Goal: Information Seeking & Learning: Learn about a topic

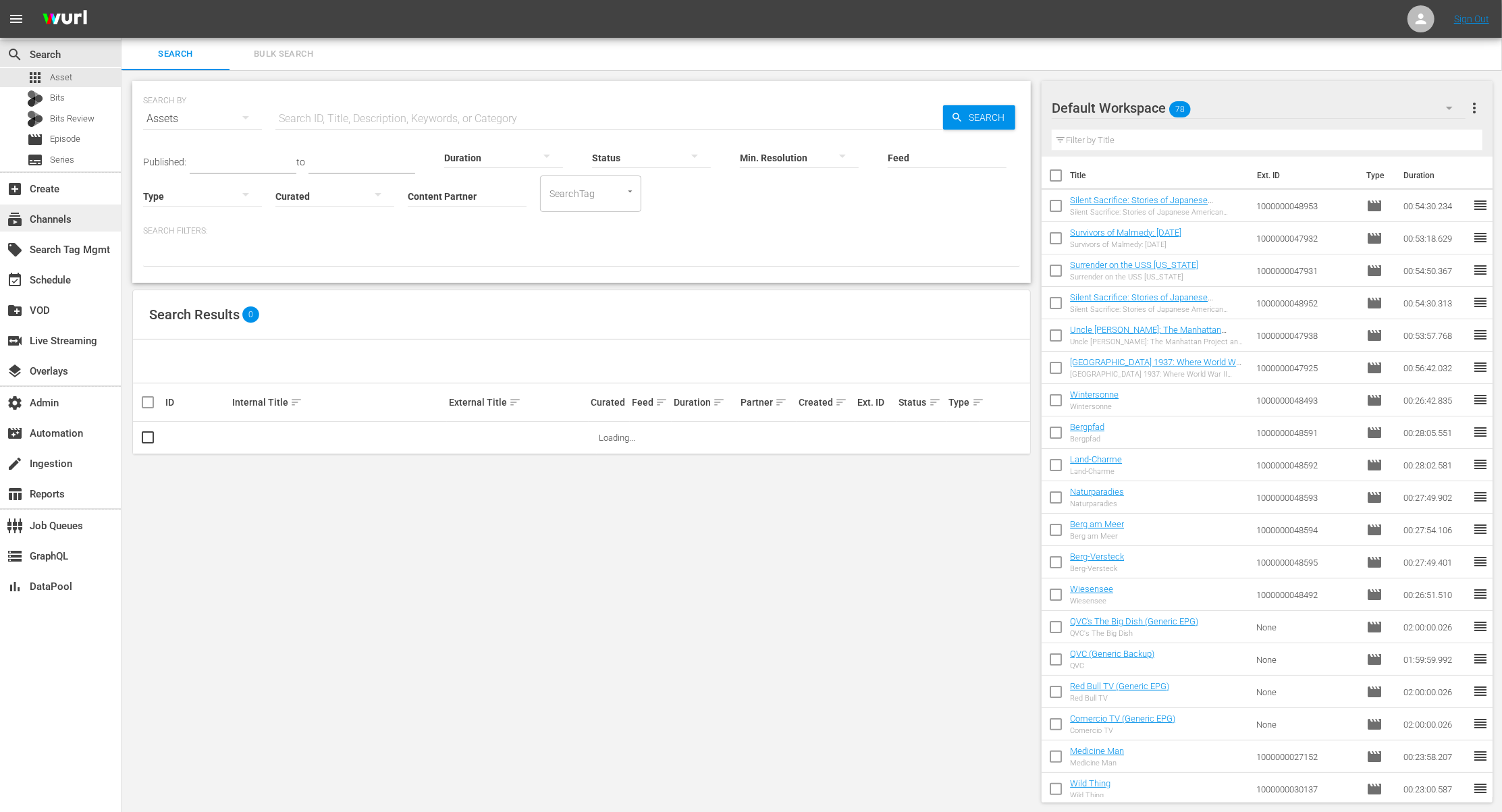
click at [71, 220] on div "subscriptions Channels" at bounding box center [38, 217] width 76 height 13
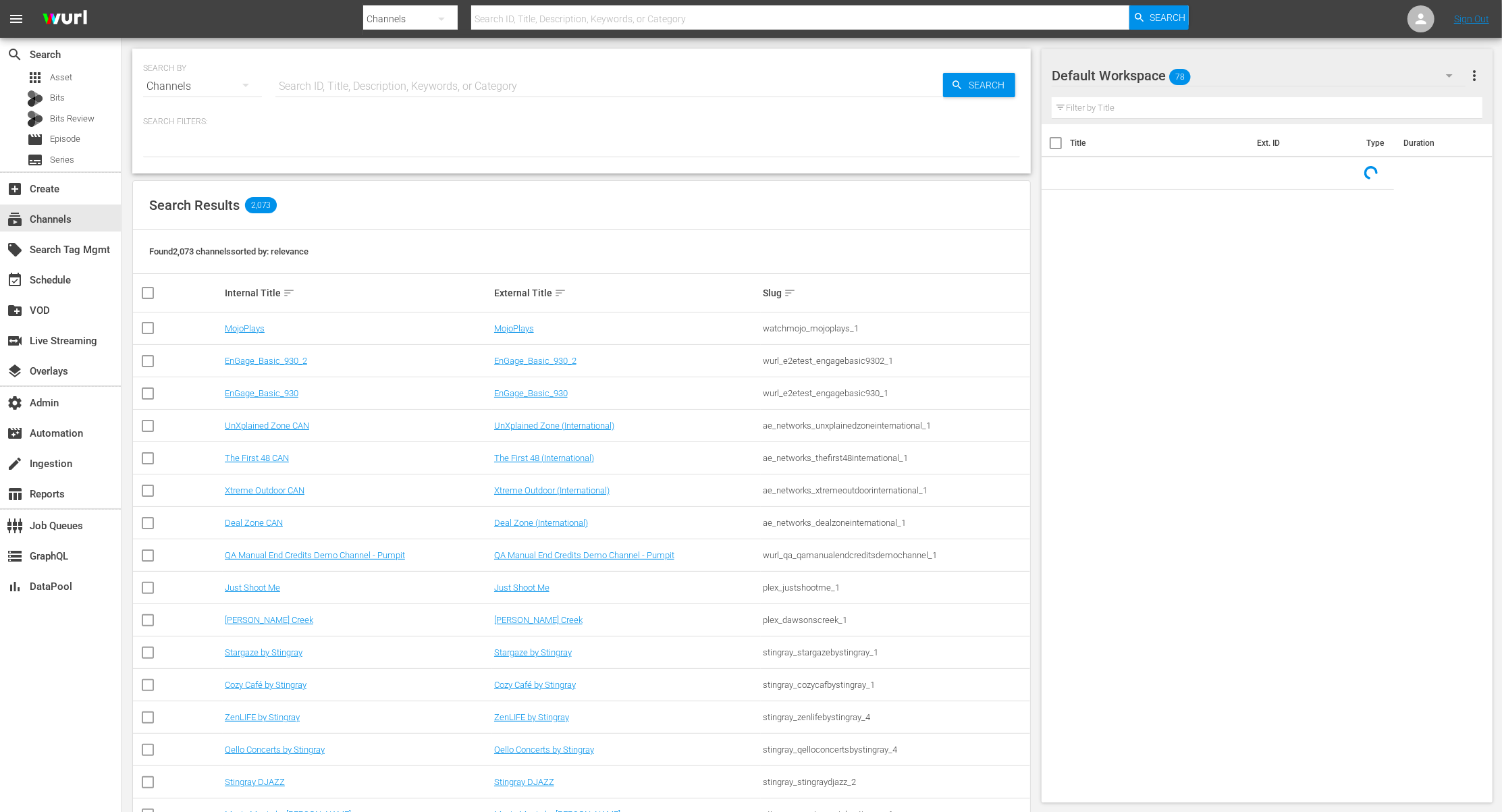
click at [363, 79] on input "text" at bounding box center [609, 86] width 667 height 32
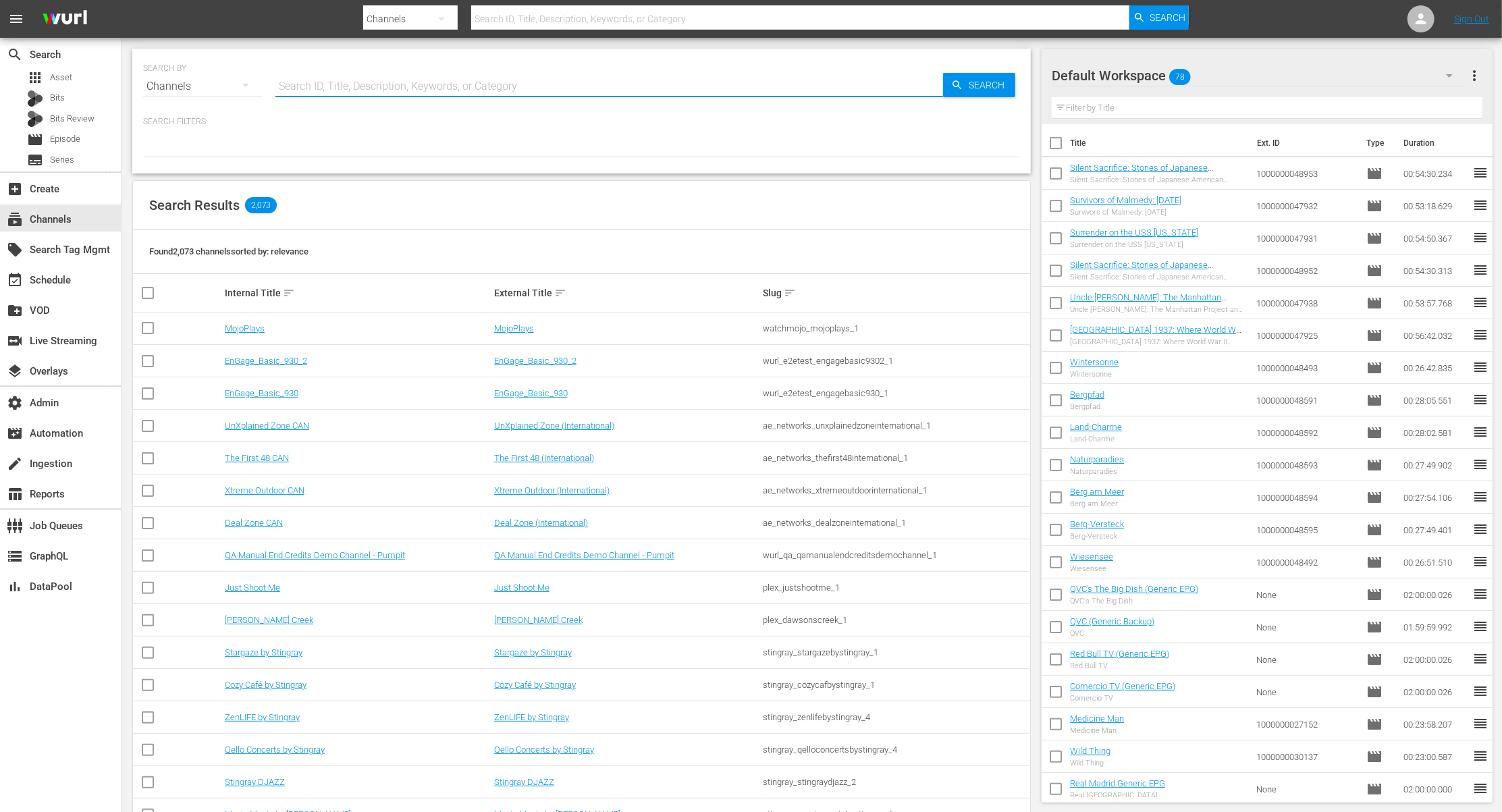
paste input "videoelephant_limited_valuetainment_1"
type input "videoelephant_limited_valuetainment_1"
click at [977, 89] on span "Search" at bounding box center [989, 85] width 52 height 24
type input "videoelephant_limited_valuetainment_1"
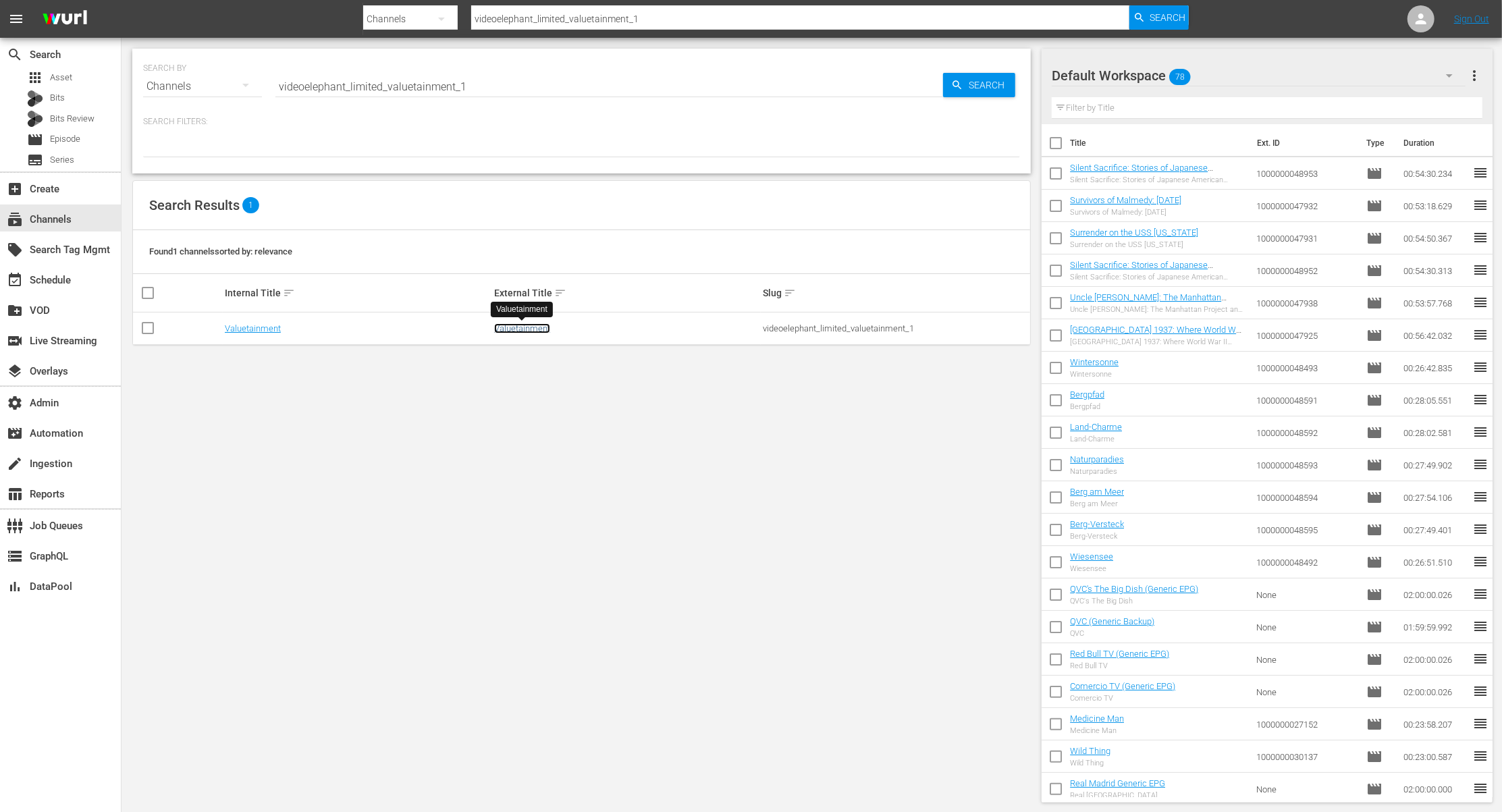
click at [531, 331] on link "Valuetainment" at bounding box center [522, 328] width 56 height 10
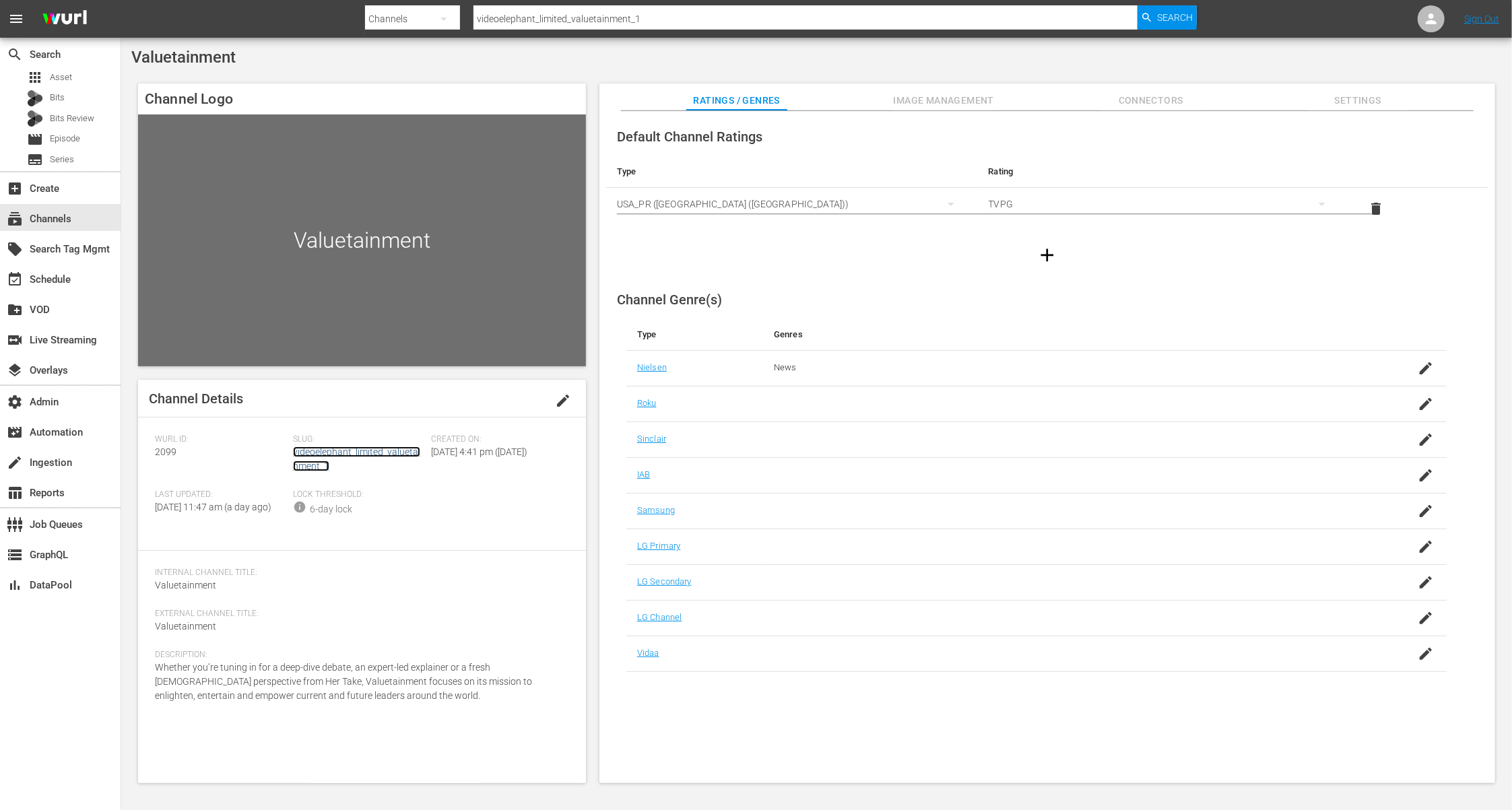
click at [379, 453] on link "videoelephant_limited_valuetainment_1" at bounding box center [356, 459] width 127 height 25
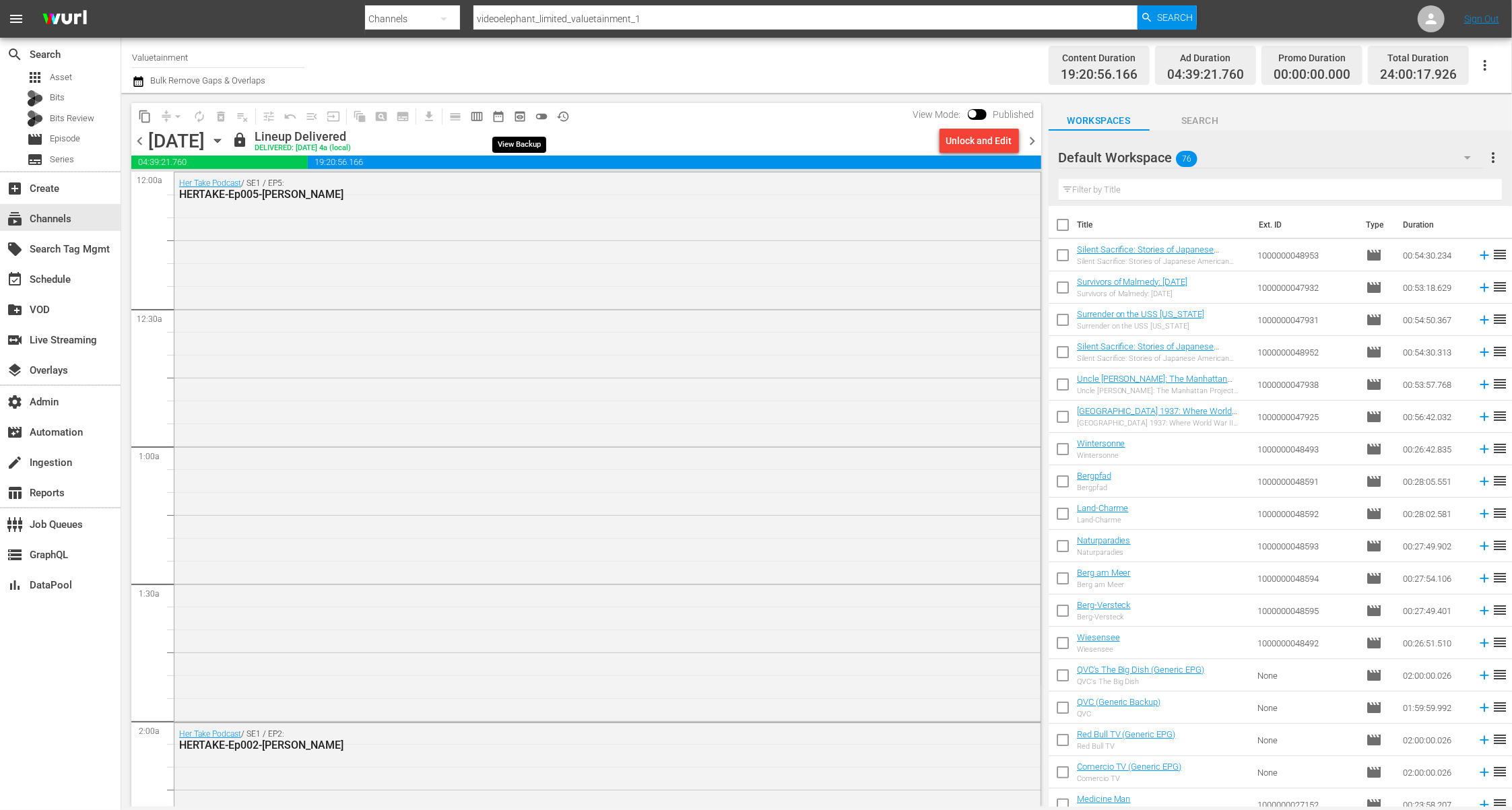
click at [521, 121] on span "preview_outlined" at bounding box center [520, 117] width 13 height 13
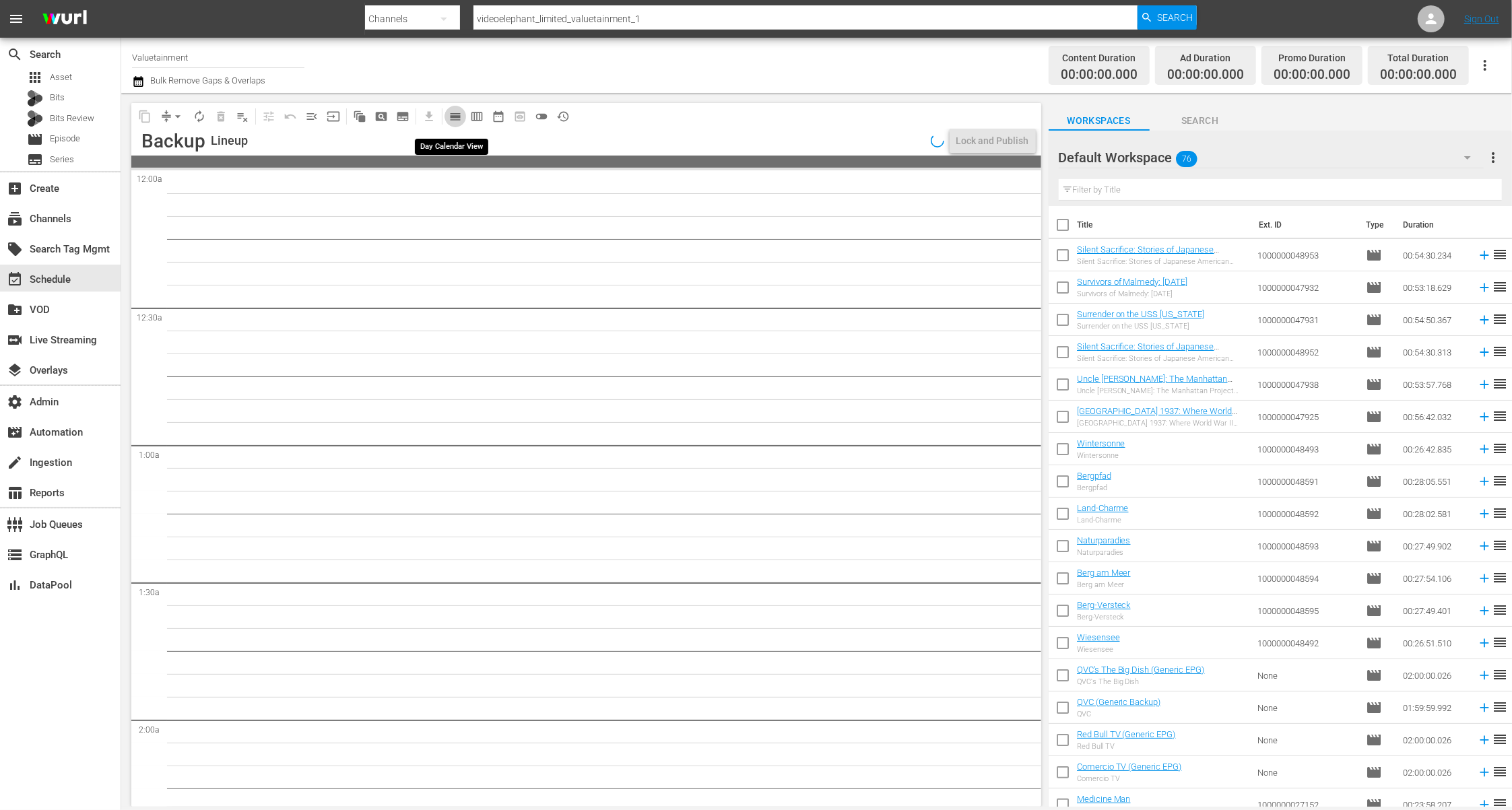
click at [457, 120] on span "calendar_view_day_outlined" at bounding box center [455, 117] width 13 height 13
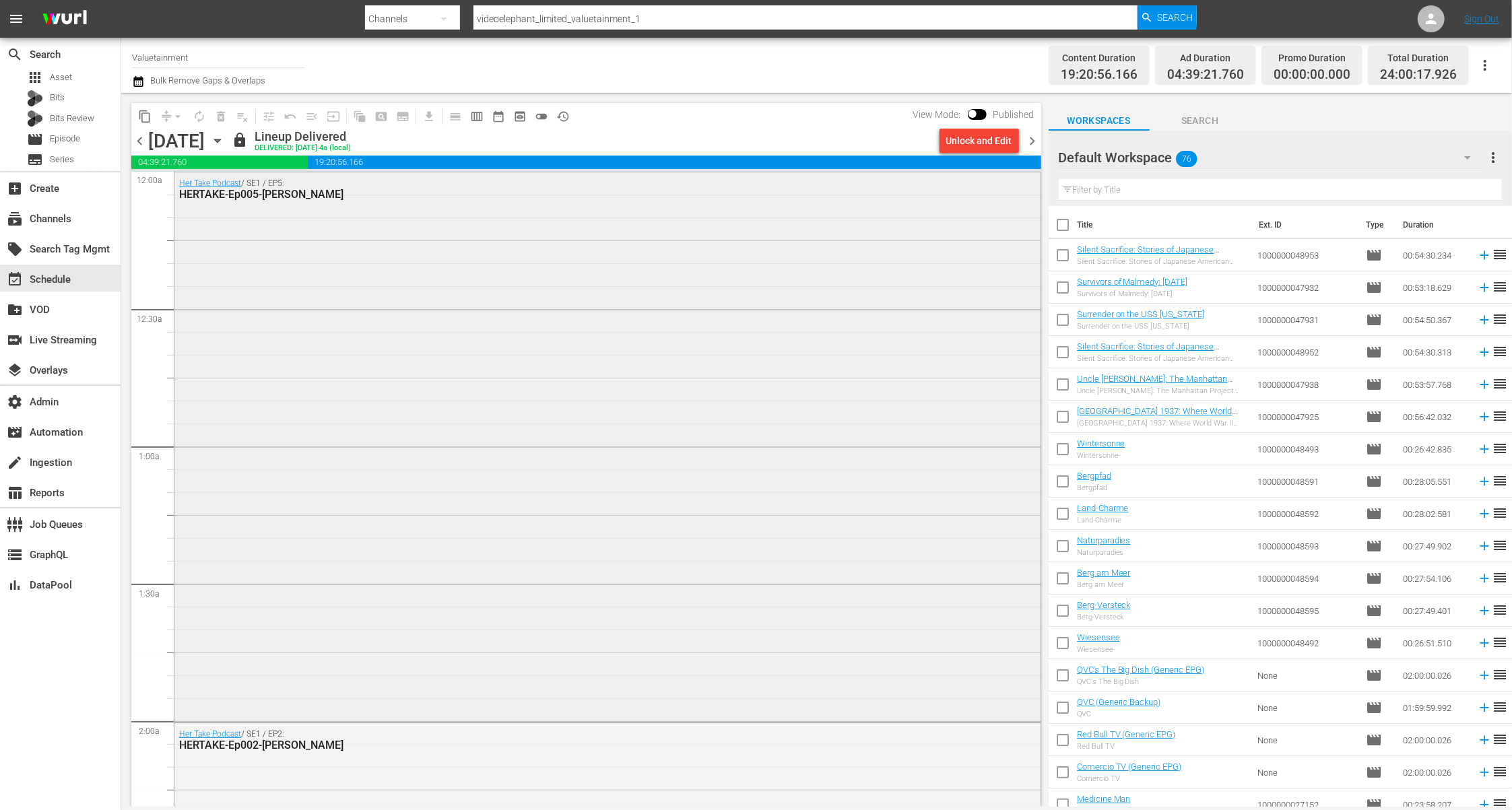
click at [515, 412] on div "Her Take Podcast / SE1 / EP5: HERTAKE-Ep005-TOMI-LAHREN" at bounding box center [608, 446] width 866 height 547
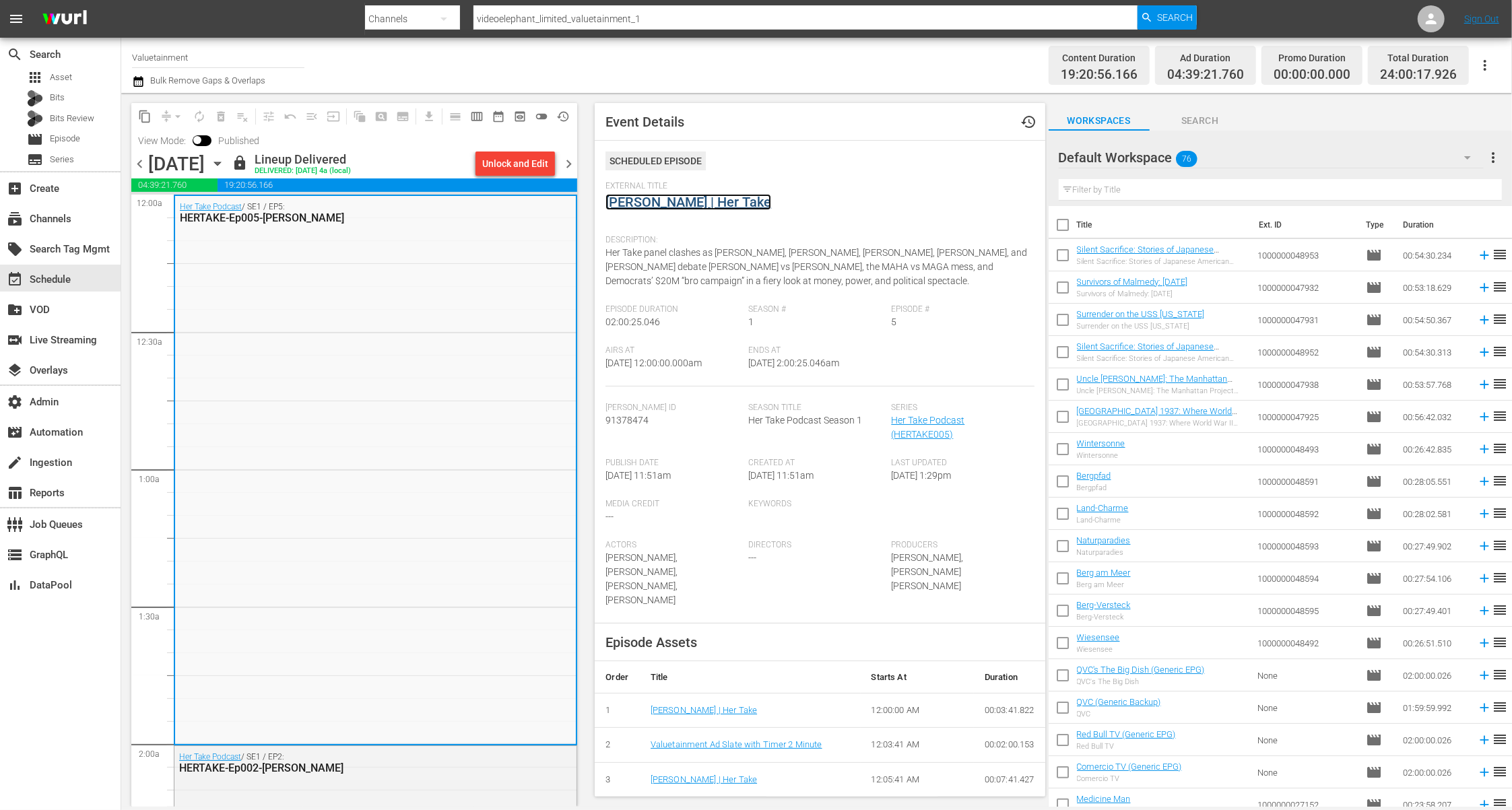
click at [664, 203] on link "Tomi Lahren | Her Take" at bounding box center [688, 202] width 166 height 16
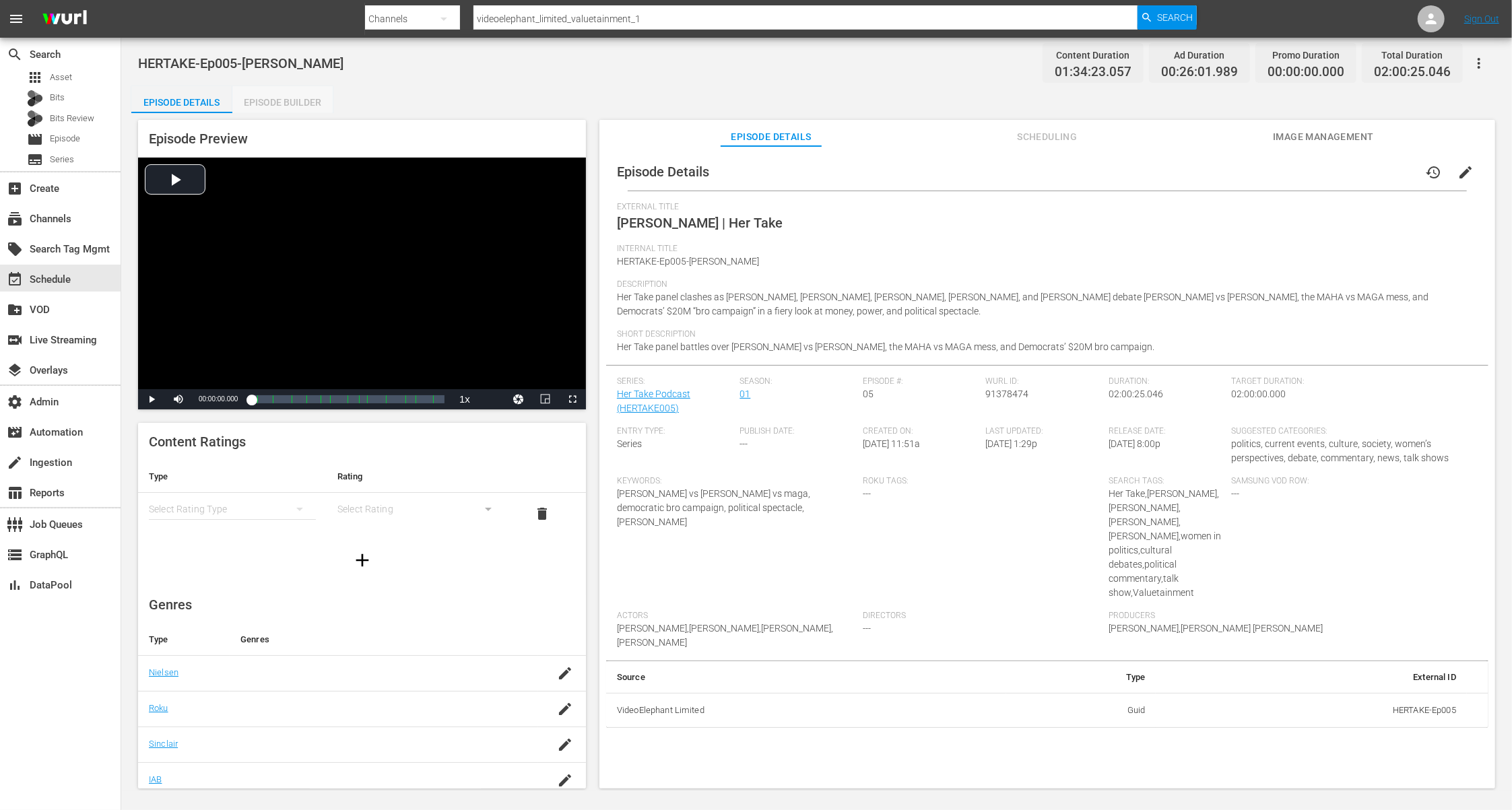
click at [299, 101] on div "Episode Builder" at bounding box center [283, 102] width 101 height 32
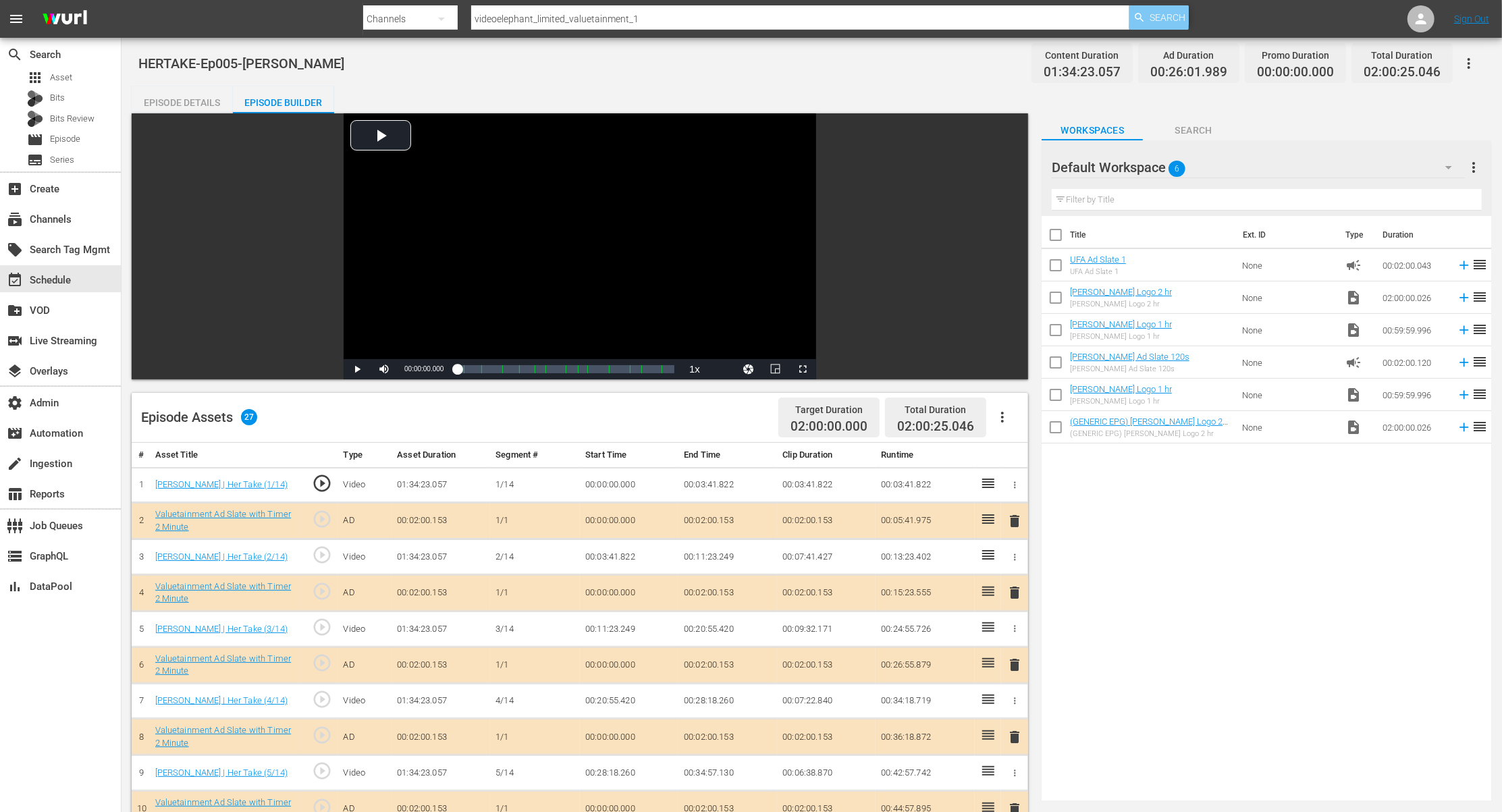
click at [1166, 21] on span "Search" at bounding box center [1168, 17] width 36 height 24
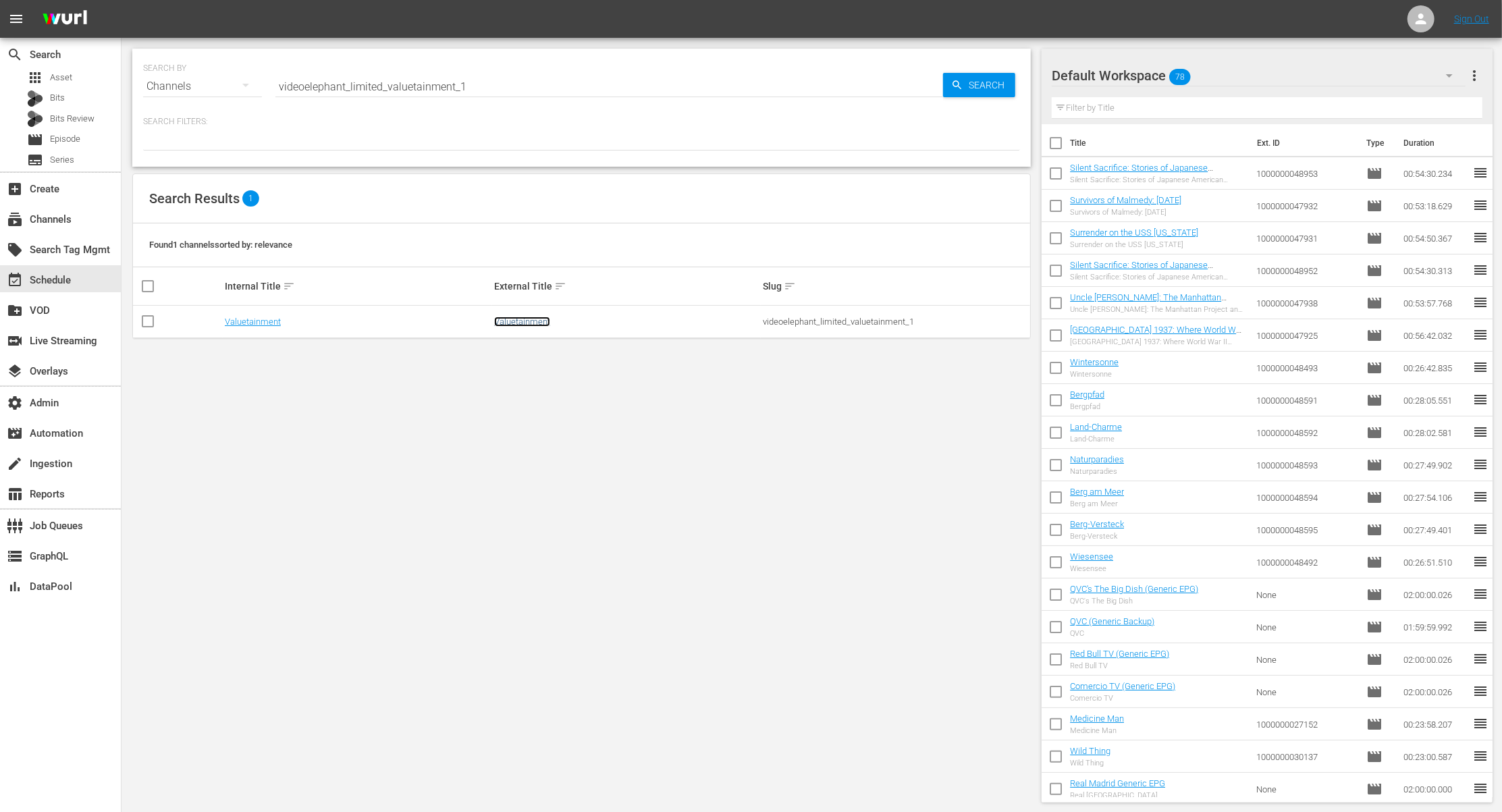
click at [539, 322] on link "Valuetainment" at bounding box center [522, 321] width 56 height 10
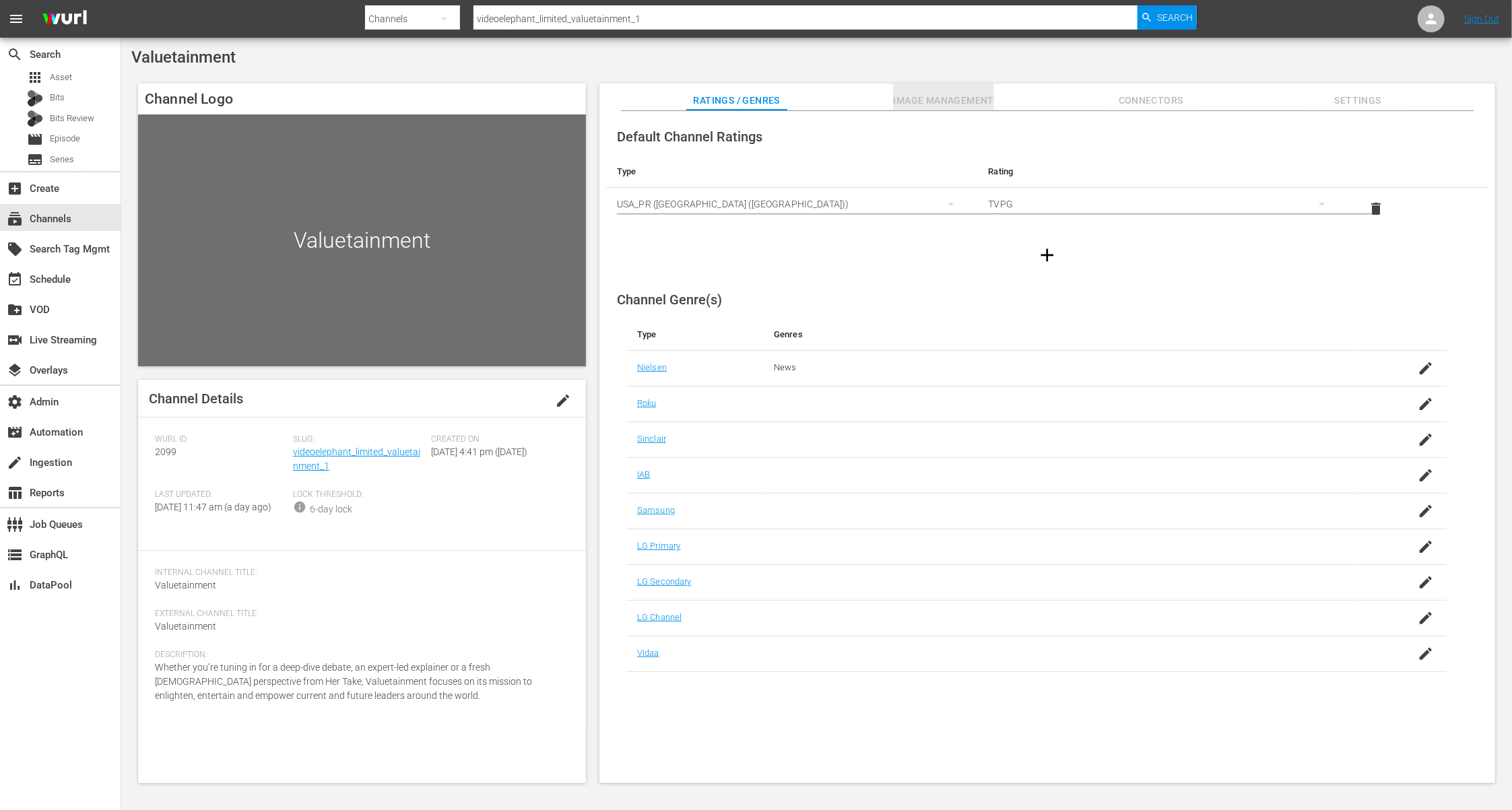
click at [963, 95] on span "Image Management" at bounding box center [944, 101] width 101 height 17
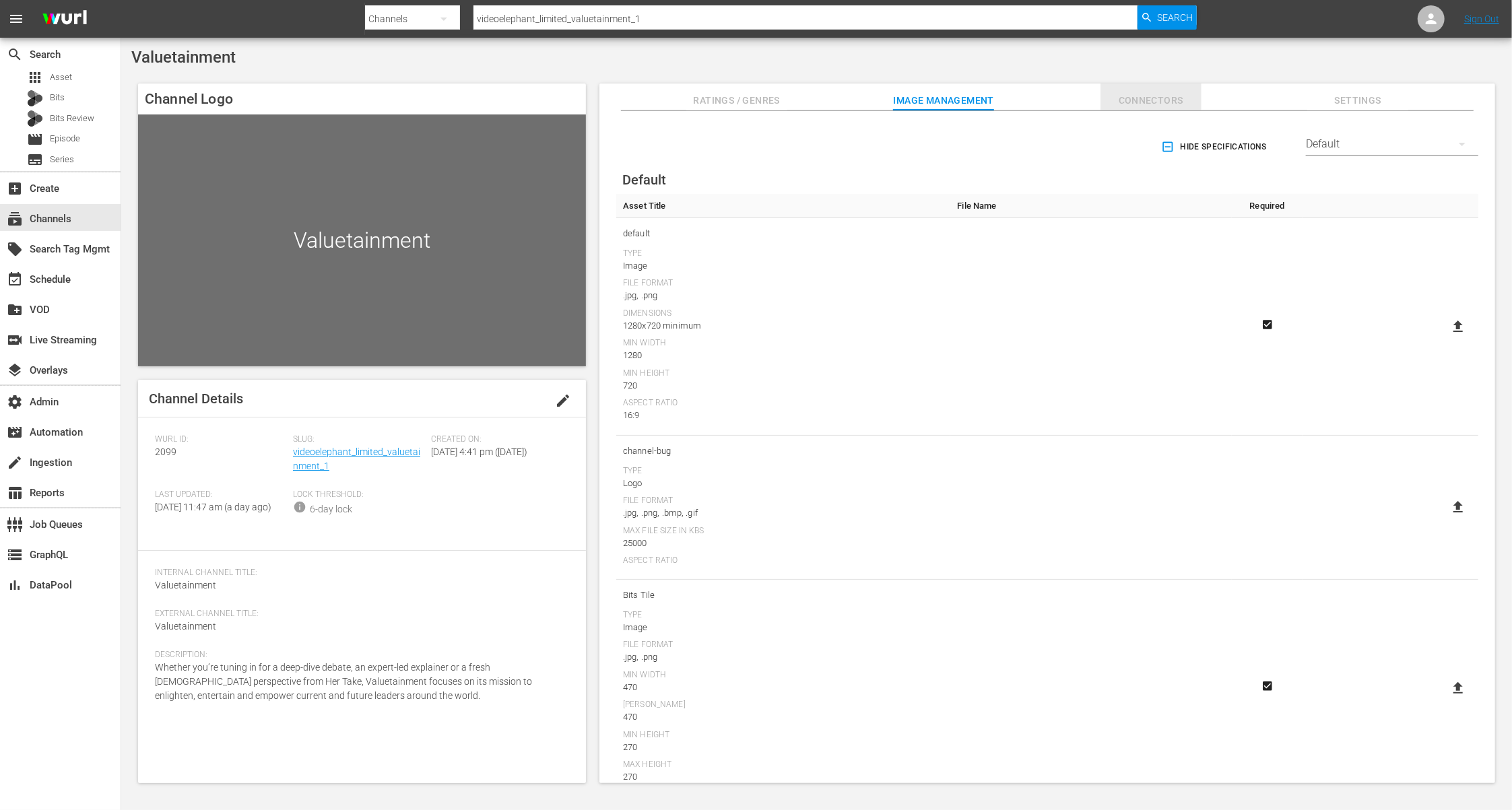
click at [1141, 102] on span "Connectors" at bounding box center [1151, 101] width 101 height 17
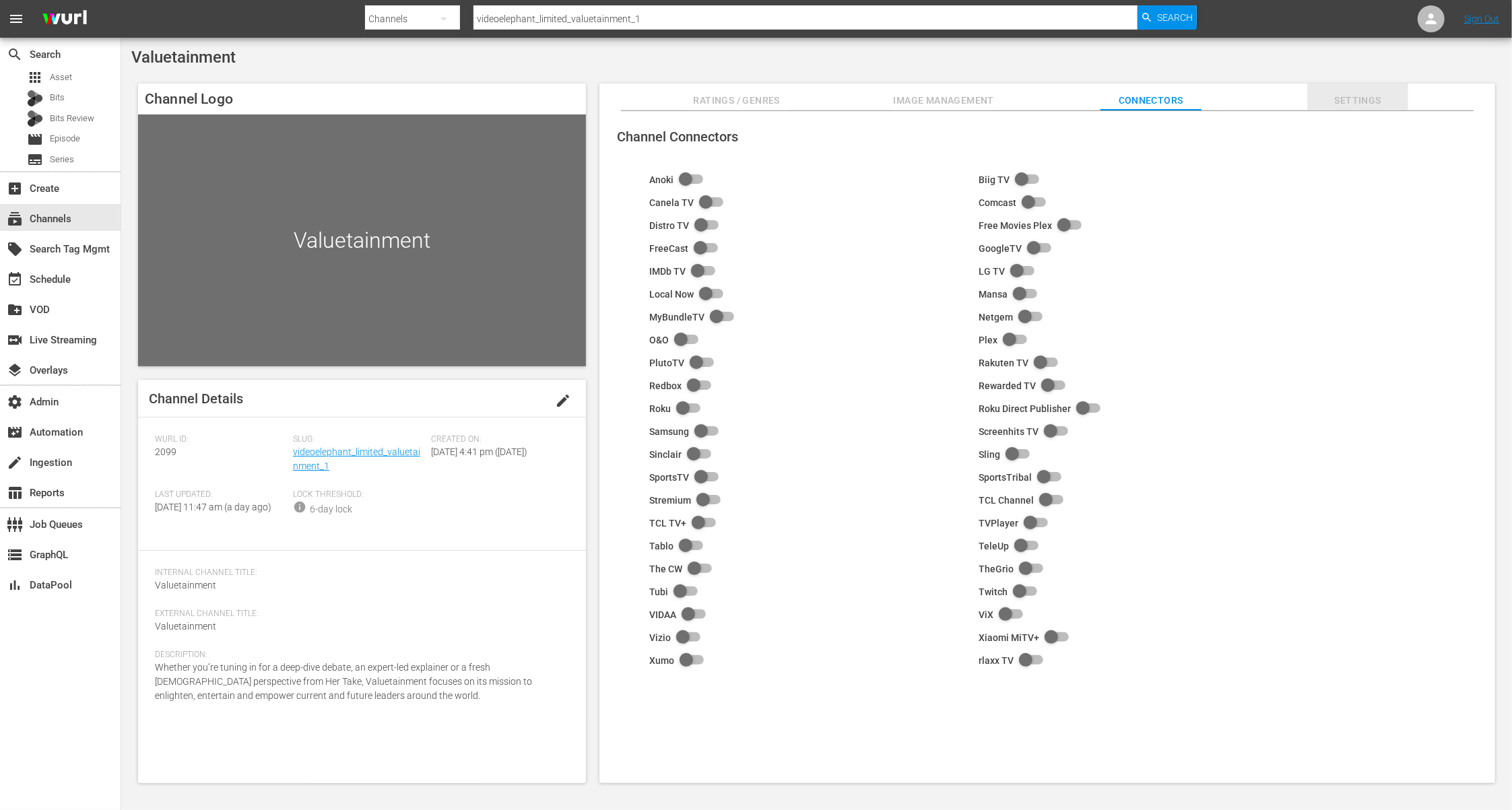
click at [1331, 95] on span "Settings" at bounding box center [1358, 101] width 101 height 17
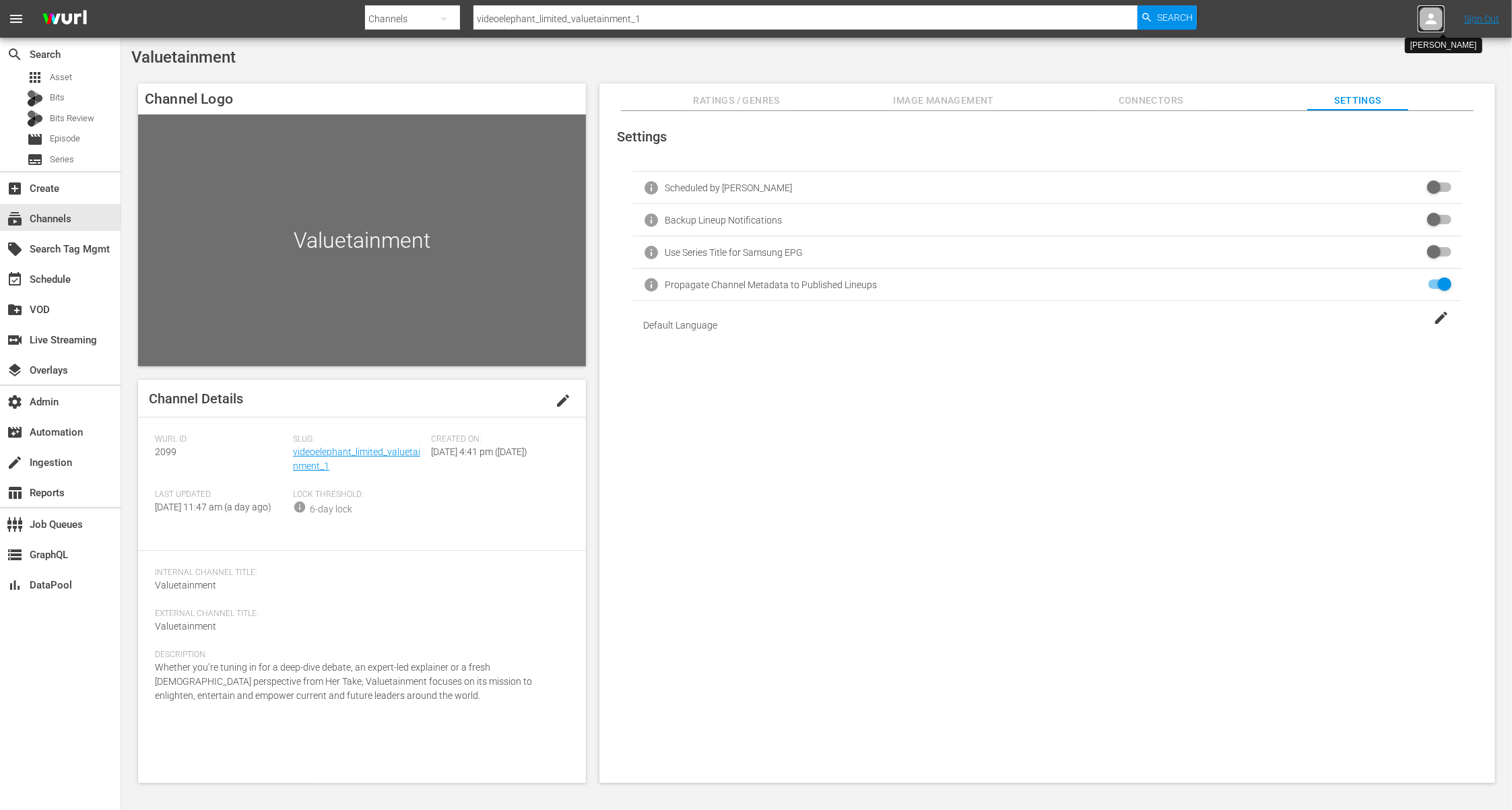
click at [1422, 21] on div at bounding box center [1431, 18] width 27 height 27
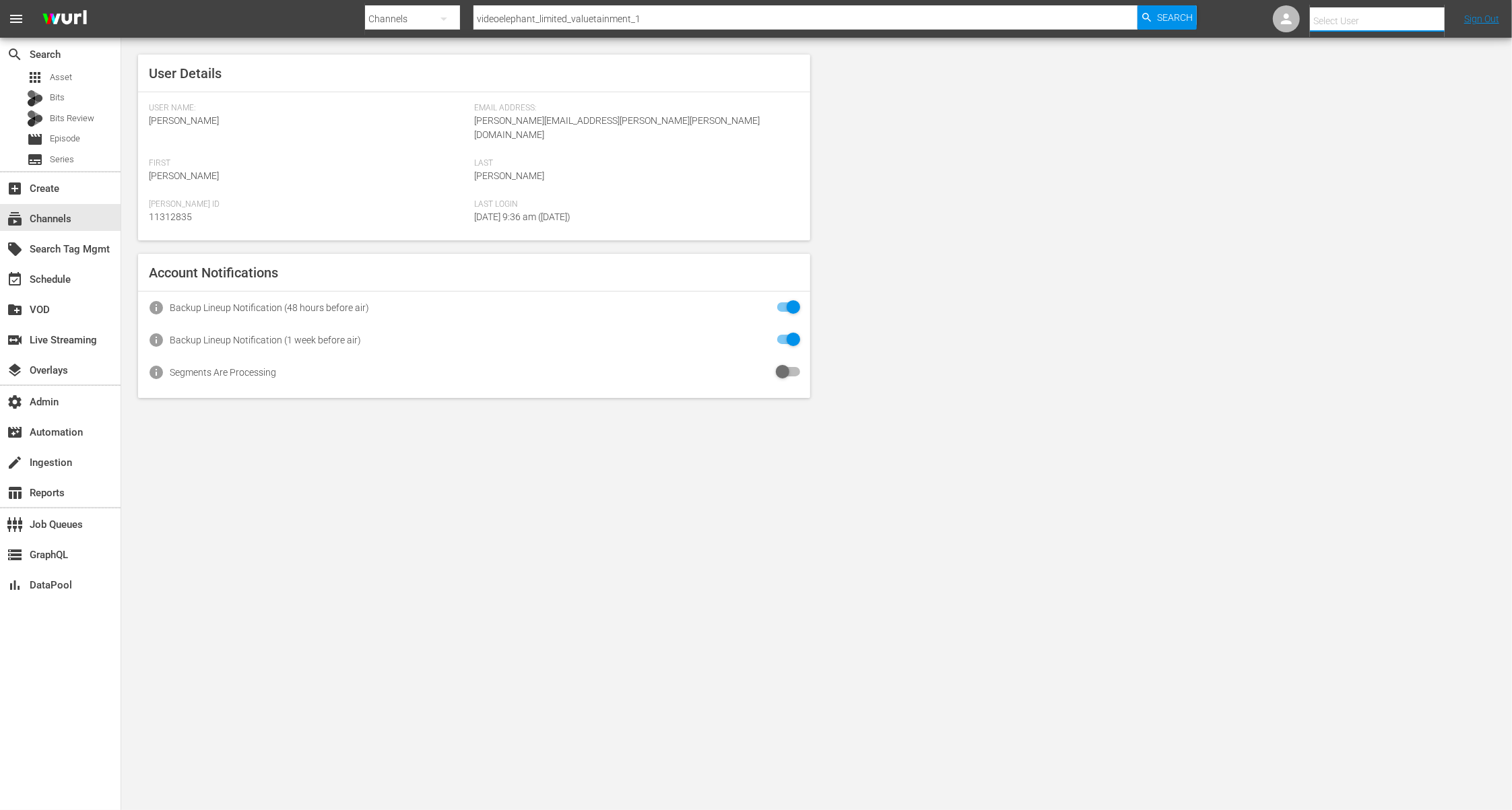
click at [1391, 26] on input "text" at bounding box center [1396, 21] width 172 height 32
click at [1403, 51] on div "Bryan McDaid <bryan.mcdaid@videoelephant.com>" at bounding box center [1353, 58] width 210 height 32
type input "Bryan McDaid (11314021)"
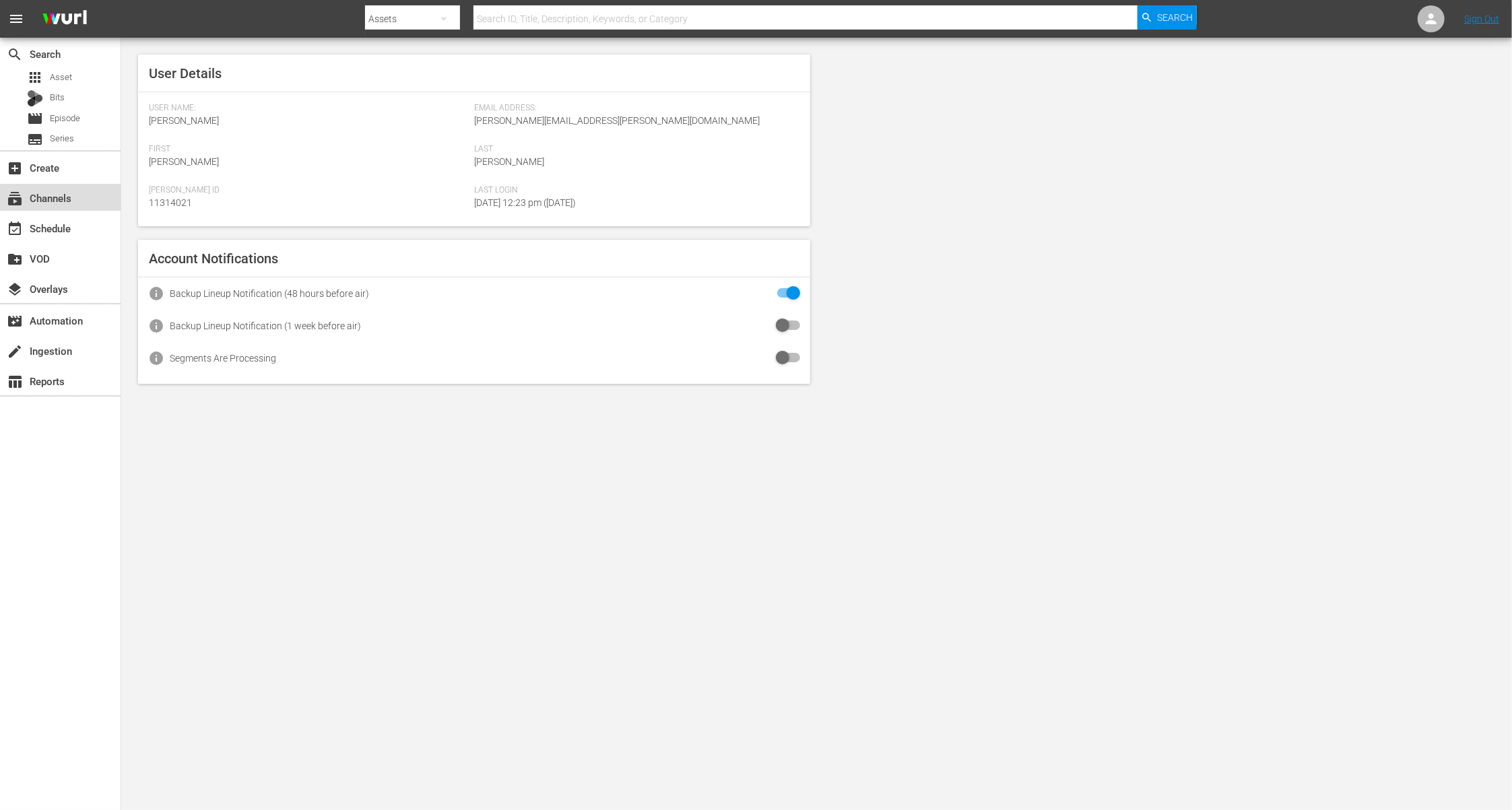
click at [62, 202] on div "subscriptions Channels" at bounding box center [37, 196] width 76 height 12
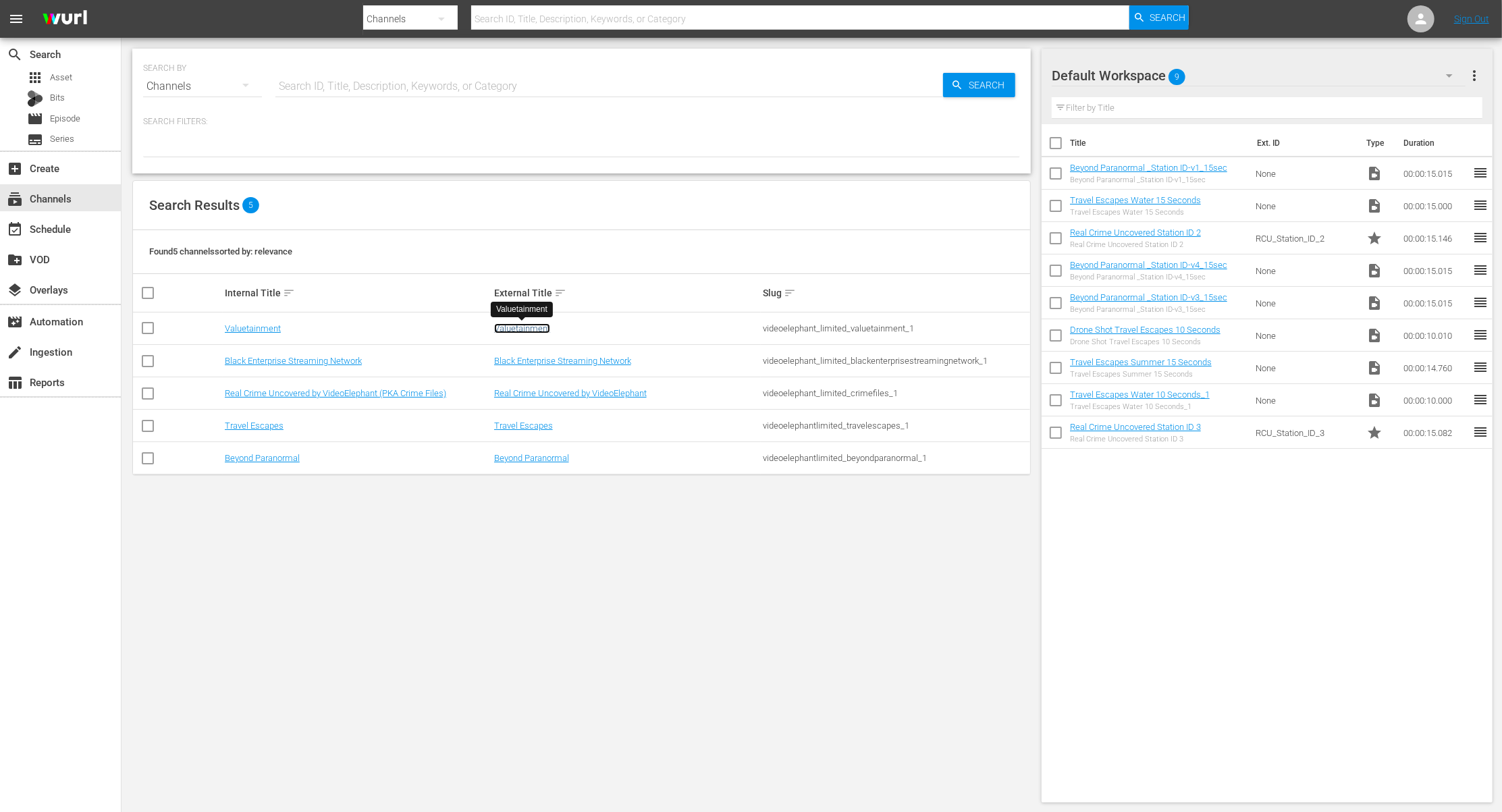
click at [529, 326] on link "Valuetainment" at bounding box center [522, 328] width 56 height 10
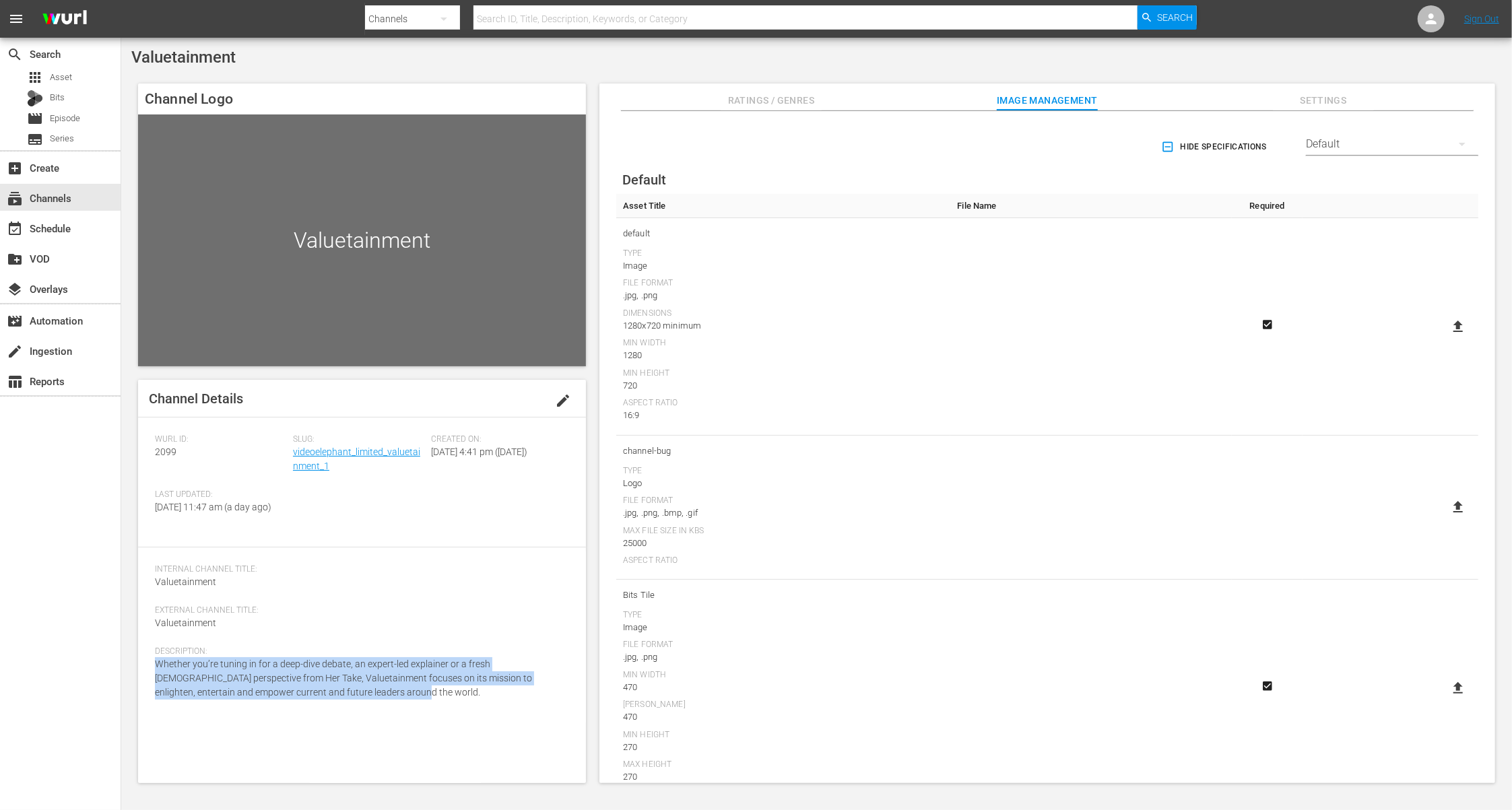
drag, startPoint x: 372, startPoint y: 706, endPoint x: 134, endPoint y: 682, distance: 239.2
click at [134, 682] on div "Channel Logo Valuetainment Channel Details edit Wurl ID: 2099 Slug: videoelepha…" at bounding box center [816, 426] width 1370 height 699
copy span "Whether you’re tuning in for a deep-dive debate, an expert-led explainer or a f…"
click at [804, 98] on span "Ratings / Genres" at bounding box center [771, 101] width 101 height 17
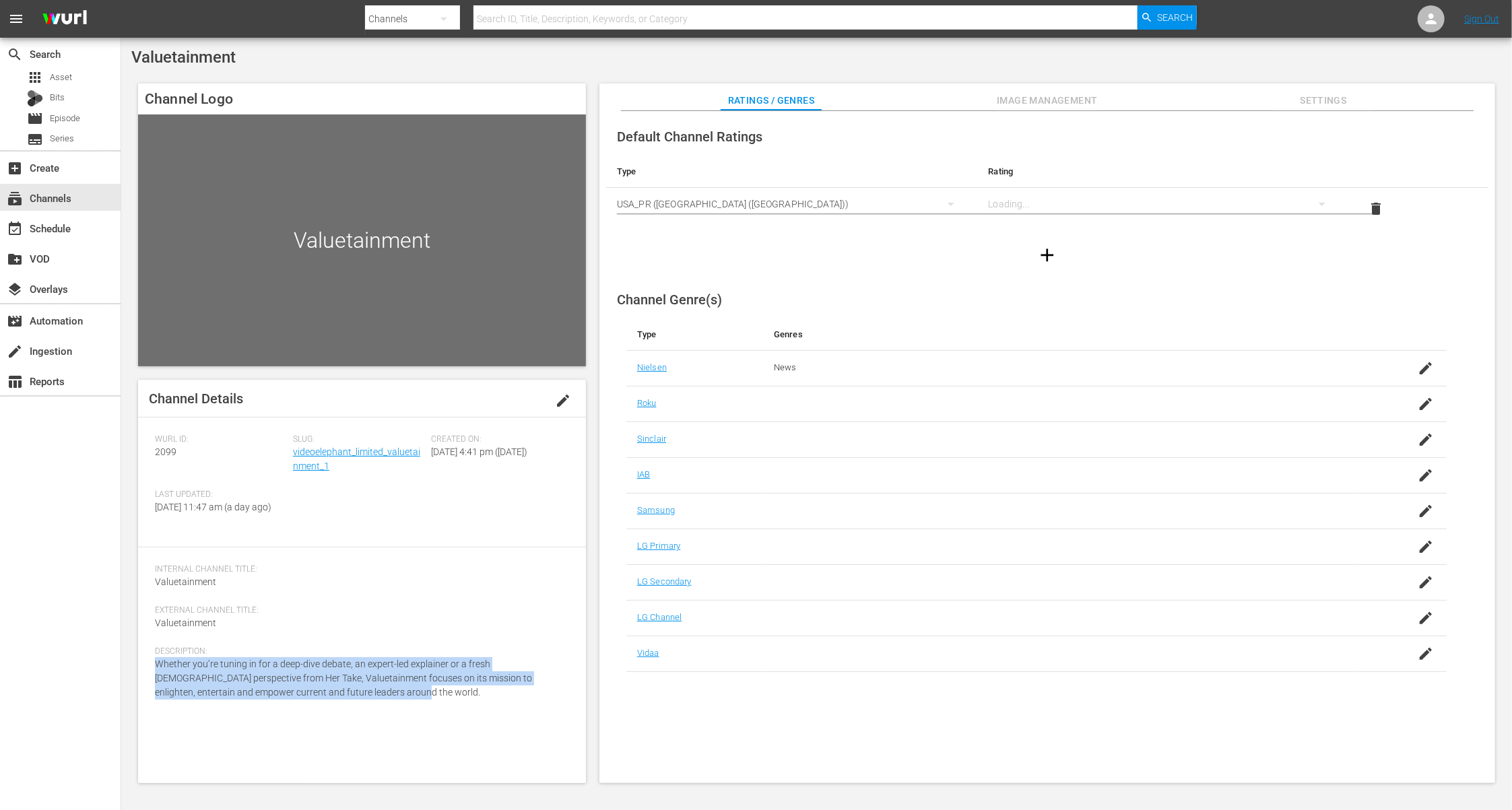
click at [804, 103] on span "Ratings / Genres" at bounding box center [771, 101] width 101 height 17
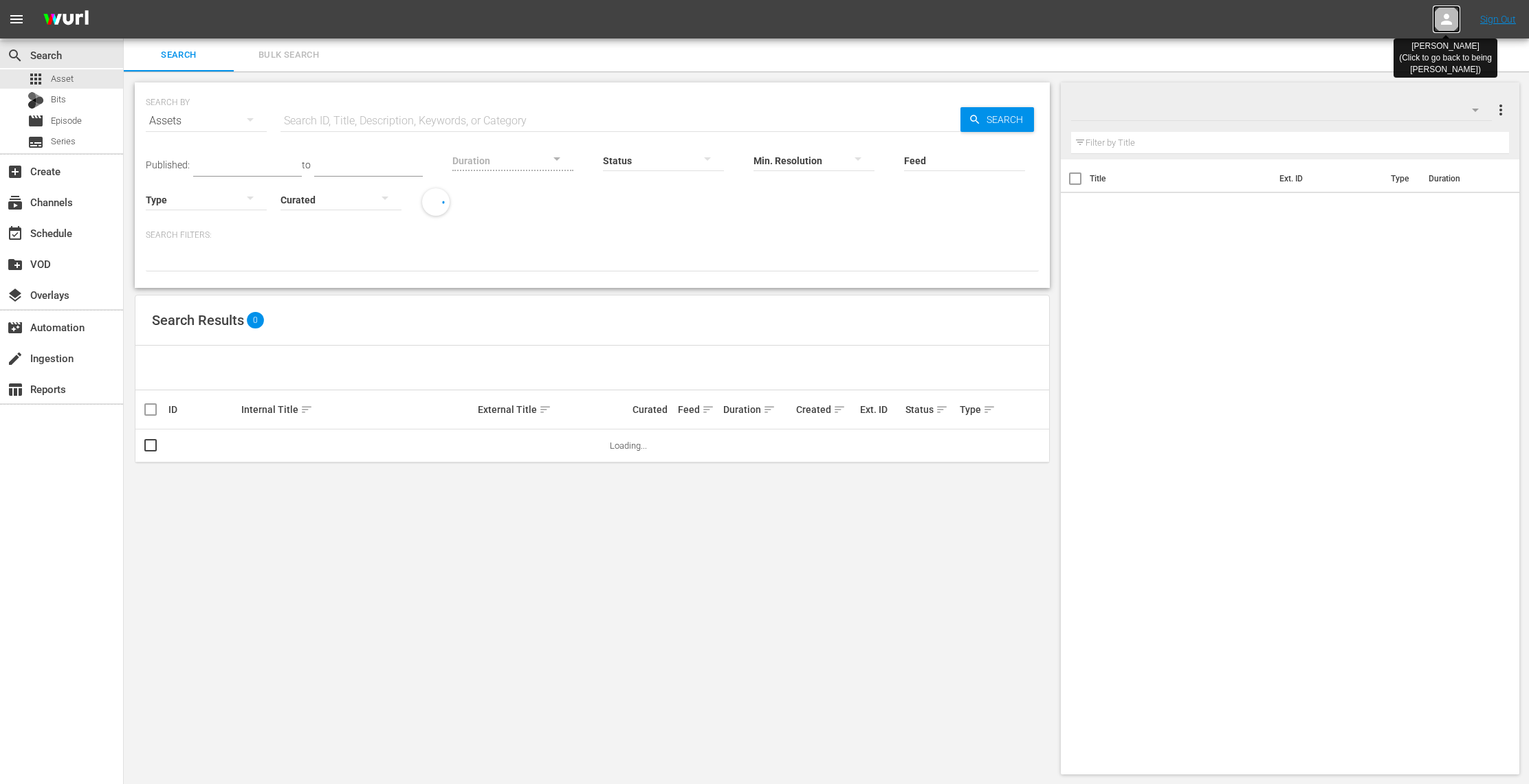
click at [1446, 22] on icon at bounding box center [1446, 19] width 11 height 11
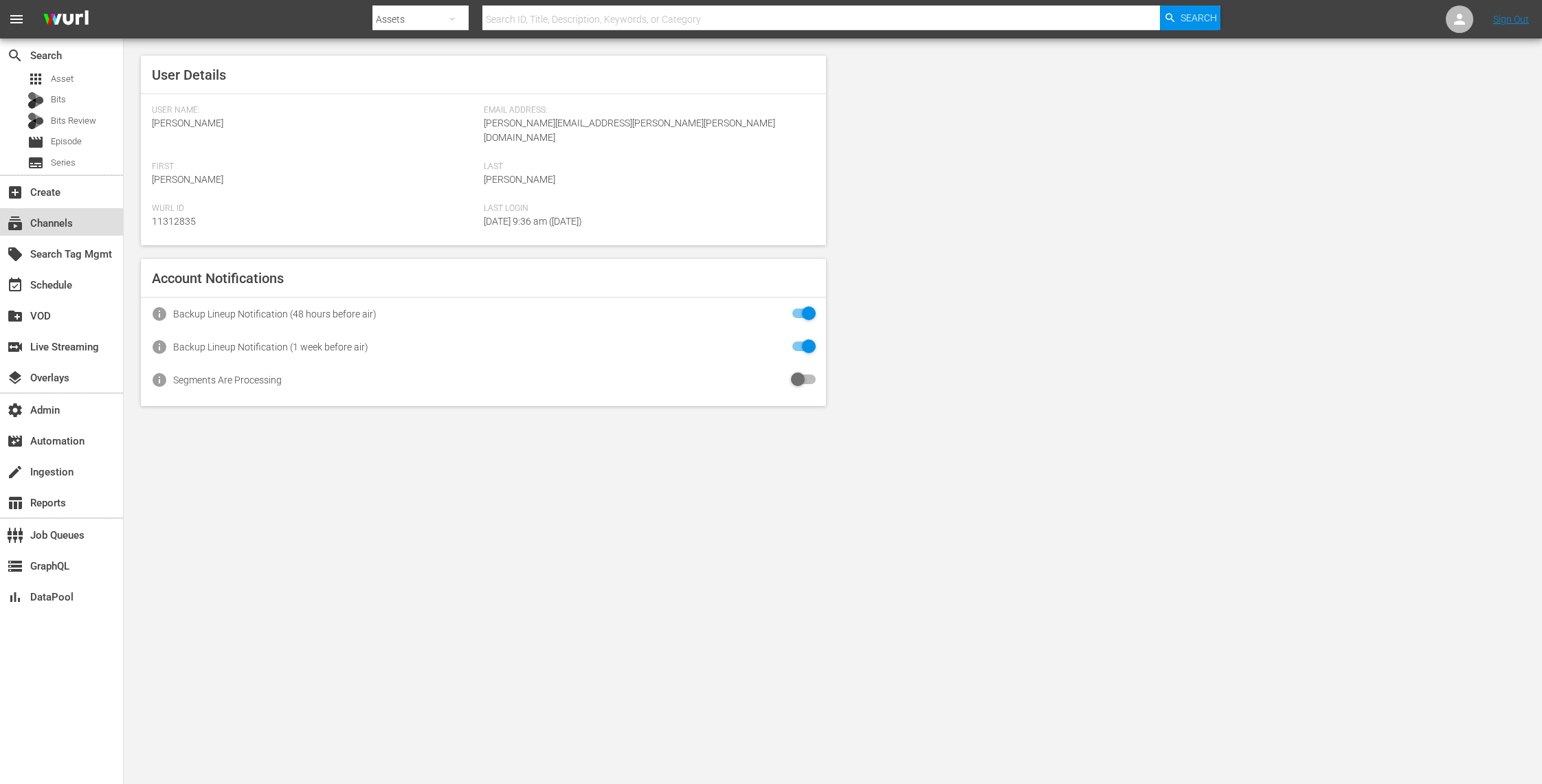
click at [69, 225] on div "subscriptions Channels" at bounding box center [38, 221] width 77 height 13
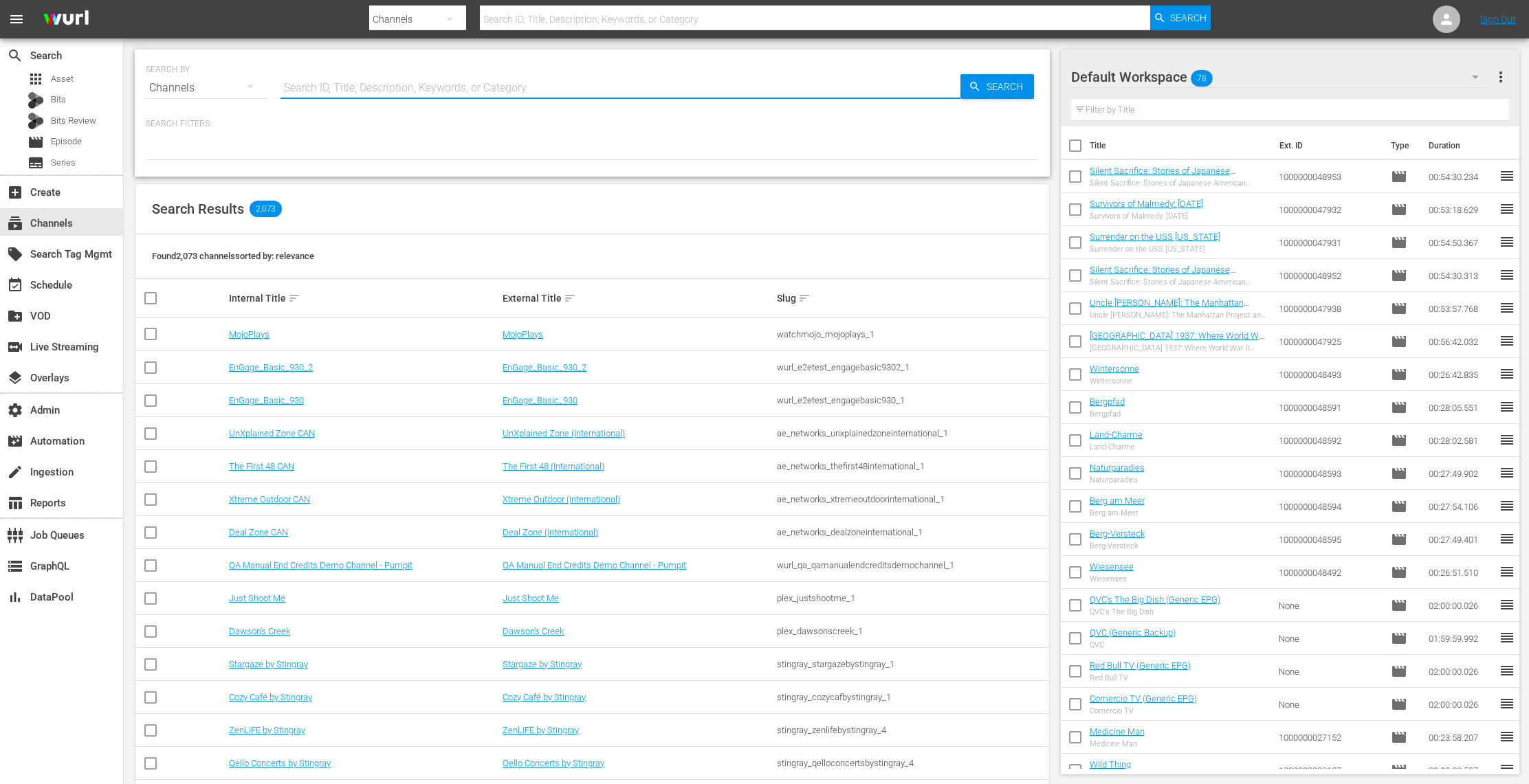
click at [492, 89] on input "text" at bounding box center [620, 88] width 679 height 33
paste input "aenetworks_isurvived_2"
type input "aenetworks_isurvived_2"
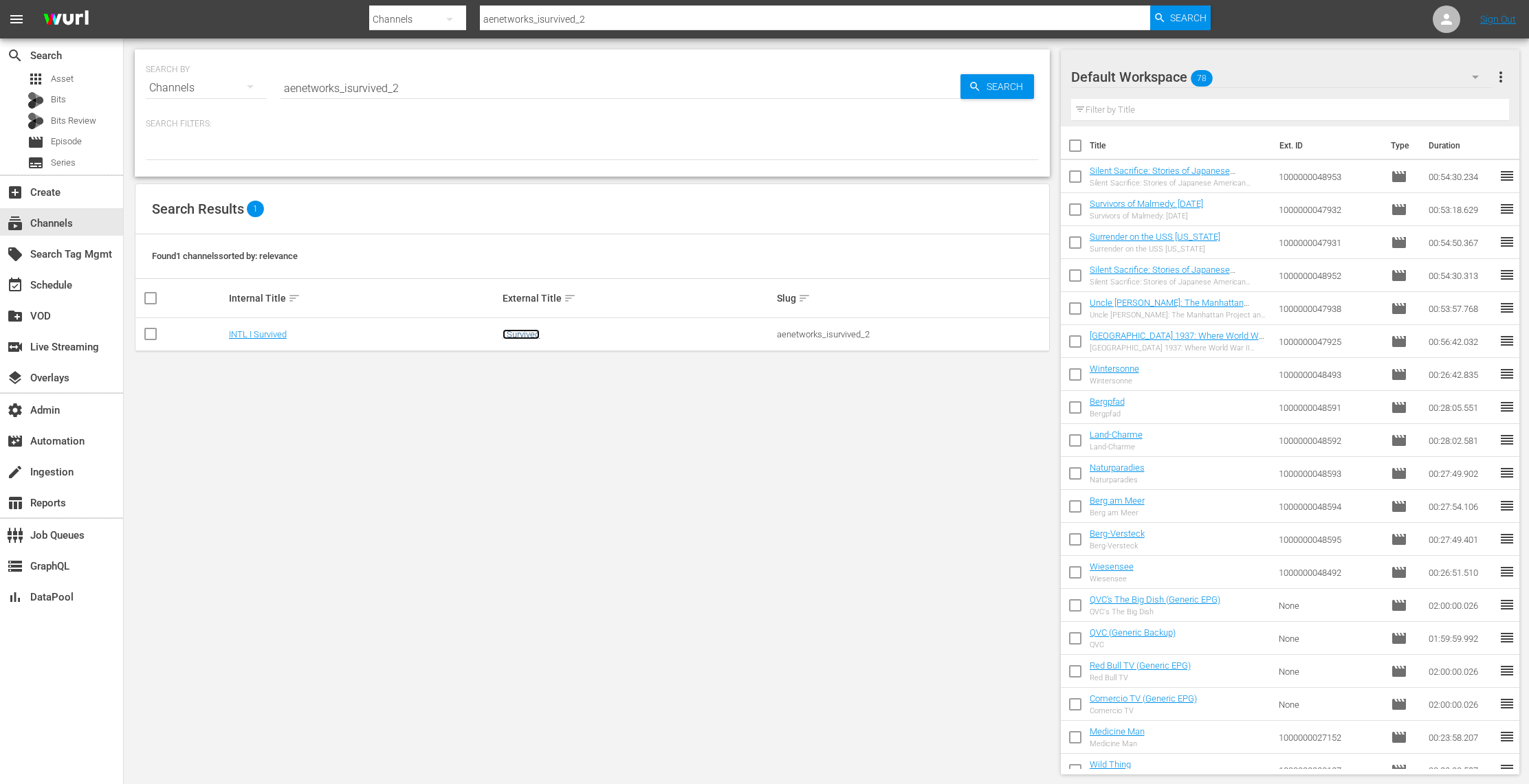
click at [516, 332] on link "I Survived" at bounding box center [521, 334] width 37 height 10
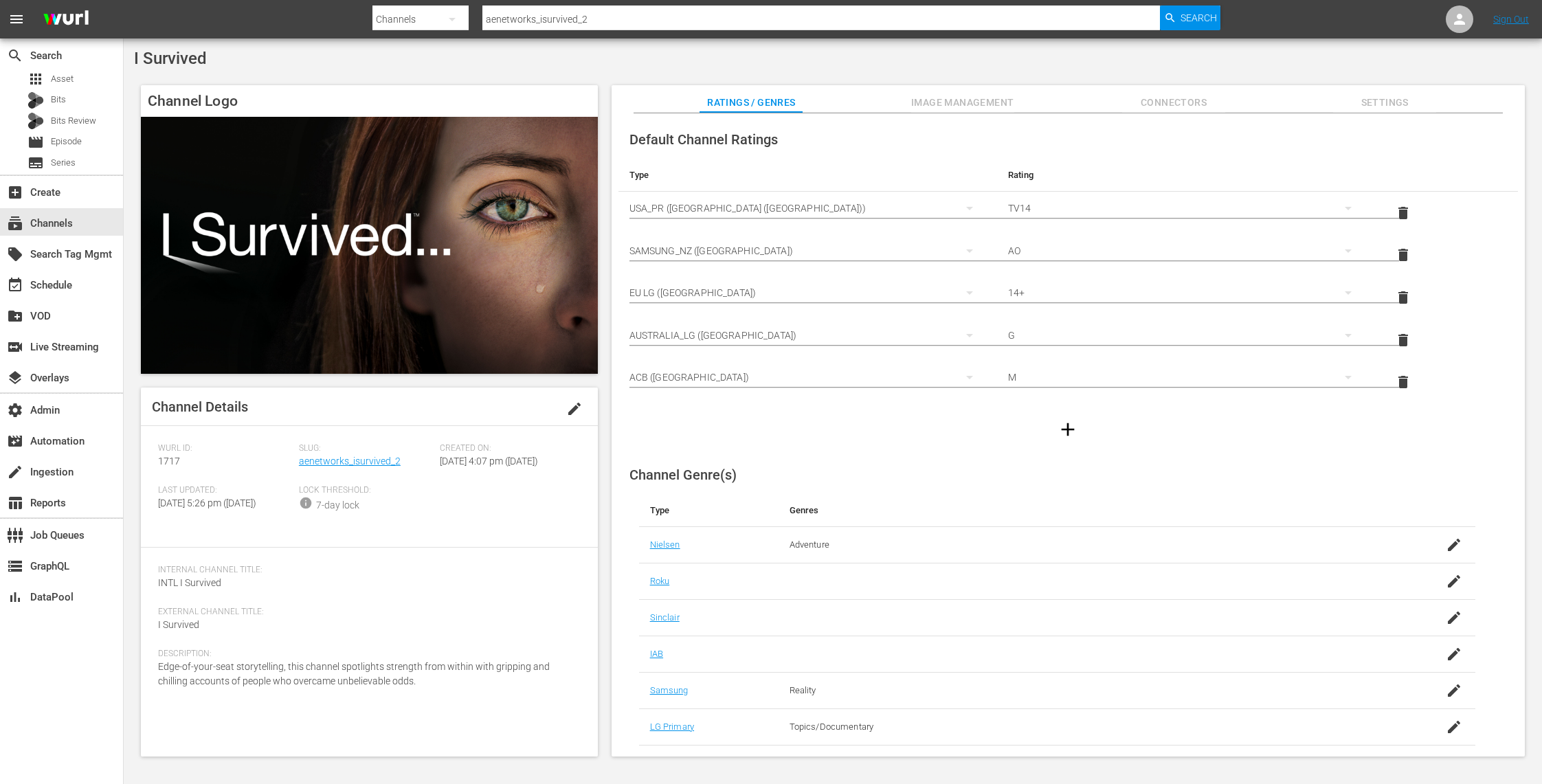
click at [1001, 96] on span "Image Management" at bounding box center [963, 103] width 103 height 17
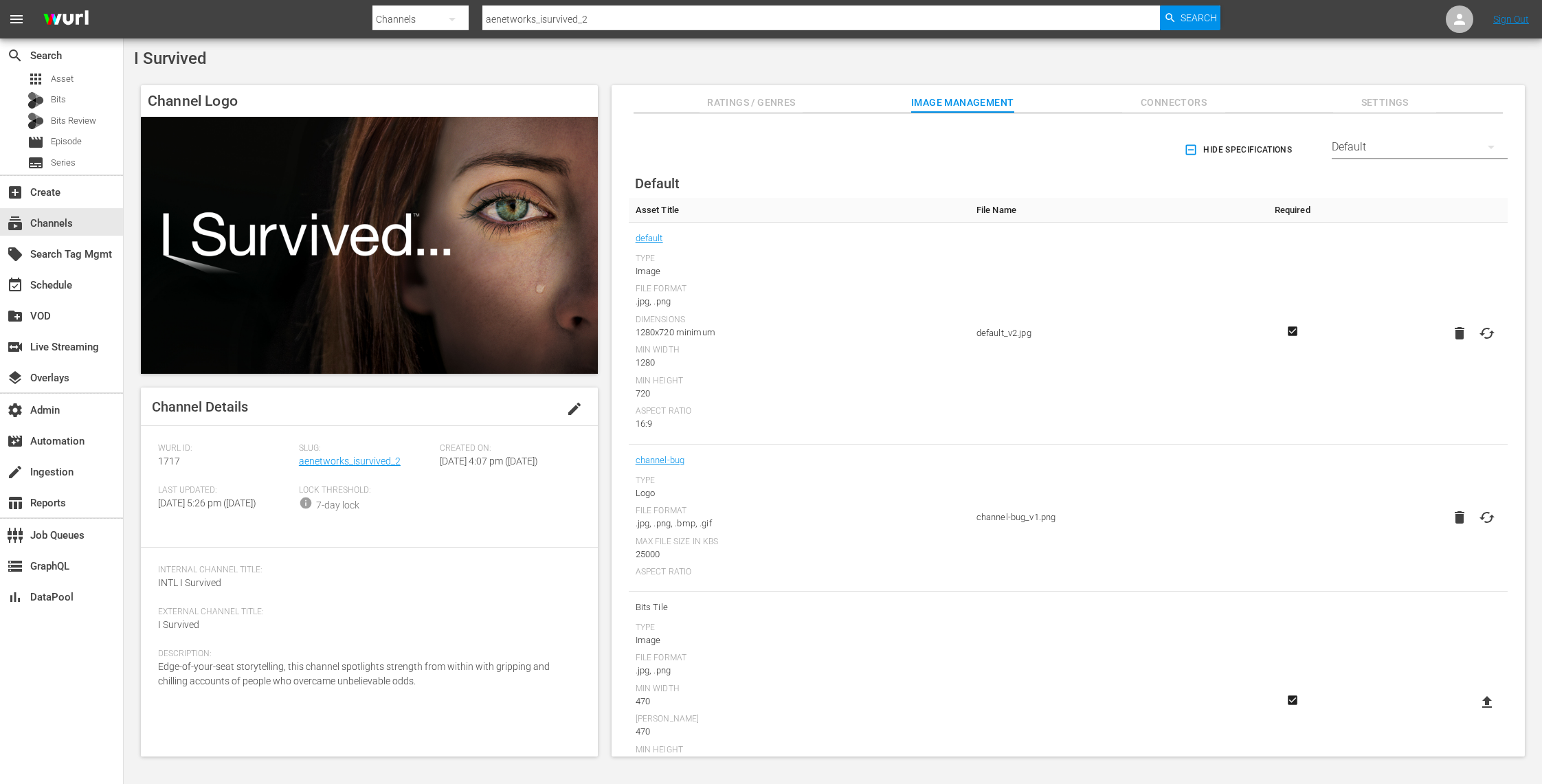
click at [1179, 96] on span "Connectors" at bounding box center [1174, 103] width 103 height 17
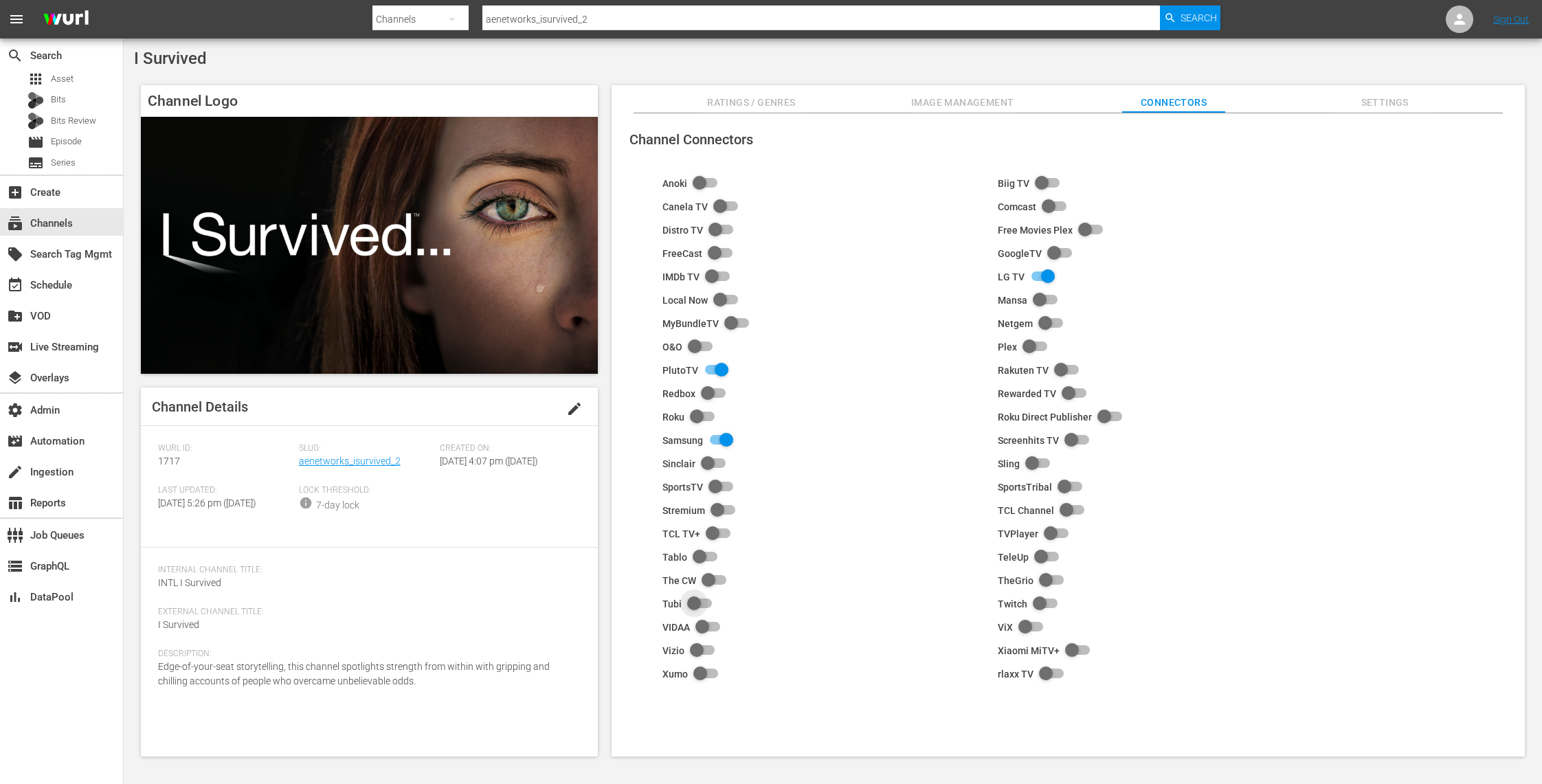
click at [693, 603] on input "checkbox" at bounding box center [696, 604] width 30 height 16
checkbox input "true"
click at [1371, 99] on span "Settings" at bounding box center [1385, 103] width 103 height 17
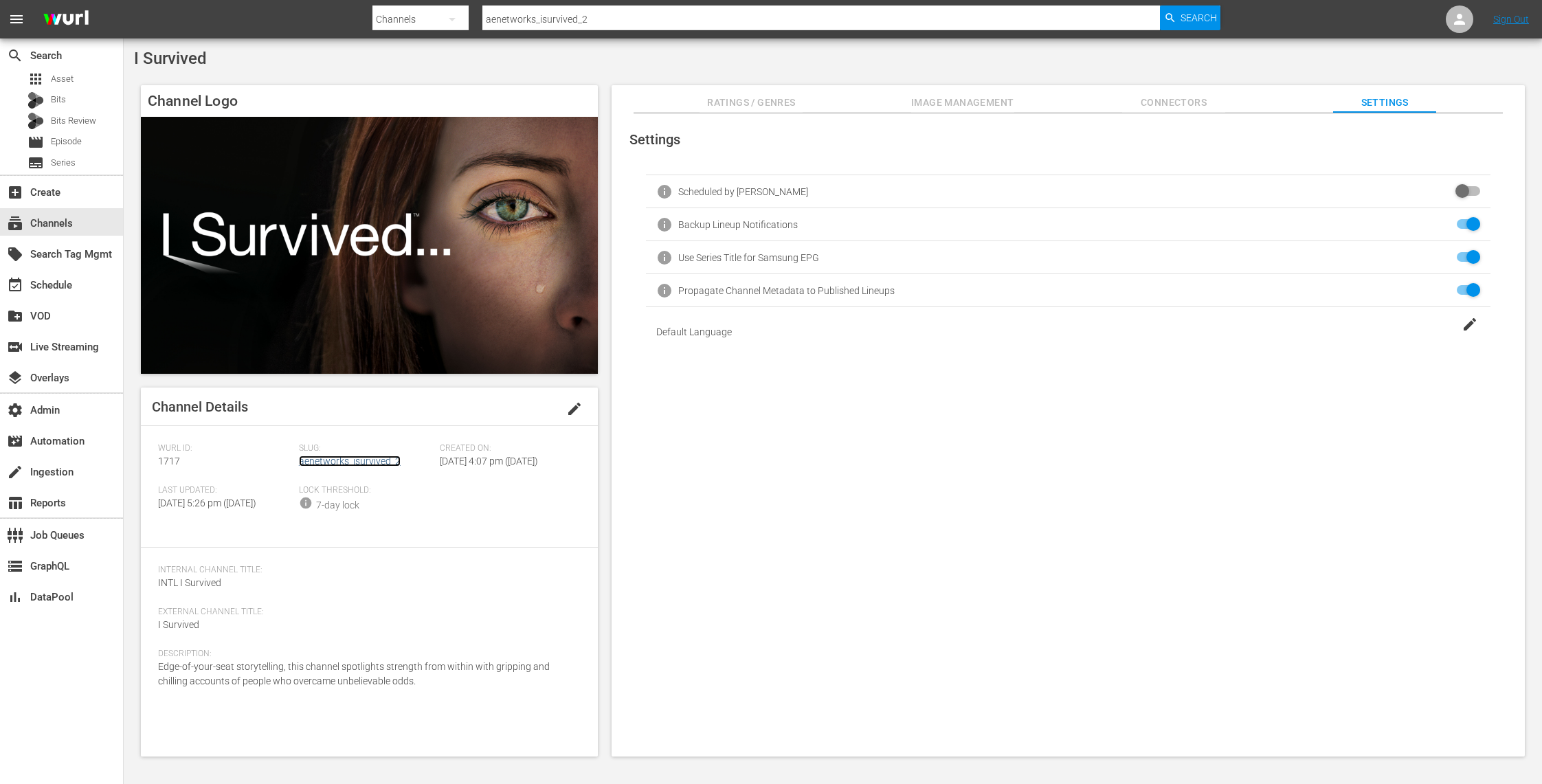
click at [356, 464] on link "aenetworks_isurvived_2" at bounding box center [350, 461] width 102 height 11
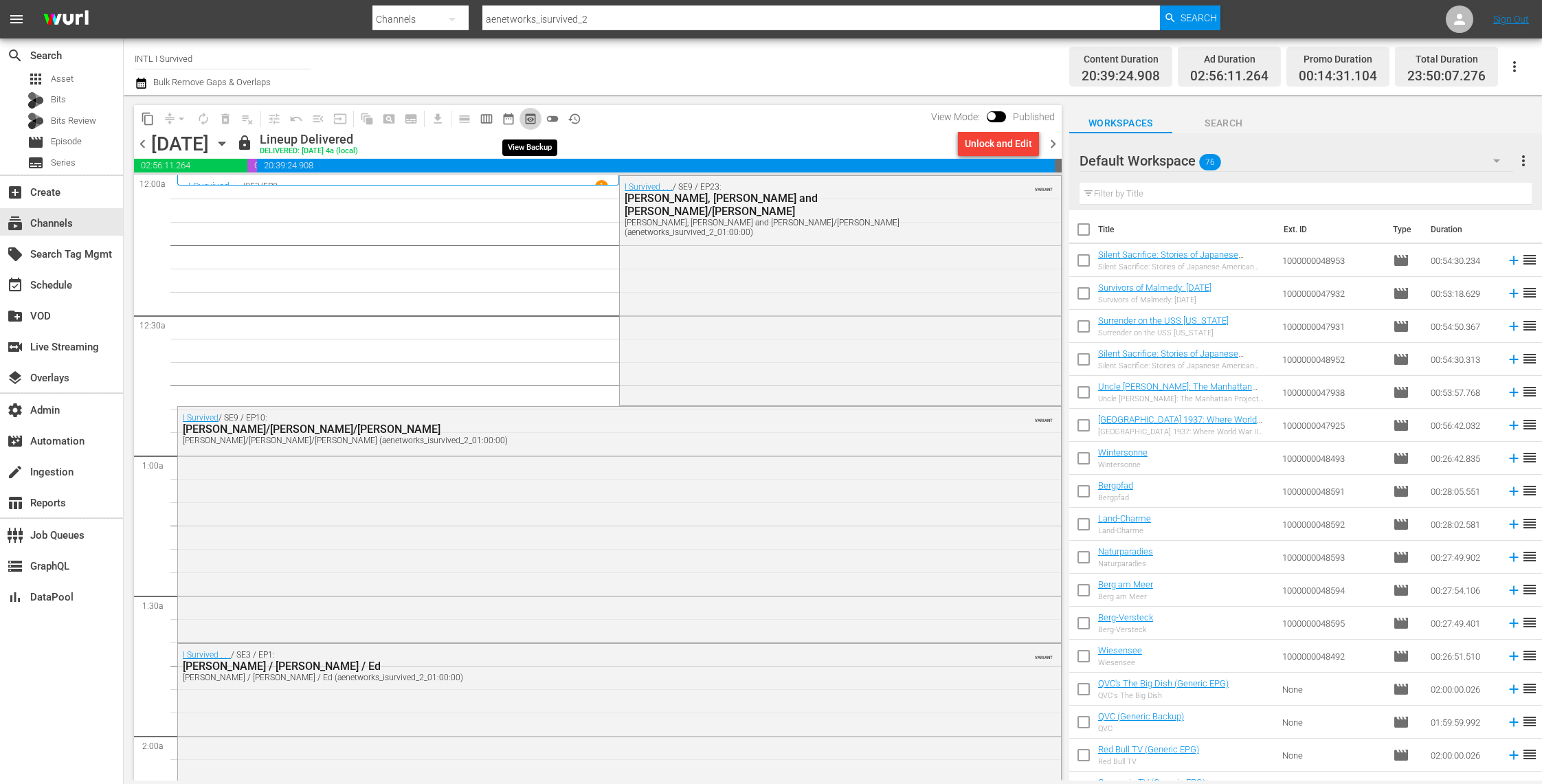
click at [532, 119] on span "preview_outlined" at bounding box center [530, 119] width 13 height 13
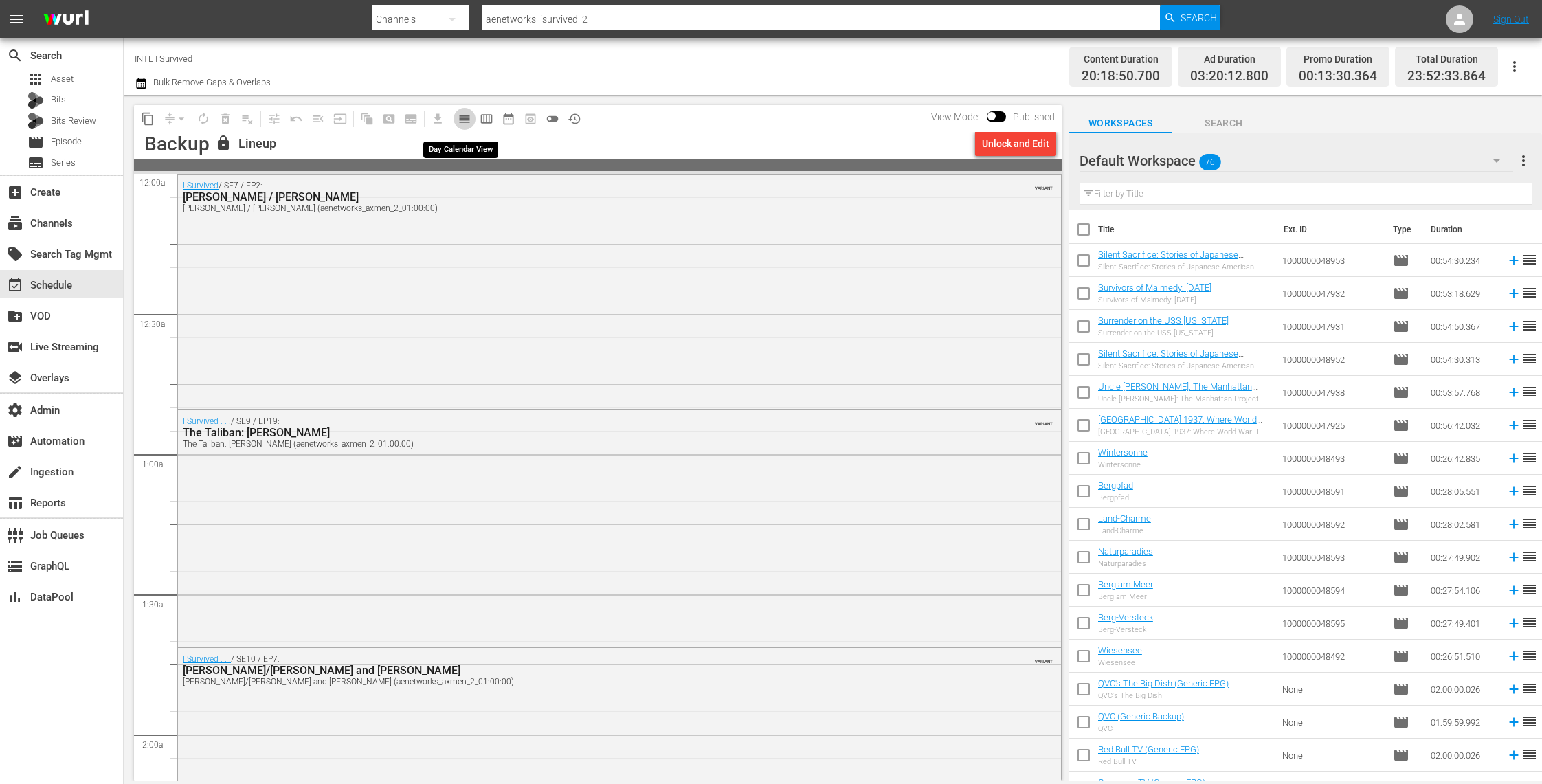
click at [467, 126] on button "calendar_view_day_outlined" at bounding box center [464, 118] width 22 height 22
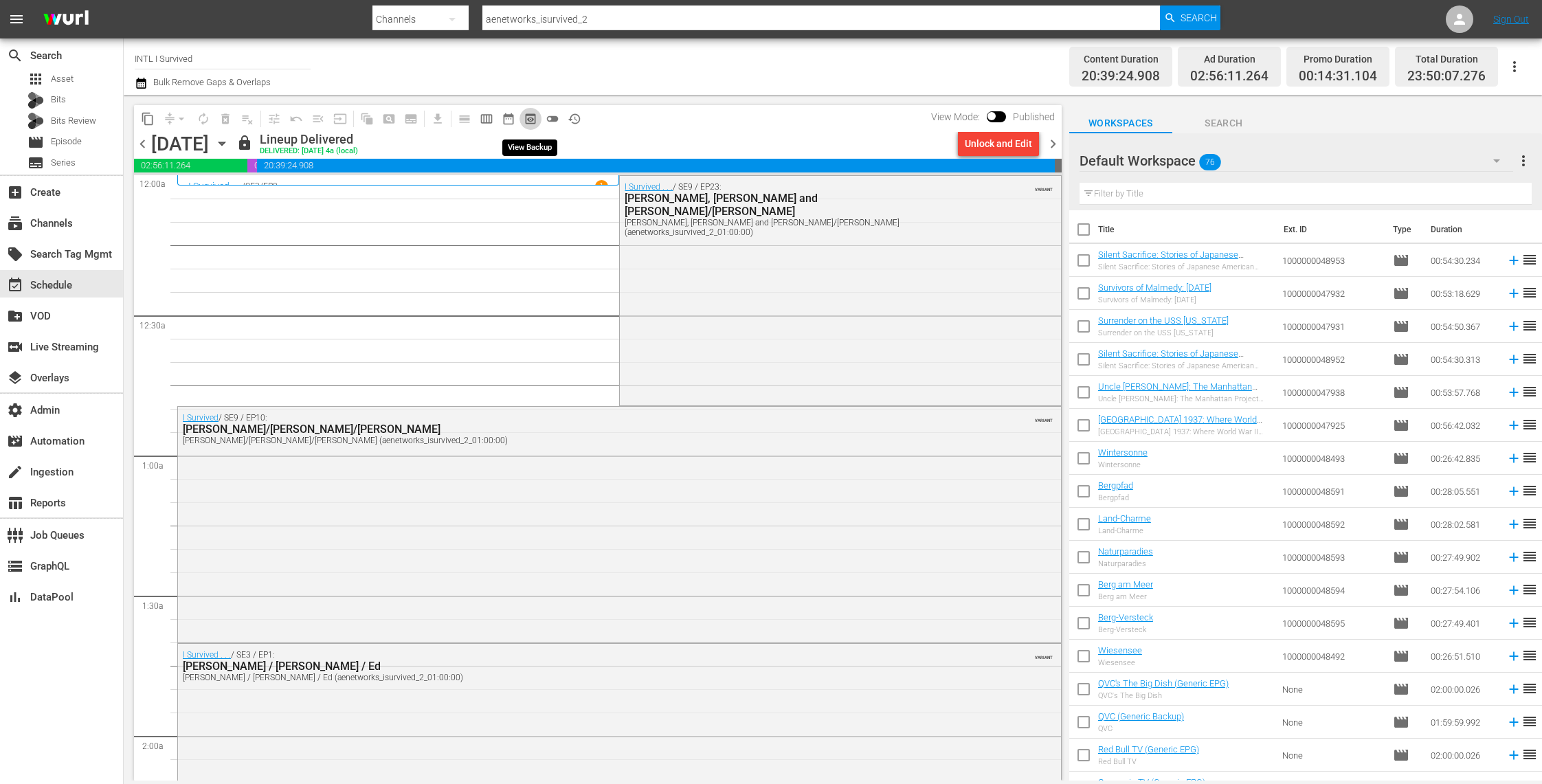
click at [529, 121] on span "preview_outlined" at bounding box center [530, 119] width 13 height 13
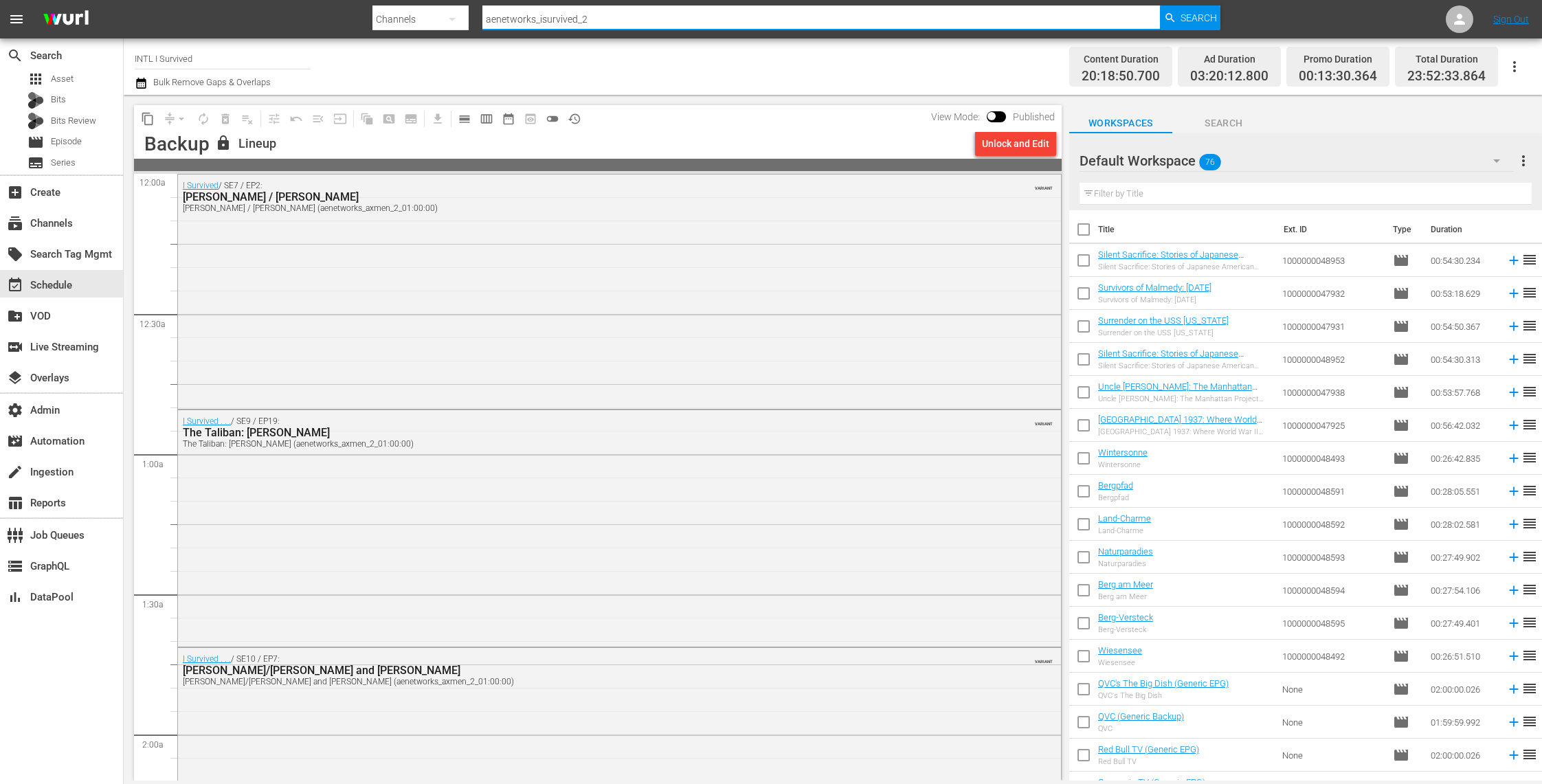
drag, startPoint x: 611, startPoint y: 20, endPoint x: 385, endPoint y: 5, distance: 226.5
click at [385, 5] on div "Search By Channels Search ID, Title, Description, Keywords, or Category aenetwo…" at bounding box center [796, 19] width 848 height 33
type input "hoarders"
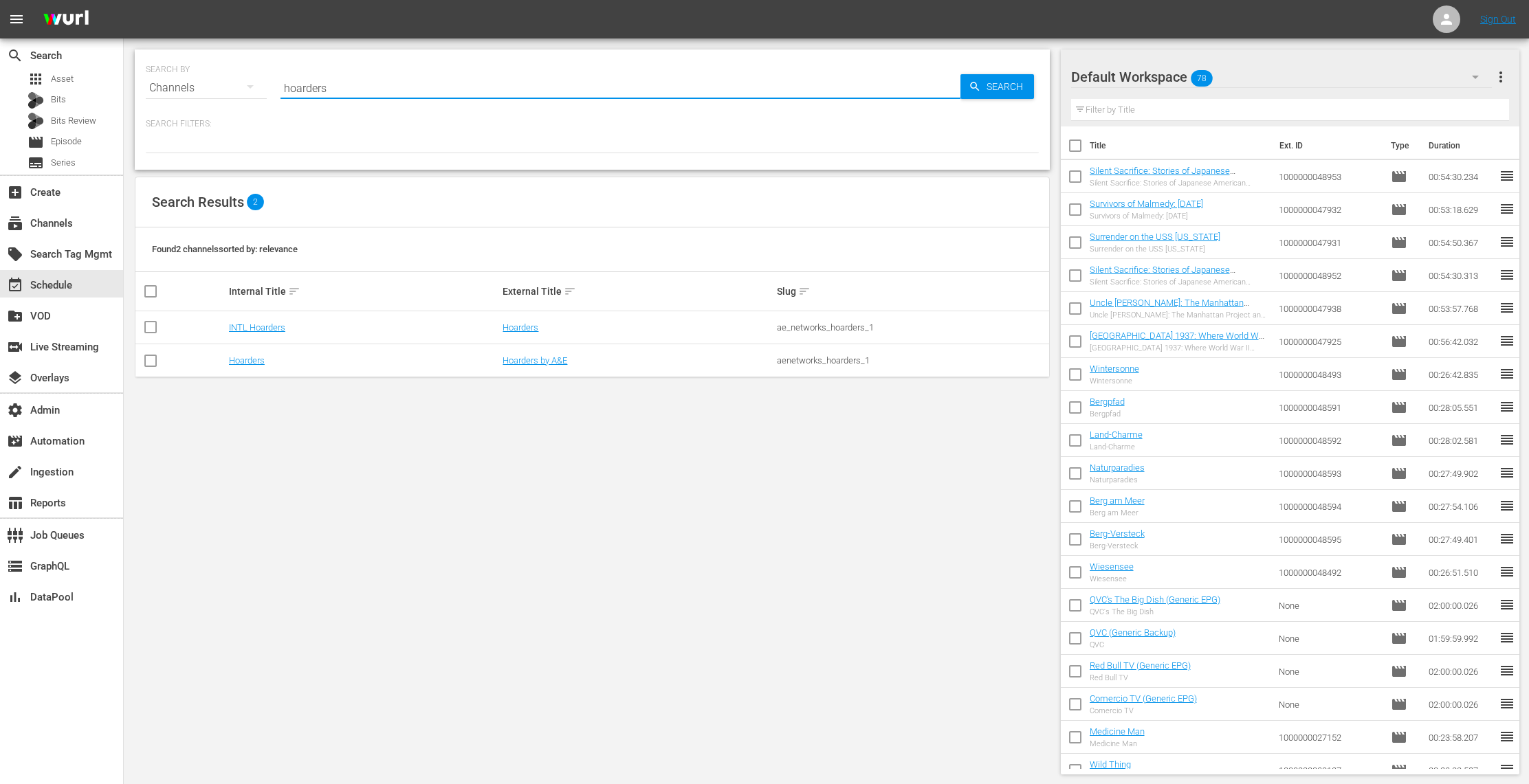
drag, startPoint x: 351, startPoint y: 94, endPoint x: 175, endPoint y: 88, distance: 176.1
click at [175, 88] on div "SEARCH BY Search By Channels Search ID, Title, Description, Keywords, or Catego…" at bounding box center [593, 79] width 893 height 49
paste input "ae_networks_hoarders_1"
type input "ae_networks_hoarders_1"
click at [987, 84] on span "Search" at bounding box center [1007, 86] width 53 height 25
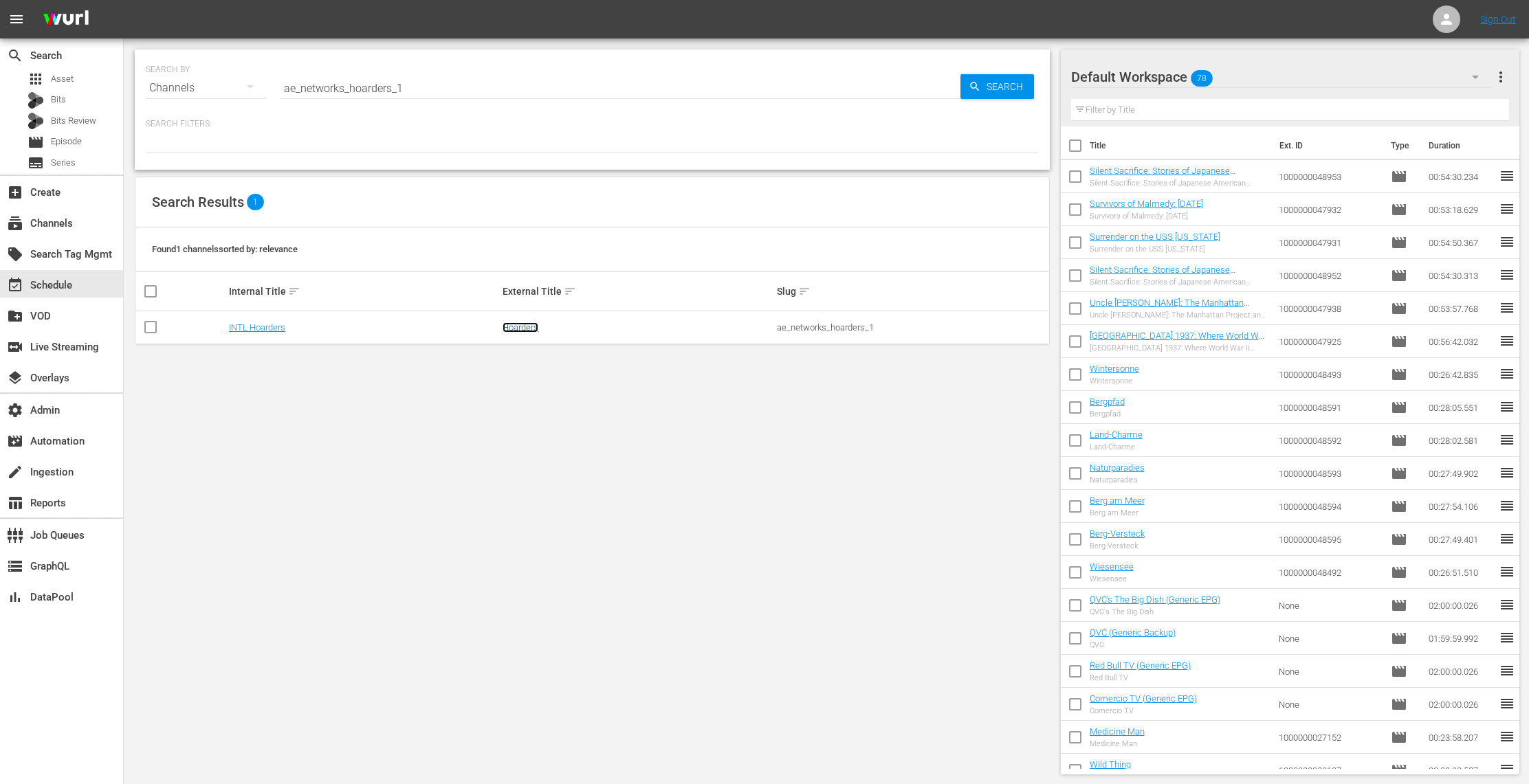
click at [533, 326] on link "Hoarders" at bounding box center [521, 327] width 36 height 10
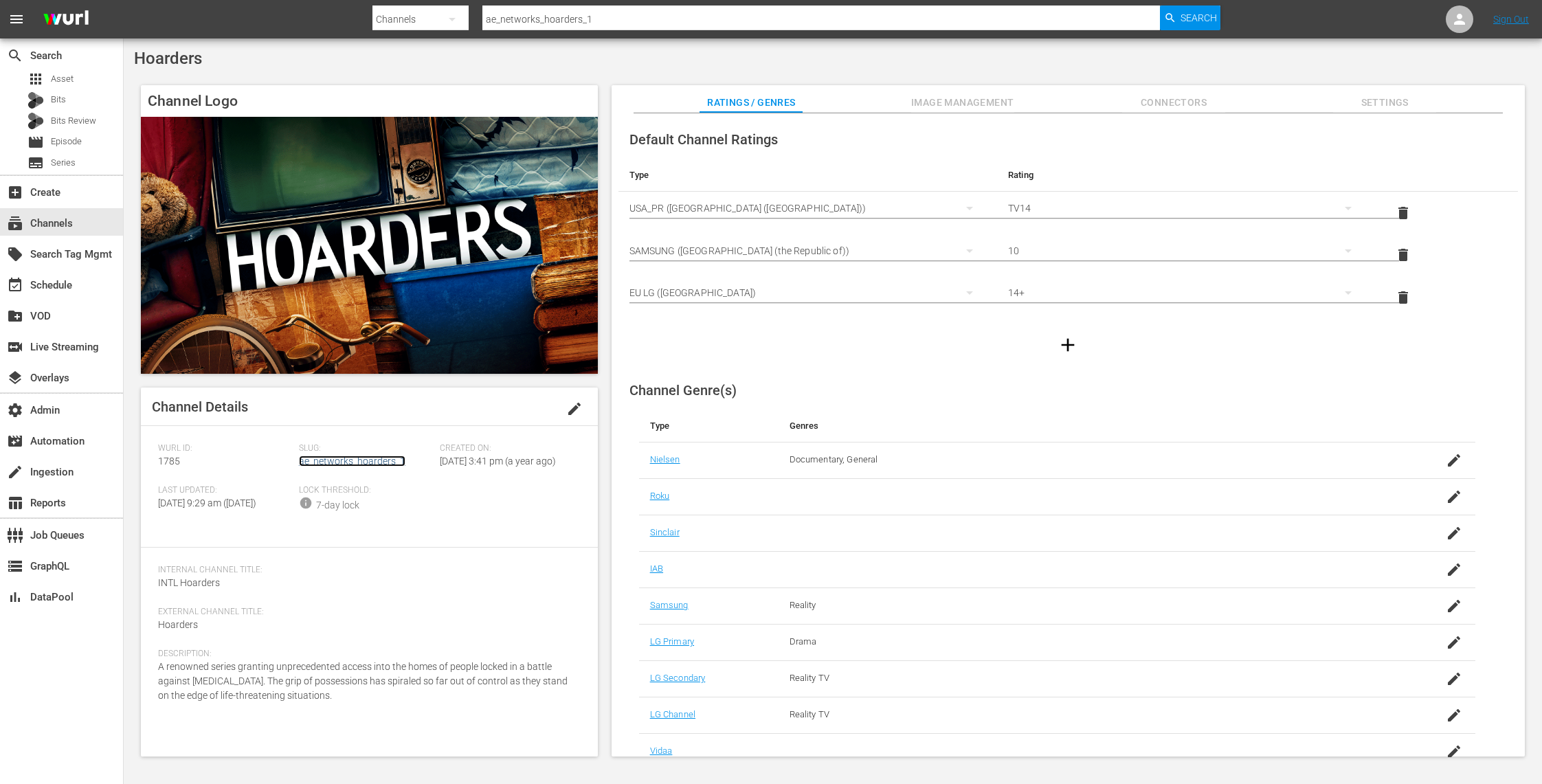
click at [356, 459] on link "ae_networks_hoarders_1" at bounding box center [352, 461] width 106 height 11
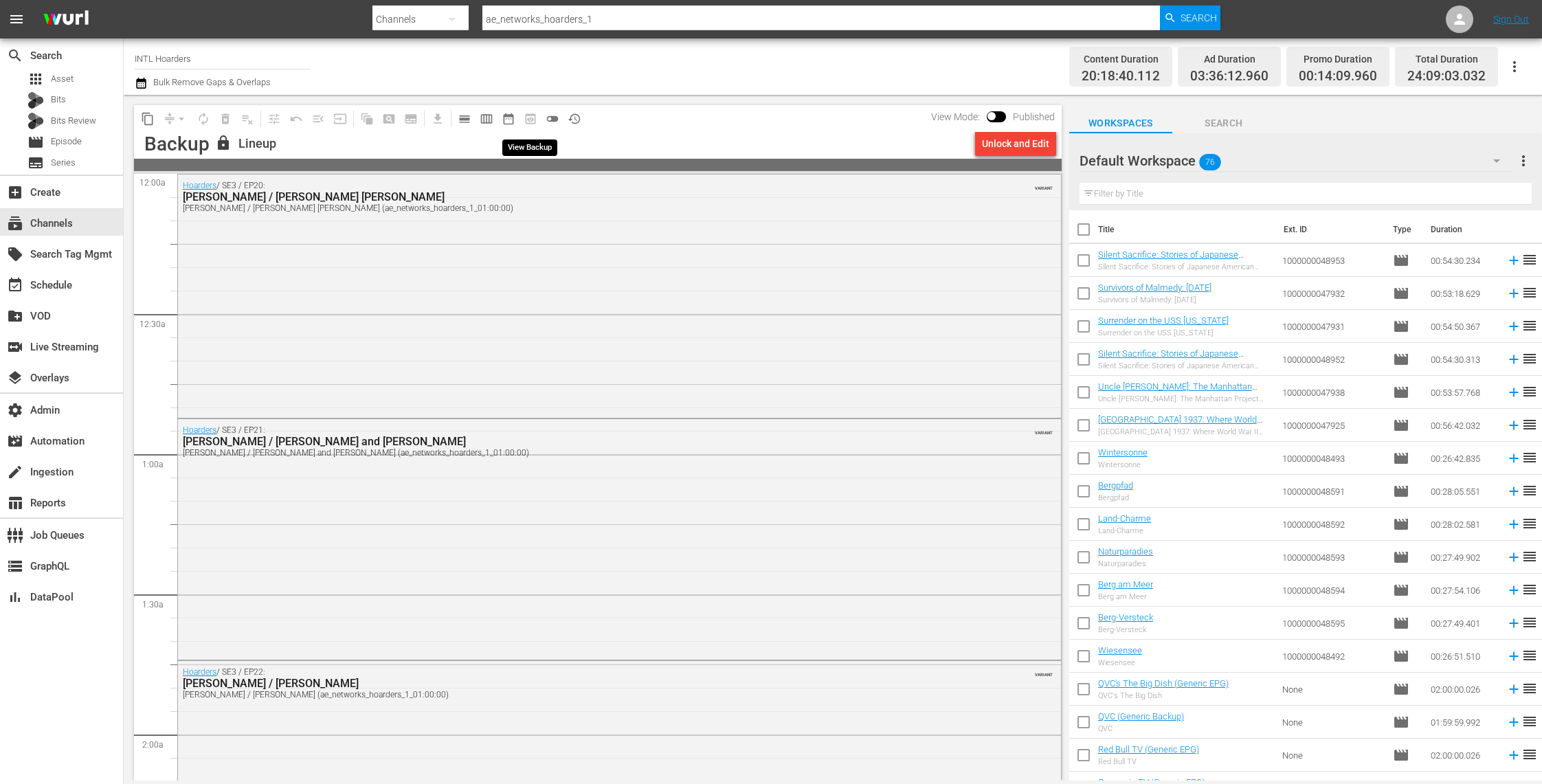
click at [527, 120] on span "preview_outlined" at bounding box center [530, 118] width 22 height 22
click at [467, 121] on span "calendar_view_day_outlined" at bounding box center [464, 119] width 13 height 13
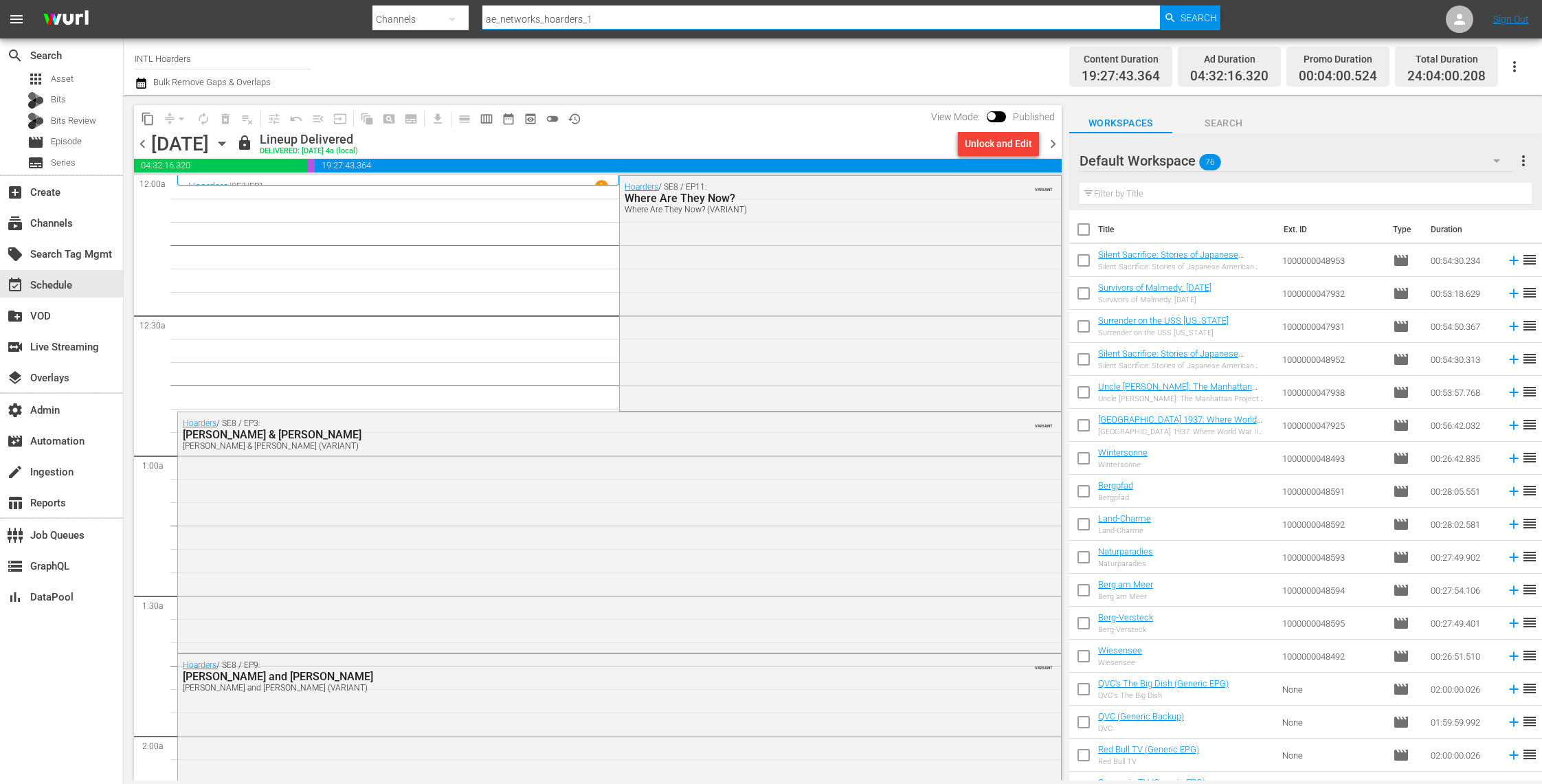
drag, startPoint x: 610, startPoint y: 21, endPoint x: 434, endPoint y: 22, distance: 176.0
click at [434, 22] on div "Search By Channels Search ID, Title, Description, Keywords, or Category ae_netw…" at bounding box center [796, 19] width 848 height 33
click at [1200, 20] on span "Search" at bounding box center [1198, 17] width 37 height 25
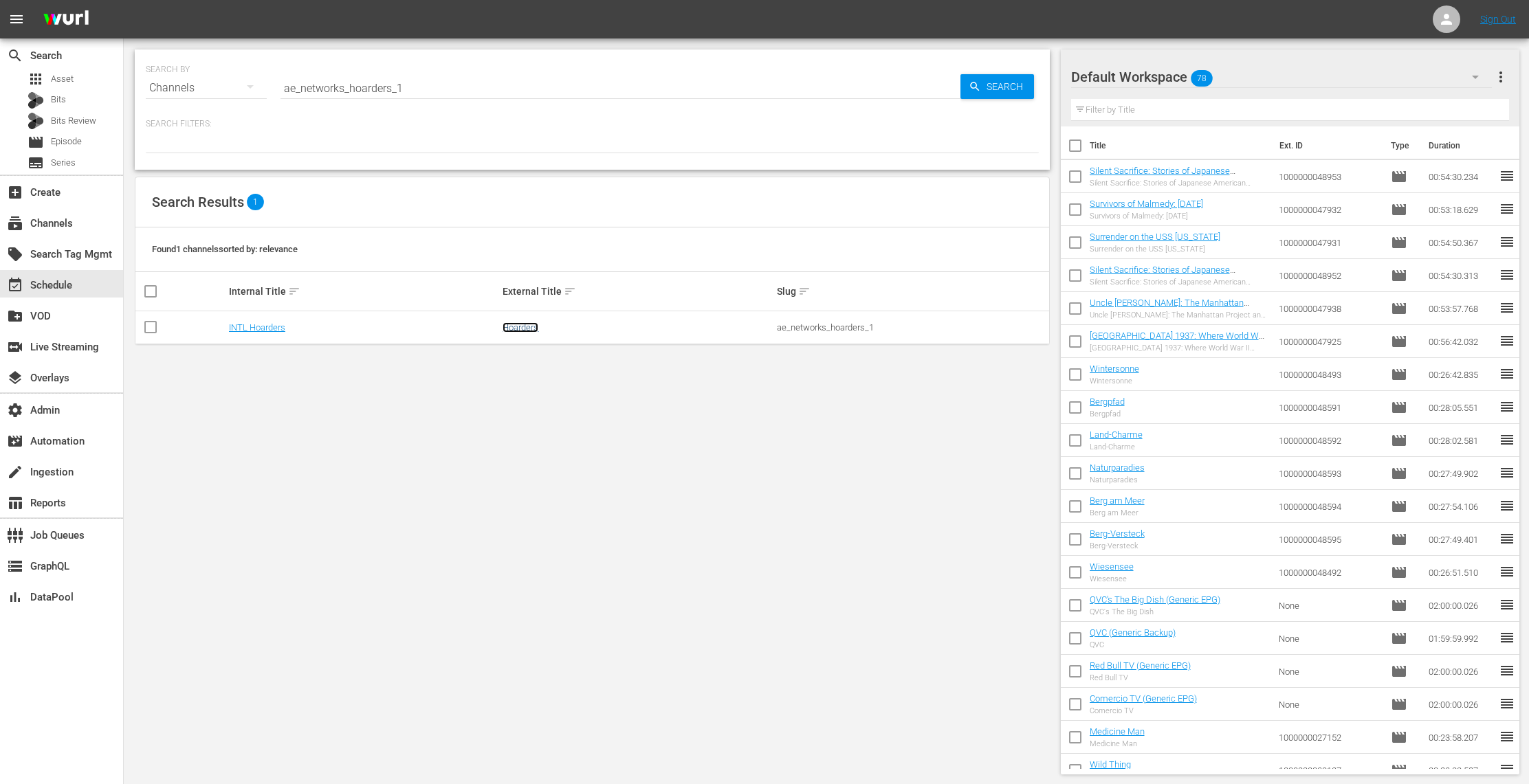
click at [529, 330] on link "Hoarders" at bounding box center [521, 327] width 36 height 10
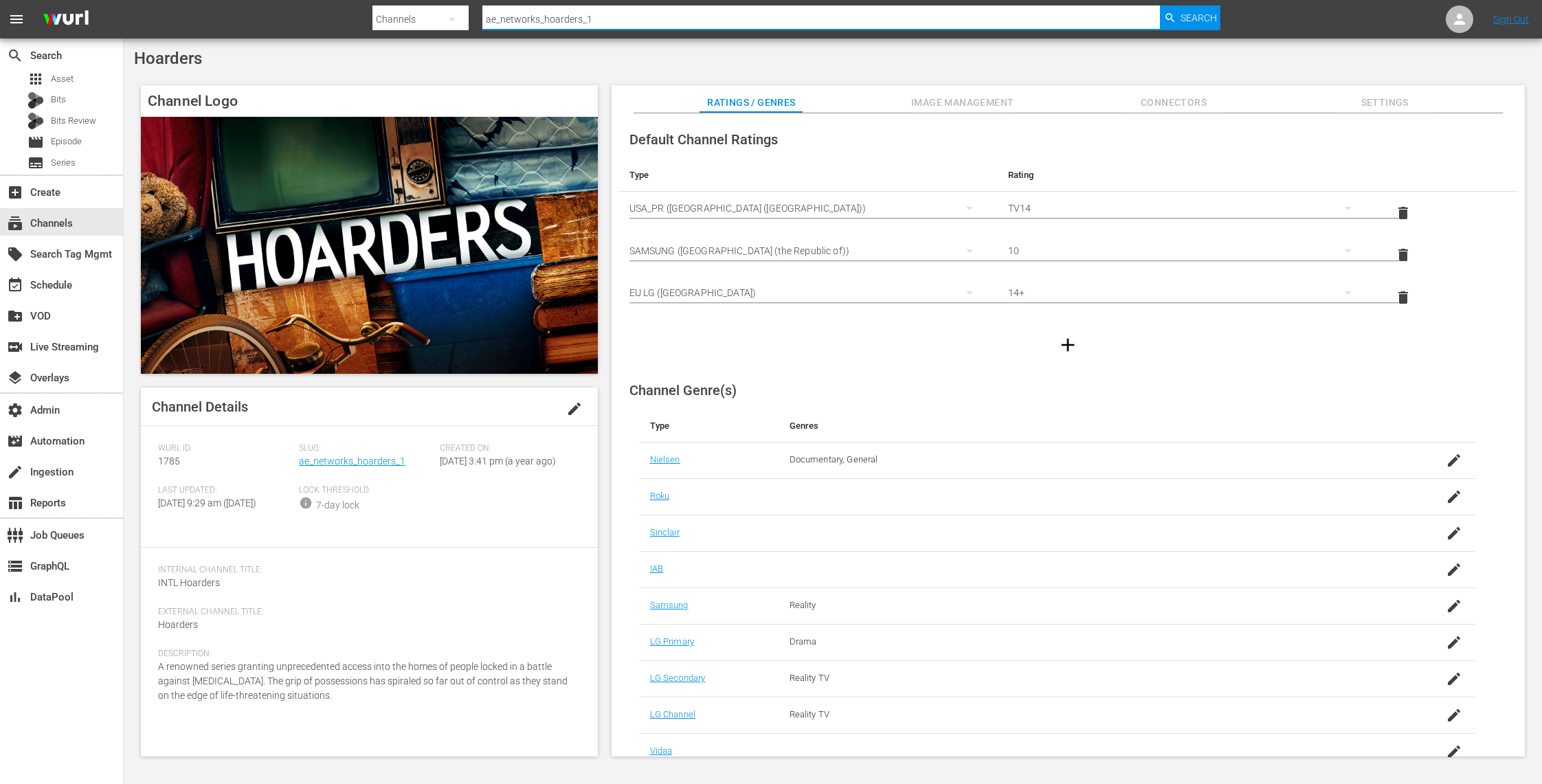
drag, startPoint x: 511, startPoint y: 19, endPoint x: 412, endPoint y: 16, distance: 99.0
click at [412, 16] on div "Search By Channels Search ID, Title, Description, Keywords, or Category ae_netw…" at bounding box center [796, 19] width 848 height 33
paste input "networks_isurvived_2"
type input "aenetworks_isurvived_2"
click at [1195, 20] on span "Search" at bounding box center [1198, 17] width 37 height 25
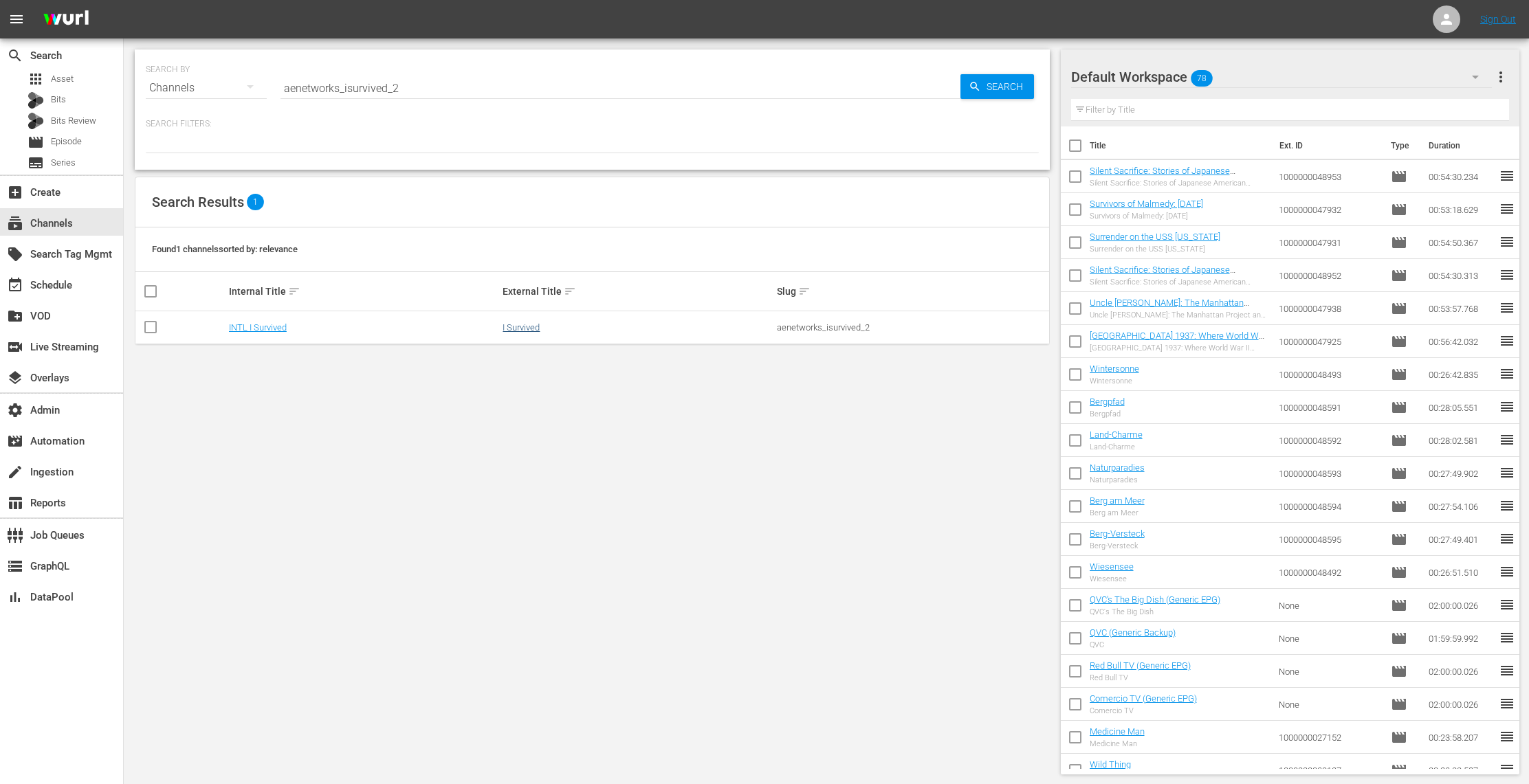
click at [527, 323] on td "I Survived" at bounding box center [638, 328] width 274 height 33
click at [527, 326] on link "I Survived" at bounding box center [521, 327] width 37 height 10
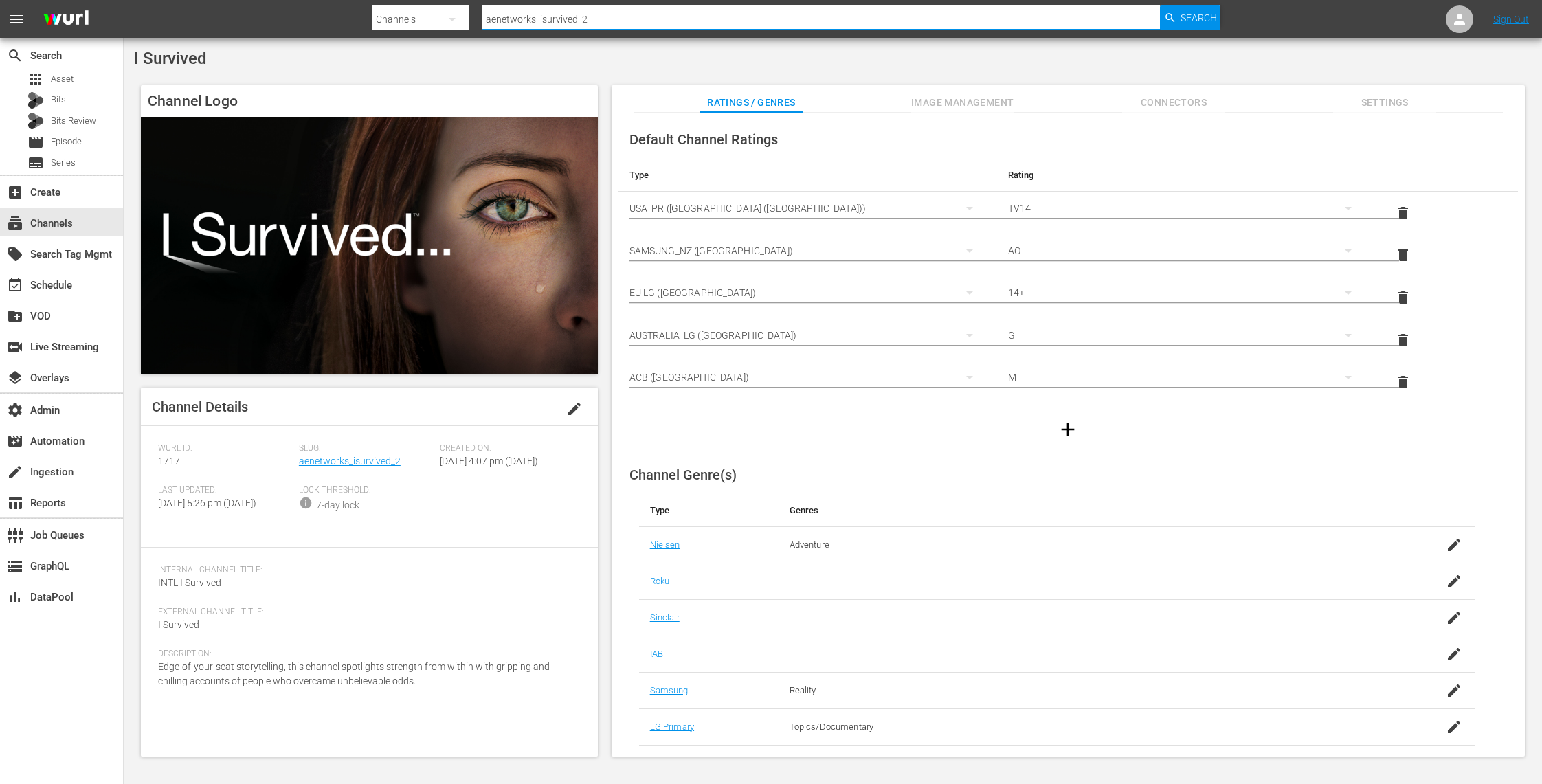
drag, startPoint x: 610, startPoint y: 19, endPoint x: 444, endPoint y: 22, distance: 166.0
click at [444, 22] on div "Search By Channels Search ID, Title, Description, Keywords, or Category aenetwo…" at bounding box center [796, 19] width 848 height 33
paste input "modernmarvels"
type input "aenetworks_modernmarvels_2"
click at [1205, 21] on span "Search" at bounding box center [1198, 17] width 37 height 25
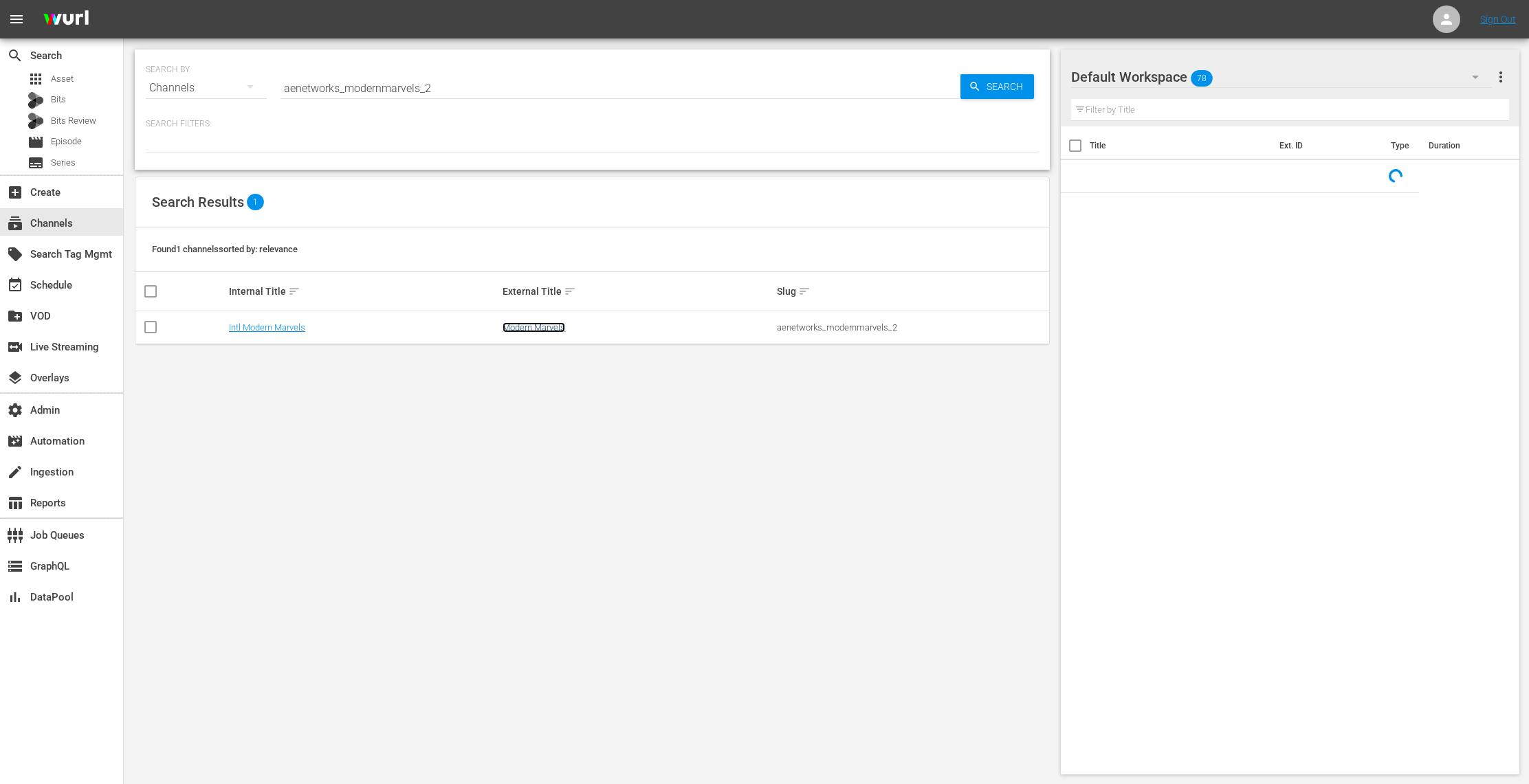
click at [550, 329] on link "Modern Marvels" at bounding box center [533, 327] width 62 height 10
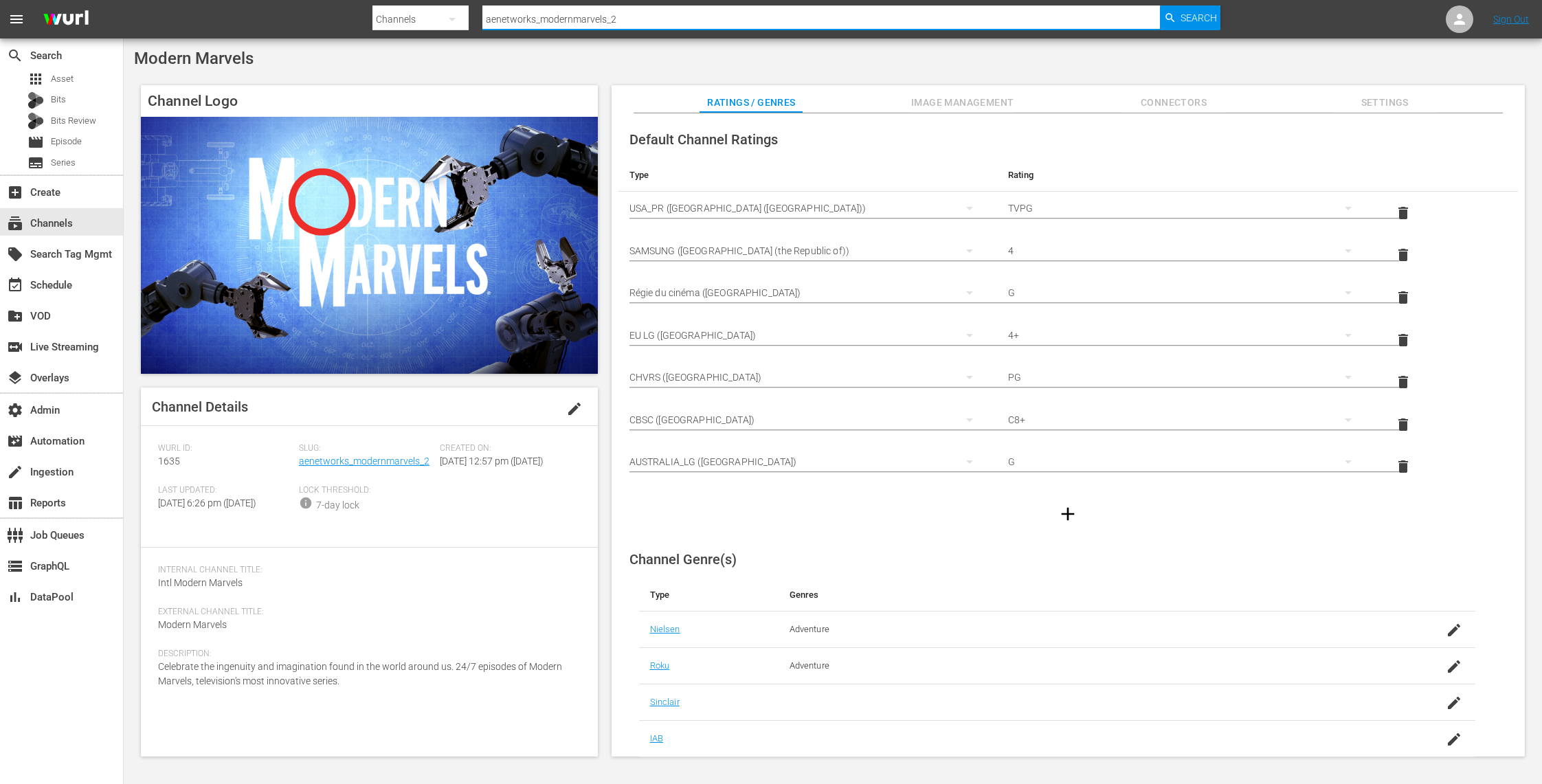
drag, startPoint x: 637, startPoint y: 19, endPoint x: 407, endPoint y: 17, distance: 230.0
click at [407, 17] on div "Search By Channels Search ID, Title, Description, Keywords, or Category aenetwo…" at bounding box center [796, 19] width 848 height 33
paste input "axmen"
type input "aenetworks_axmen_2"
click at [1181, 19] on span "Search" at bounding box center [1198, 17] width 37 height 25
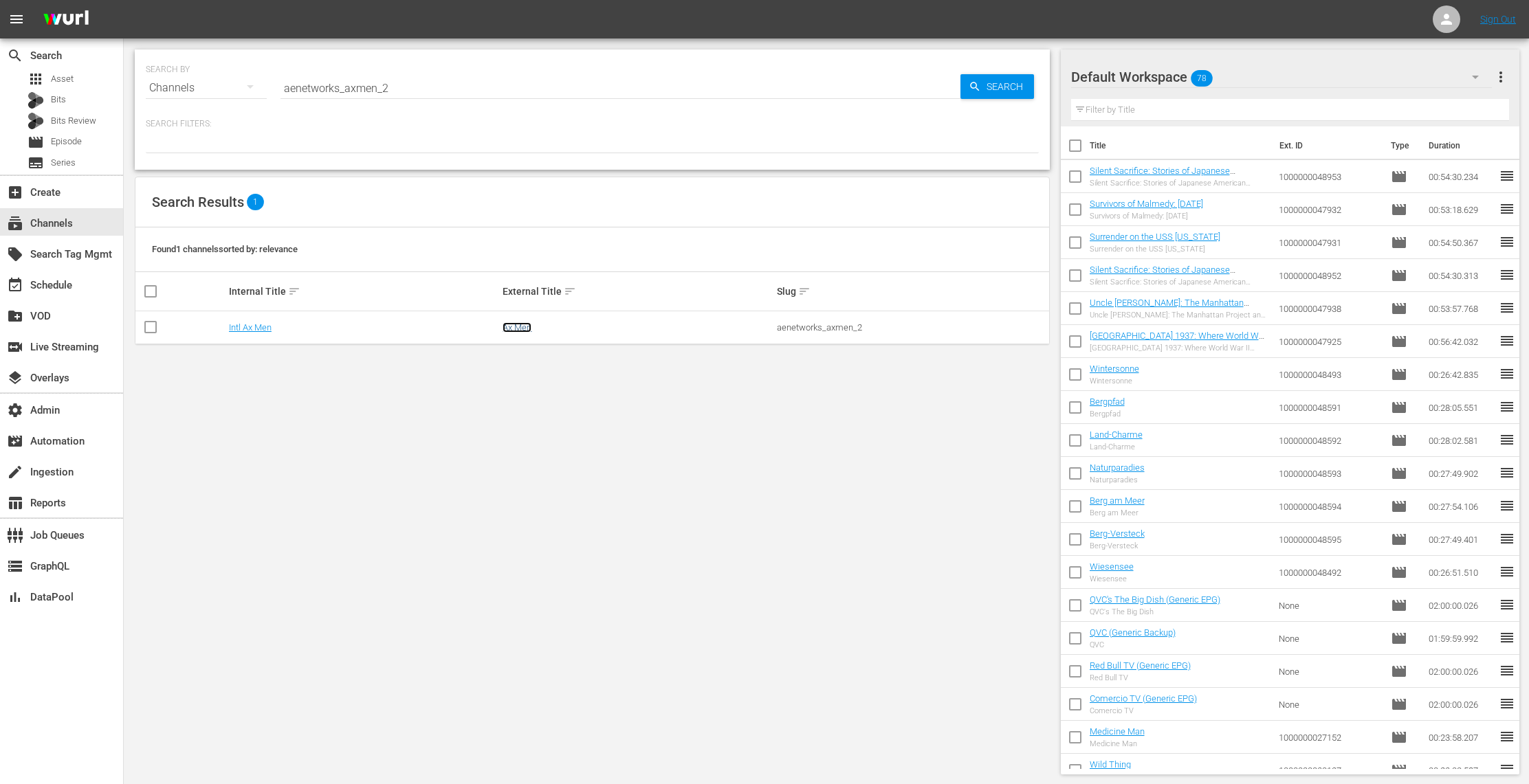
click at [522, 326] on link "Ax Men" at bounding box center [517, 327] width 29 height 10
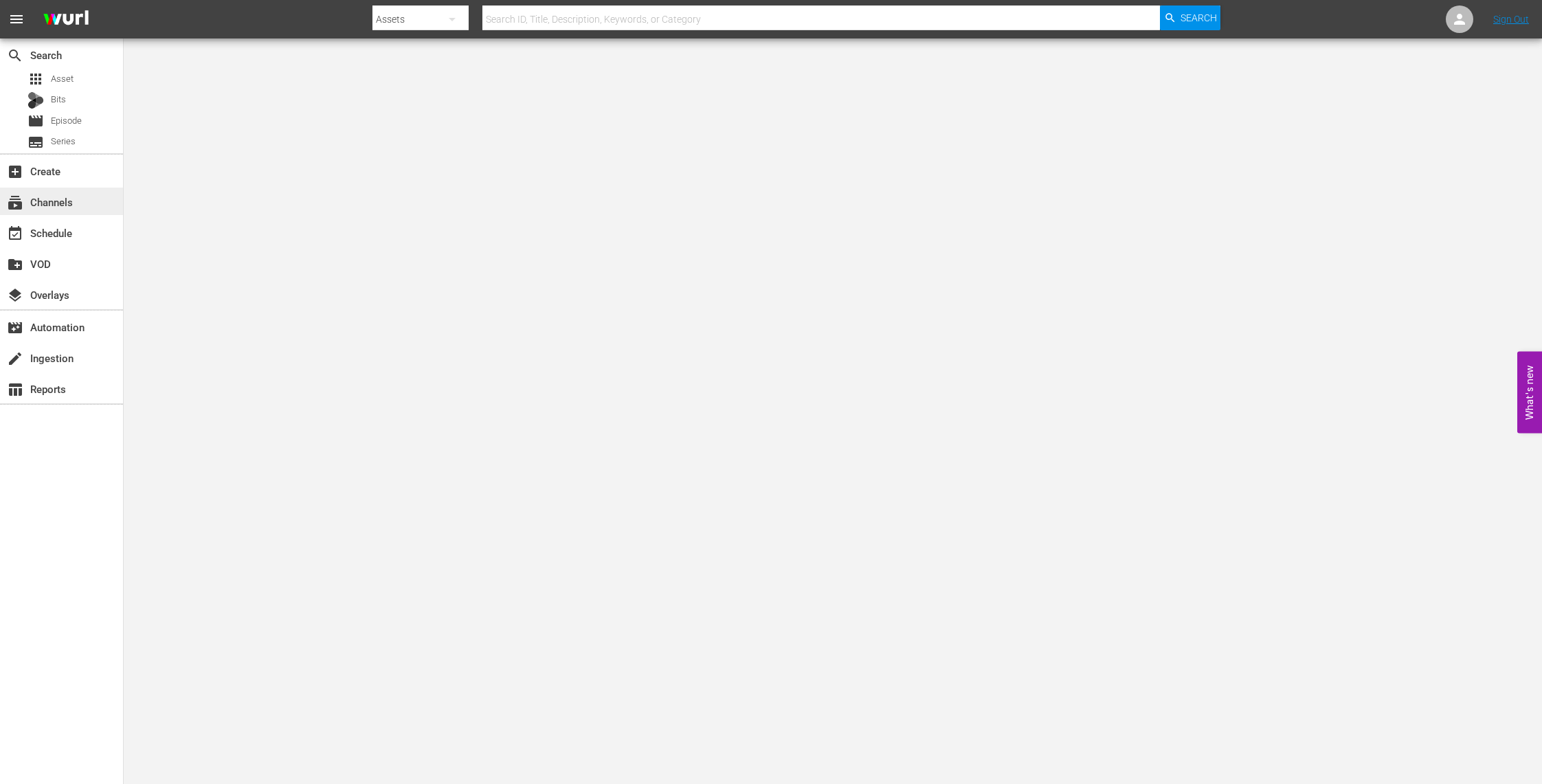
click at [50, 206] on div "subscriptions Channels" at bounding box center [38, 200] width 77 height 13
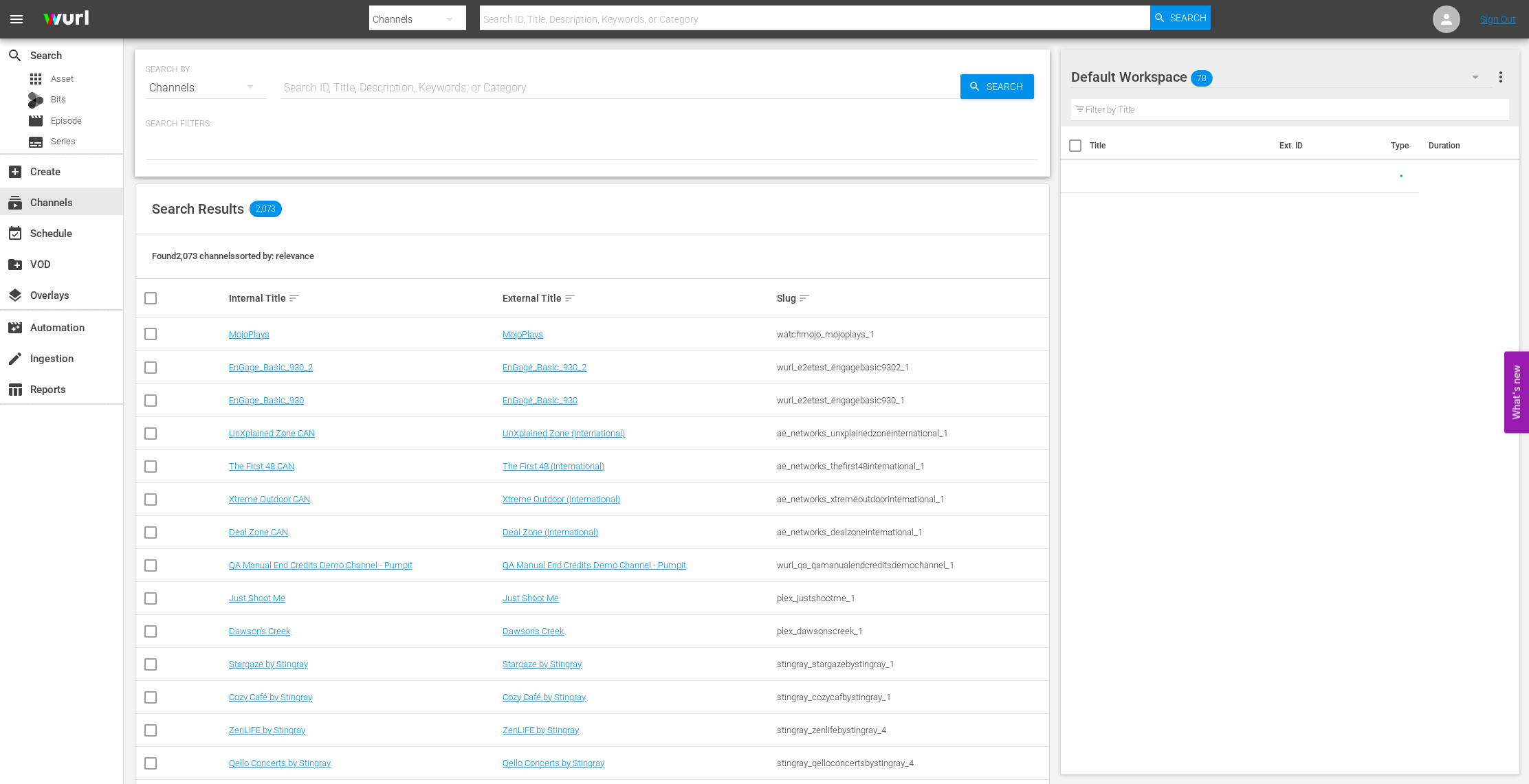
click at [552, 17] on input "text" at bounding box center [814, 19] width 670 height 33
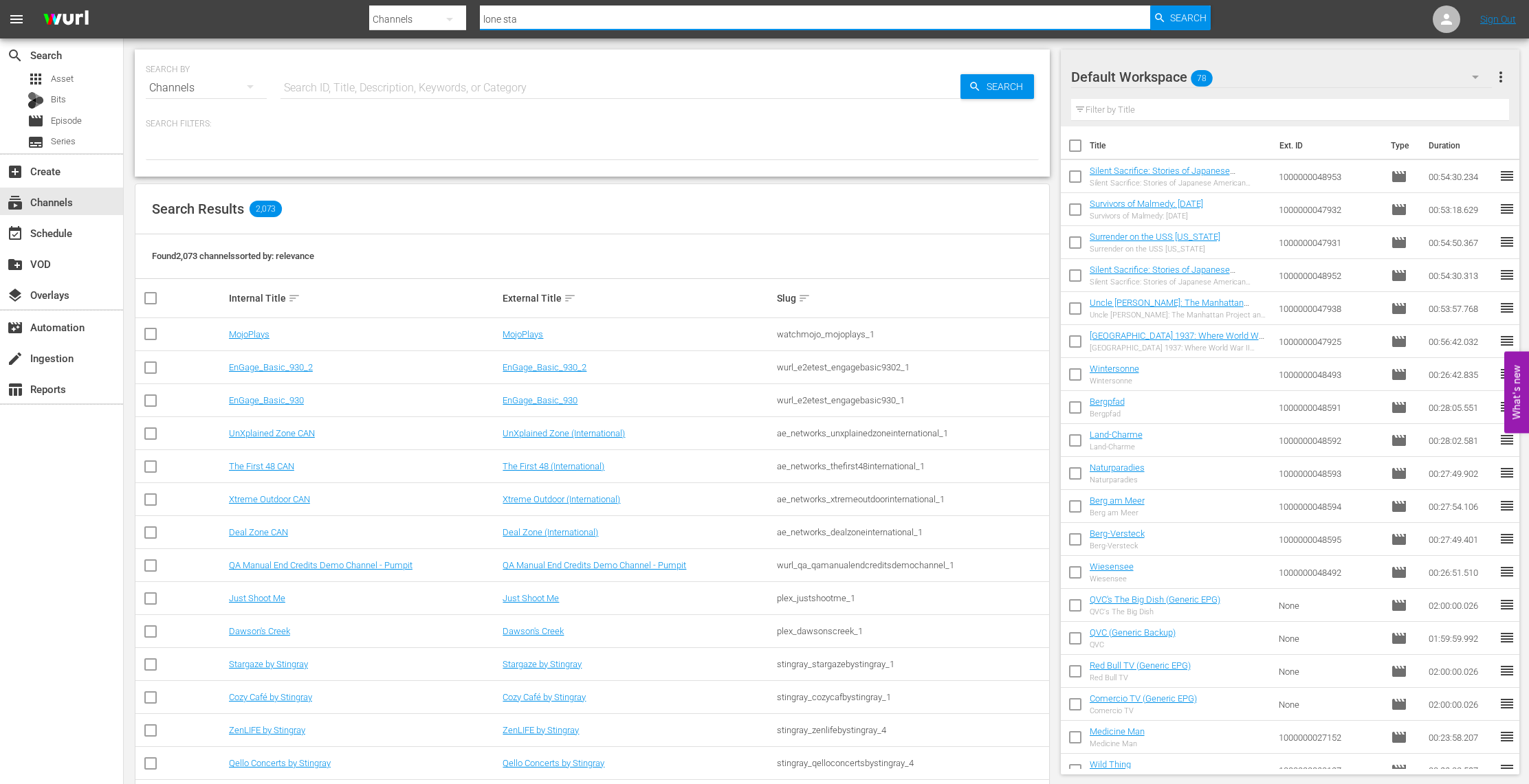
type input "lone star"
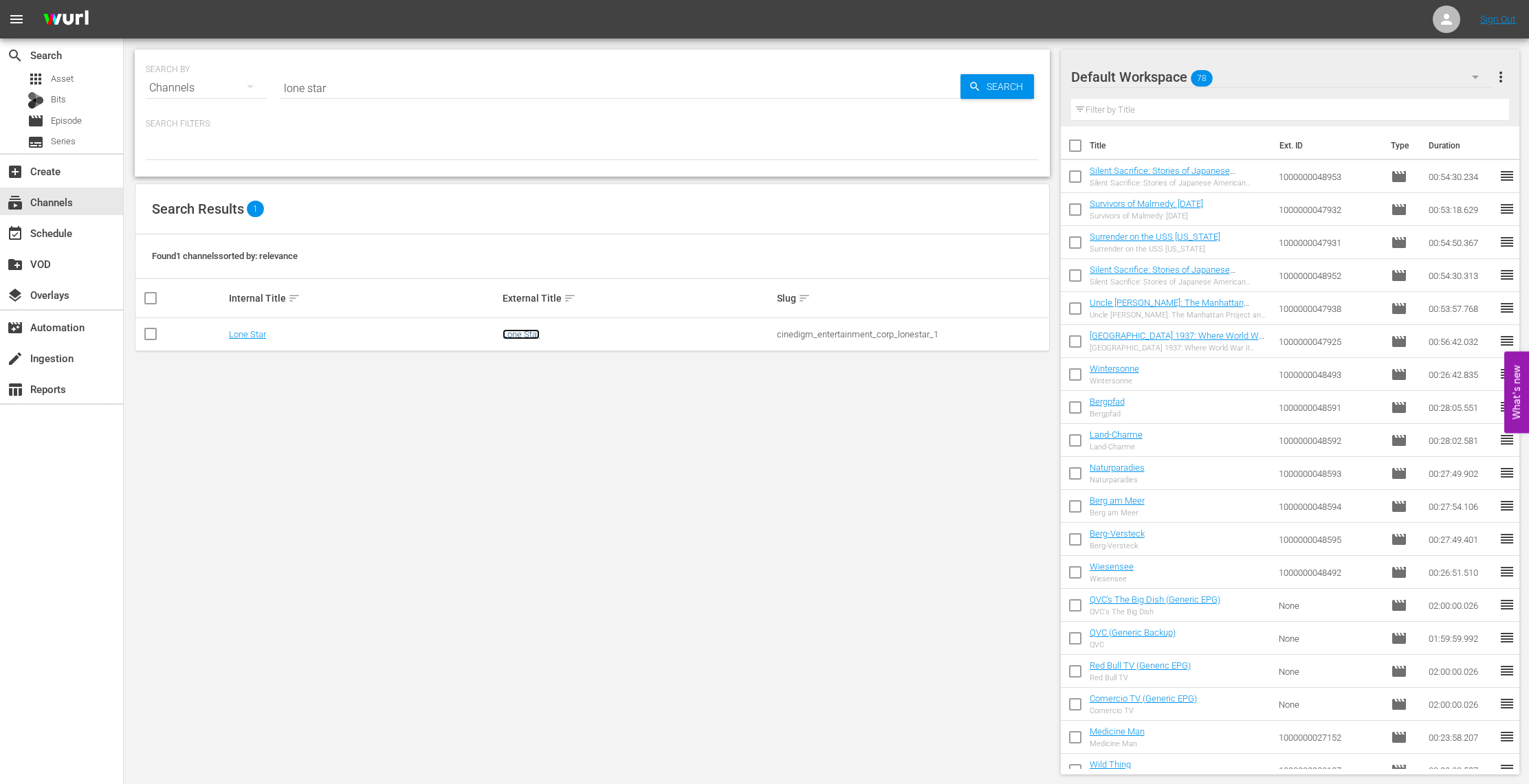
click at [526, 335] on link "Lone Star" at bounding box center [521, 334] width 37 height 10
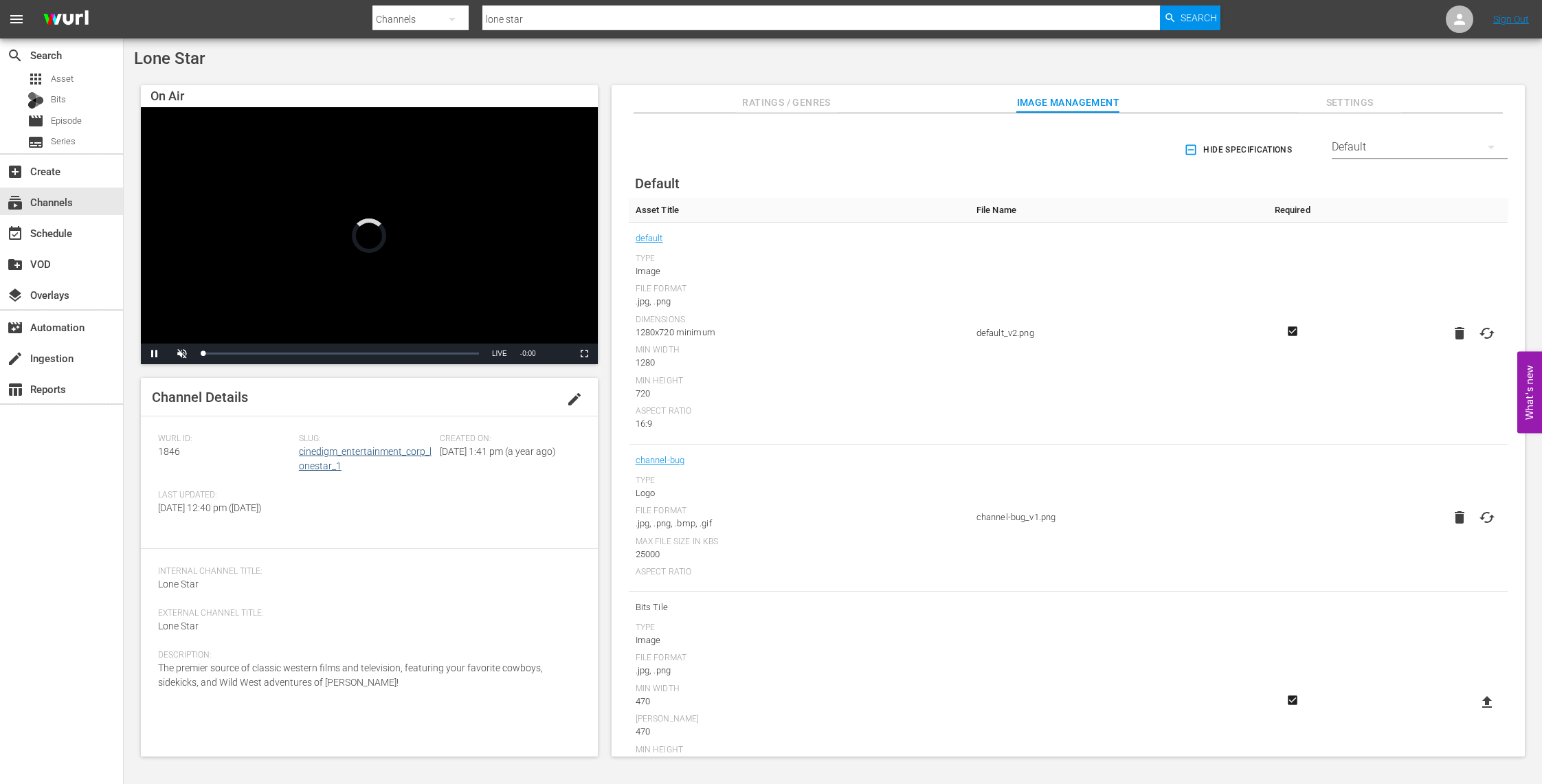
click at [371, 465] on div "Slug: cinedigm_entertainment_corp_lonestar_1" at bounding box center [369, 461] width 141 height 56
click at [374, 455] on link "cinedigm_entertainment_corp_lonestar_1" at bounding box center [365, 458] width 133 height 25
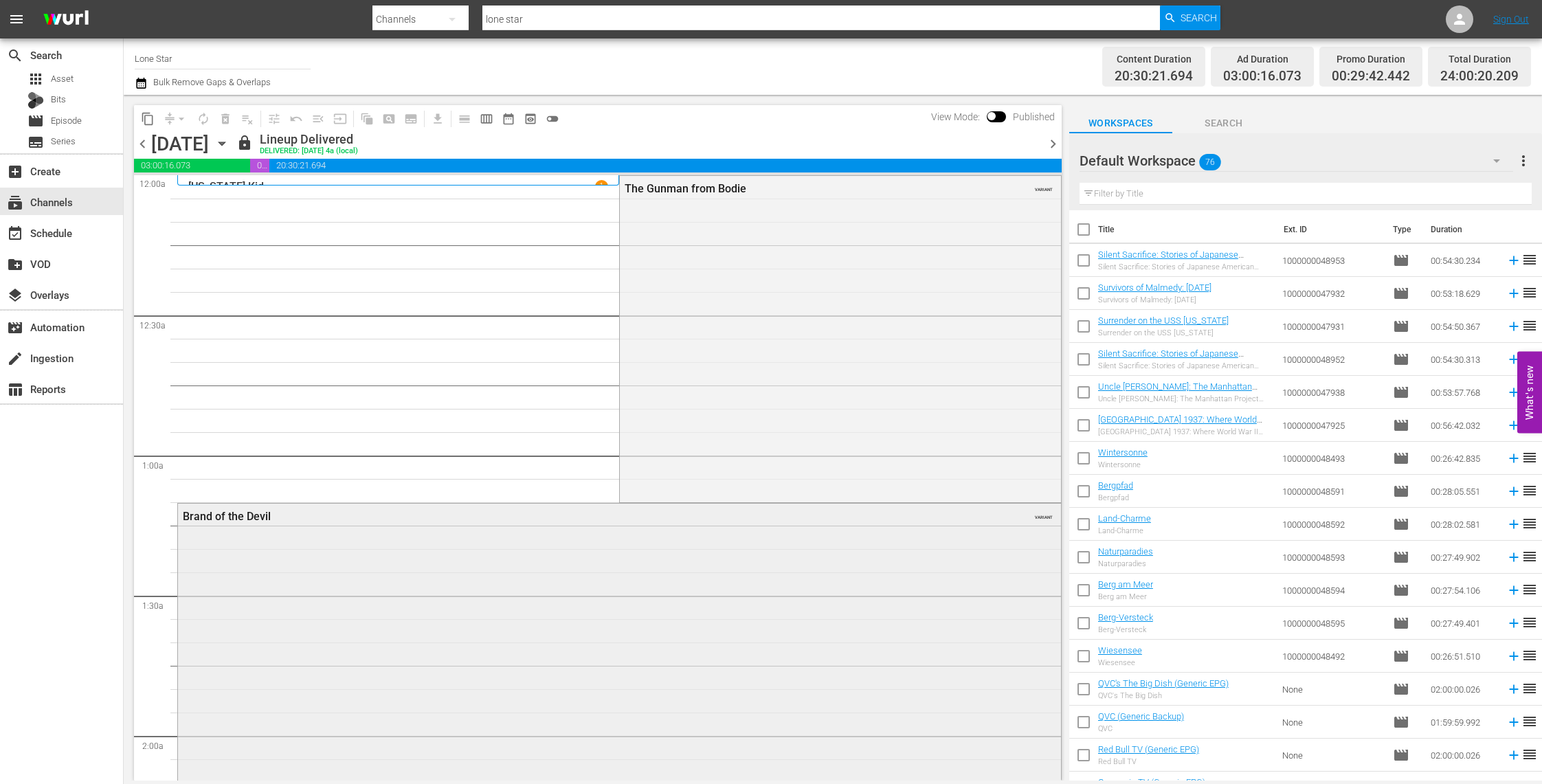
click at [415, 584] on div "Brand of the Devil VARIANT" at bounding box center [619, 666] width 883 height 323
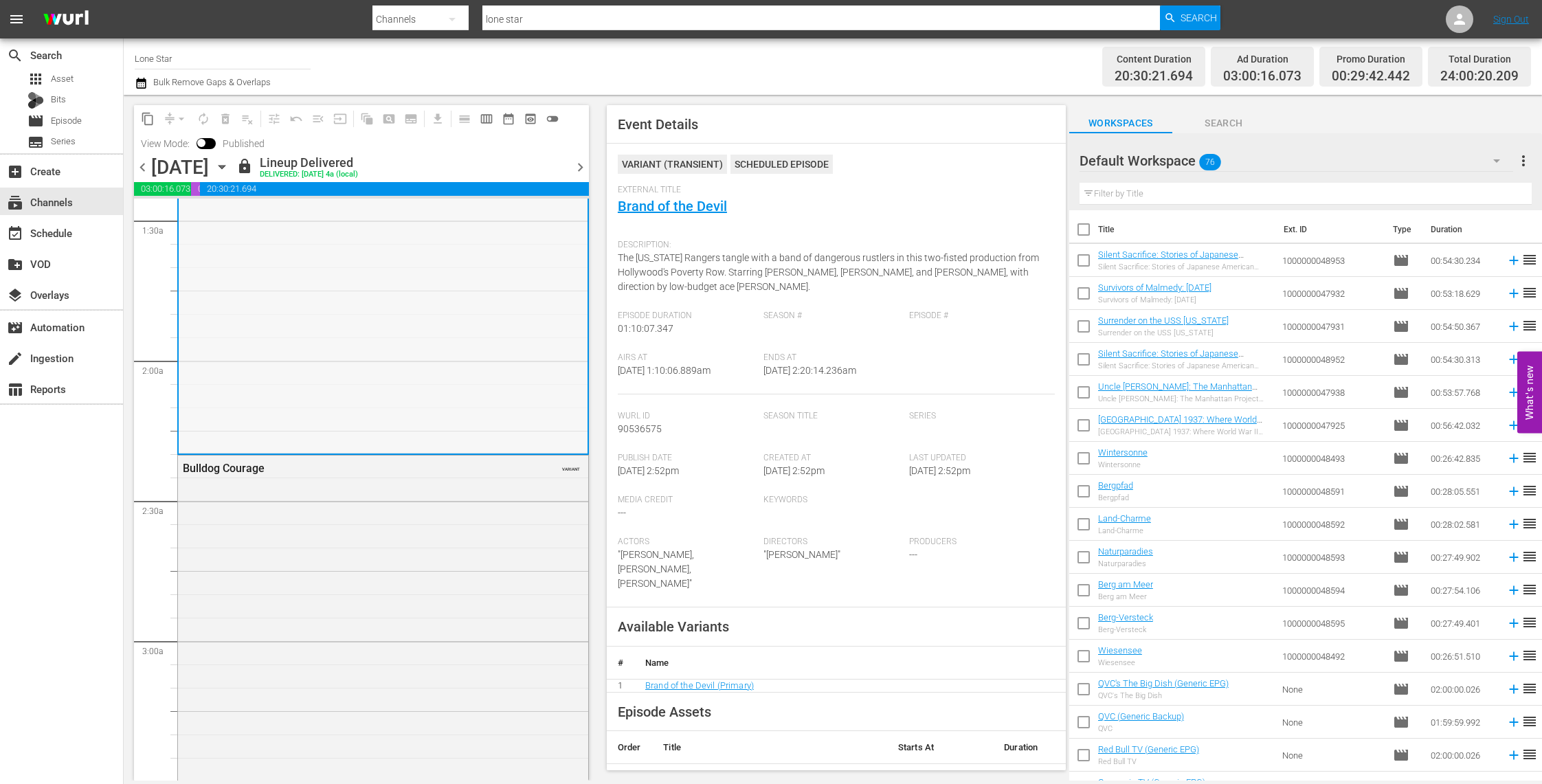
scroll to position [423, 0]
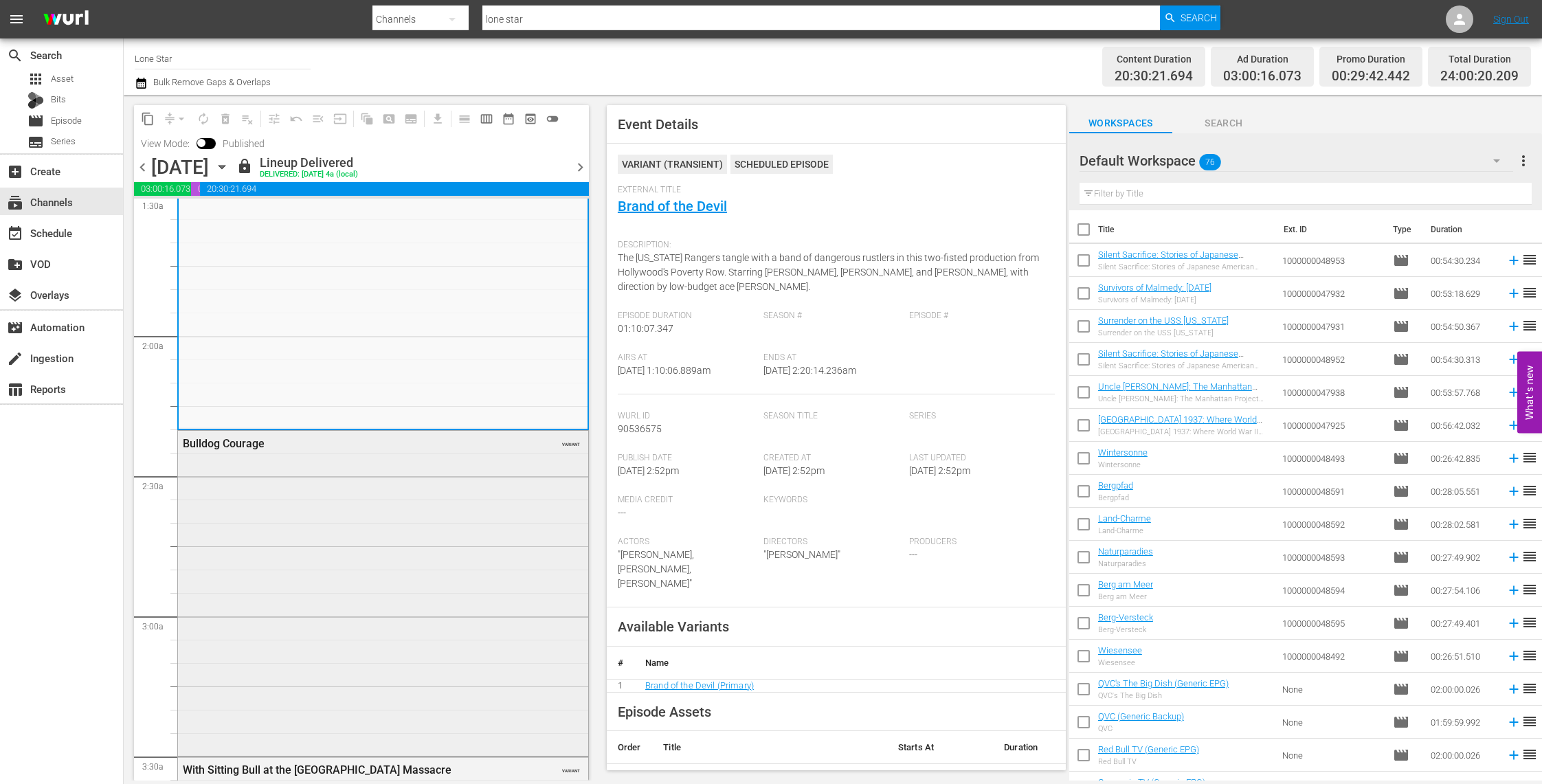
click at [417, 580] on div "Bulldog Courage VARIANT" at bounding box center [383, 592] width 410 height 323
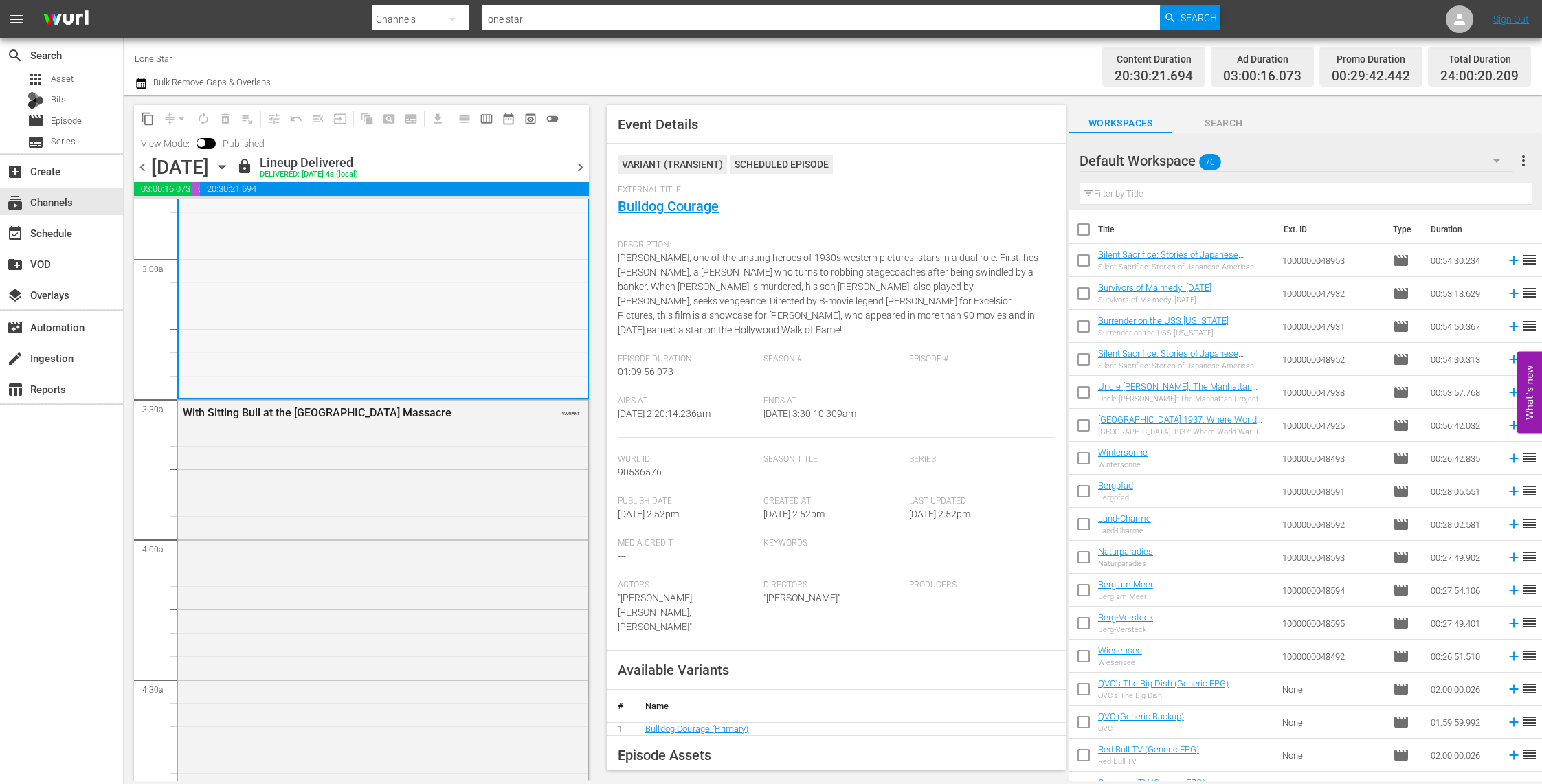
scroll to position [805, 0]
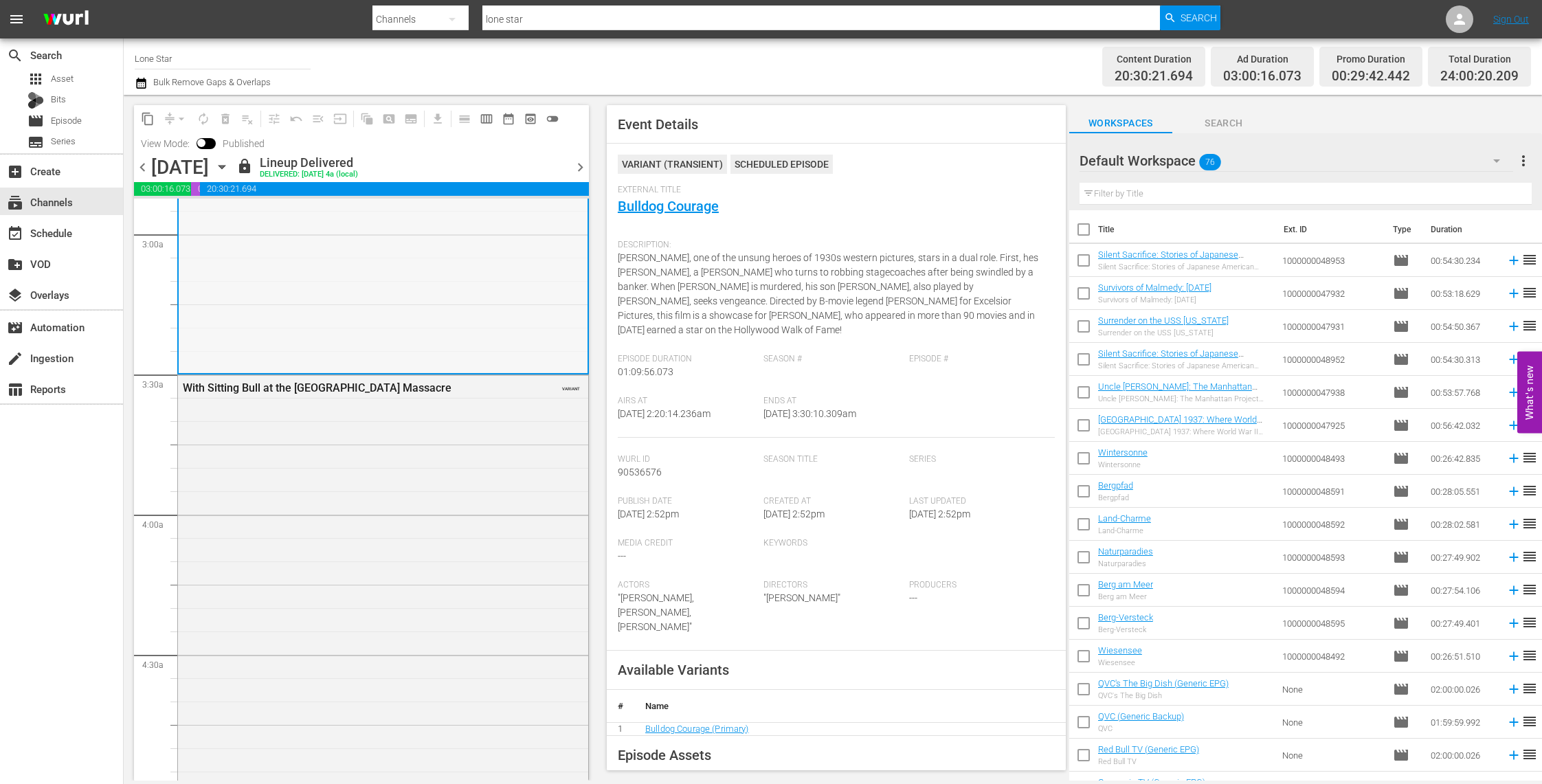
click at [419, 580] on div "With Sitting Bull at the Spirit Lake Massacre VARIANT" at bounding box center [383, 583] width 410 height 415
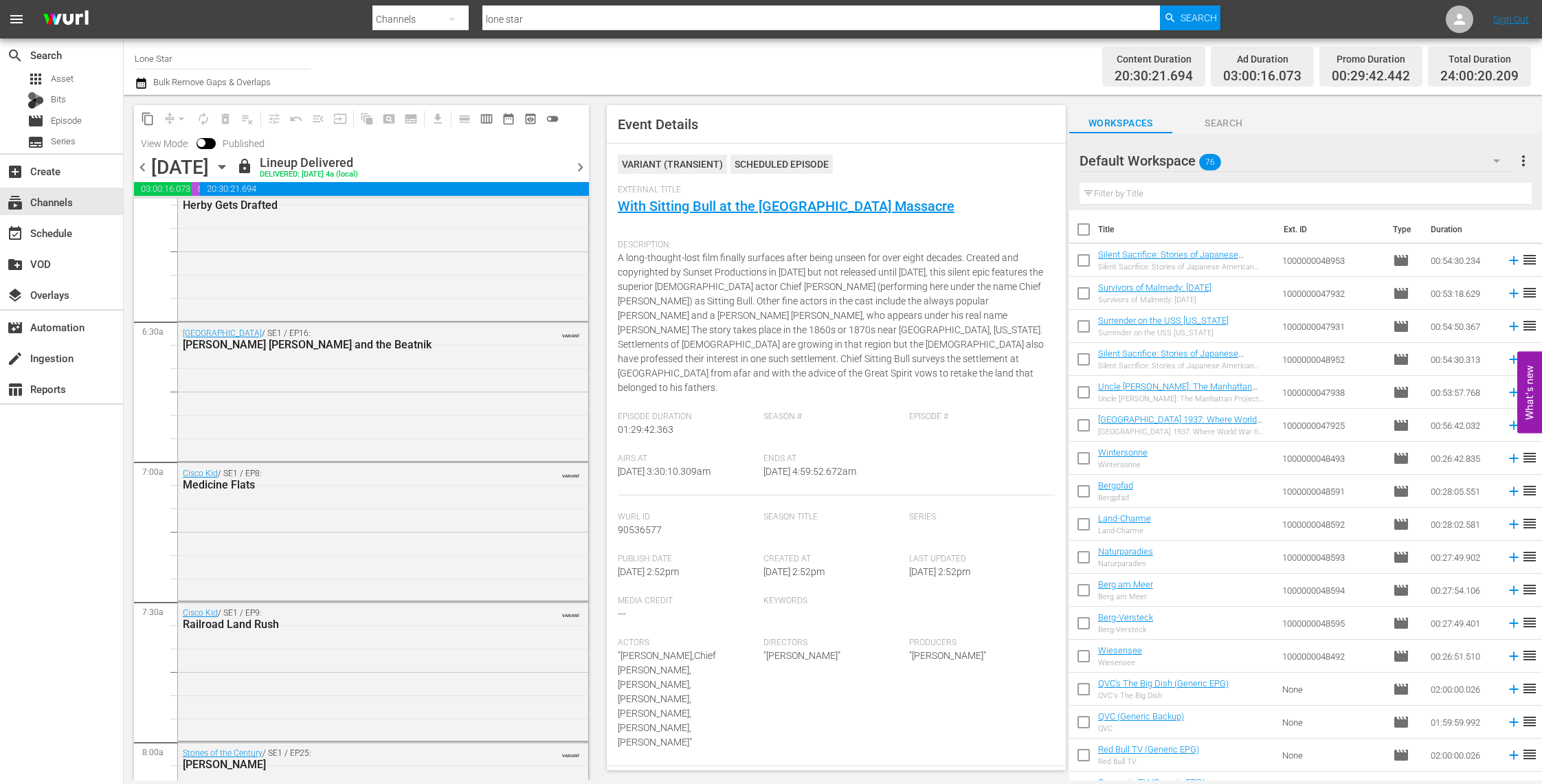
scroll to position [1729, 0]
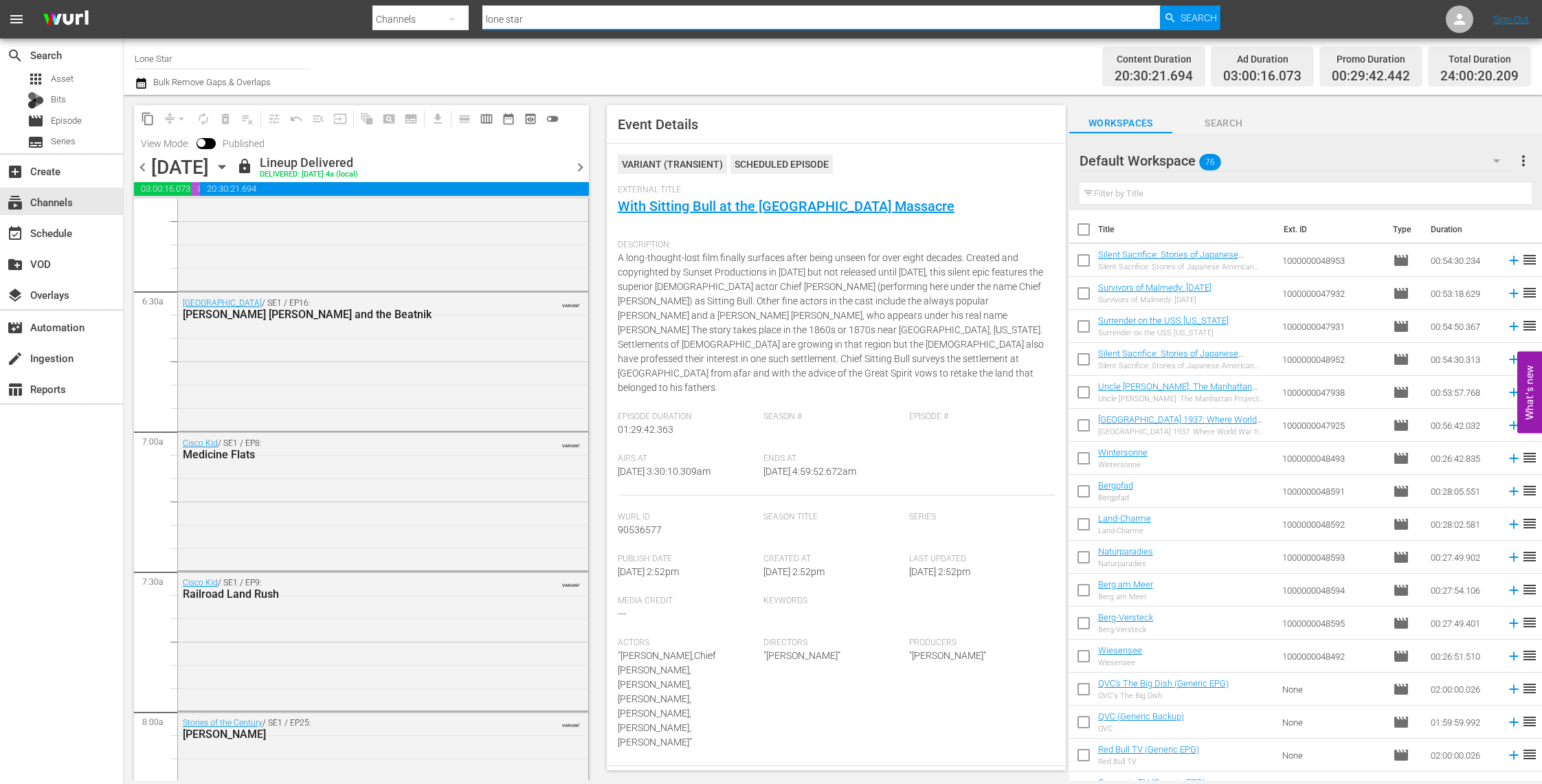
drag, startPoint x: 558, startPoint y: 19, endPoint x: 446, endPoint y: -4, distance: 114.3
click at [446, 0] on html "menu Search By Channels Search ID, Title, Description, Keywords, or Category lo…" at bounding box center [771, 392] width 1542 height 784
click at [1203, 16] on span "Search" at bounding box center [1198, 17] width 37 height 25
click at [1203, 16] on nav "menu Search By Channels Search ID, Title, Description, Keywords, or Category lo…" at bounding box center [771, 19] width 1542 height 38
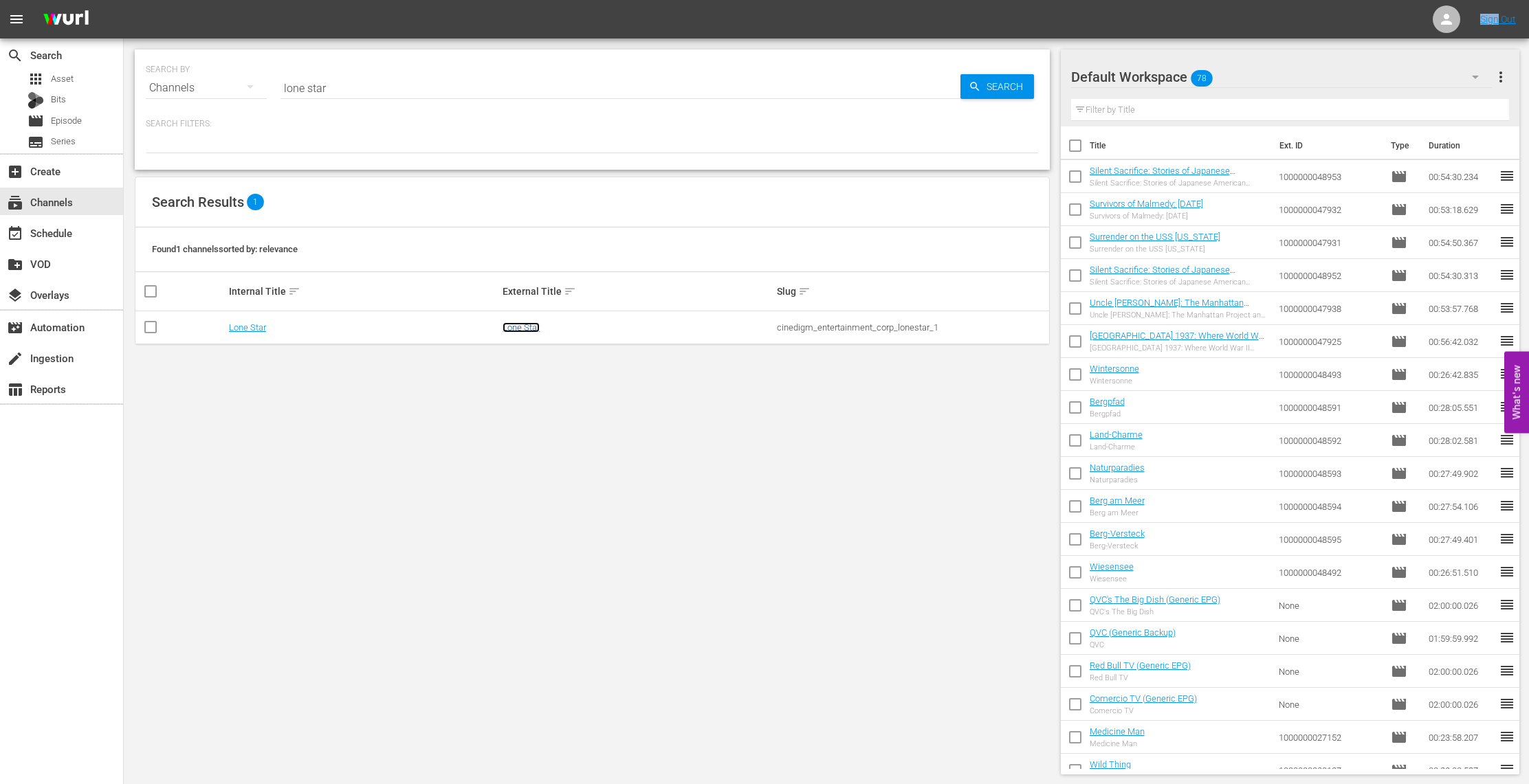
click at [530, 328] on link "Lone Star" at bounding box center [521, 327] width 37 height 10
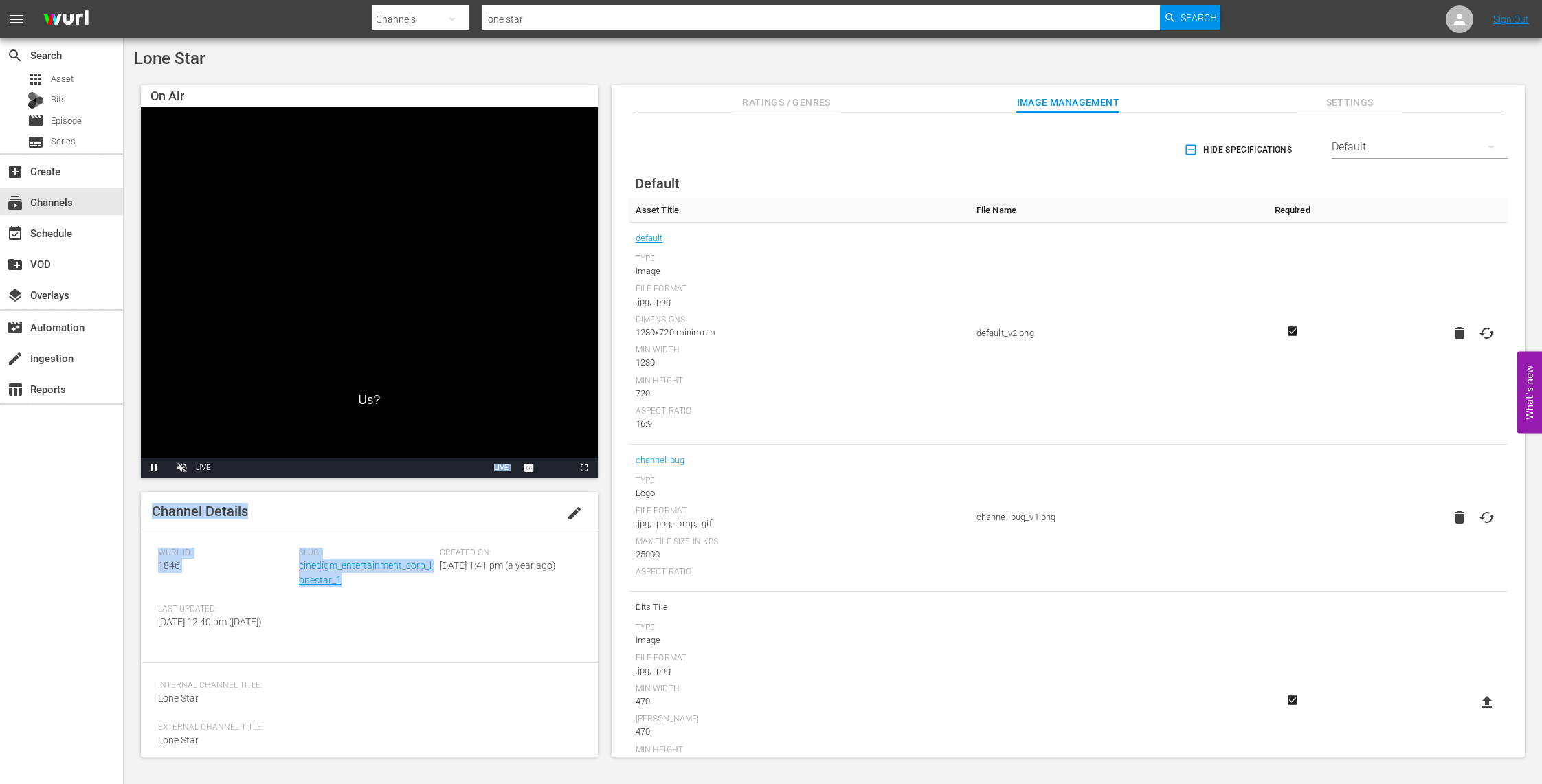
drag, startPoint x: 354, startPoint y: 467, endPoint x: 309, endPoint y: 469, distance: 45.0
click at [307, 458] on div "On Air Us? Video Player is loading. Pause Unmute Current Time 0:36 / Duration -…" at bounding box center [369, 421] width 457 height 671
click at [353, 587] on div "Slug: cinedigm_entertainment_corp_lonestar_1" at bounding box center [369, 575] width 141 height 56
drag, startPoint x: 348, startPoint y: 583, endPoint x: 297, endPoint y: 571, distance: 52.4
click at [299, 571] on div "Slug: cinedigm_entertainment_corp_lonestar_1" at bounding box center [369, 575] width 141 height 56
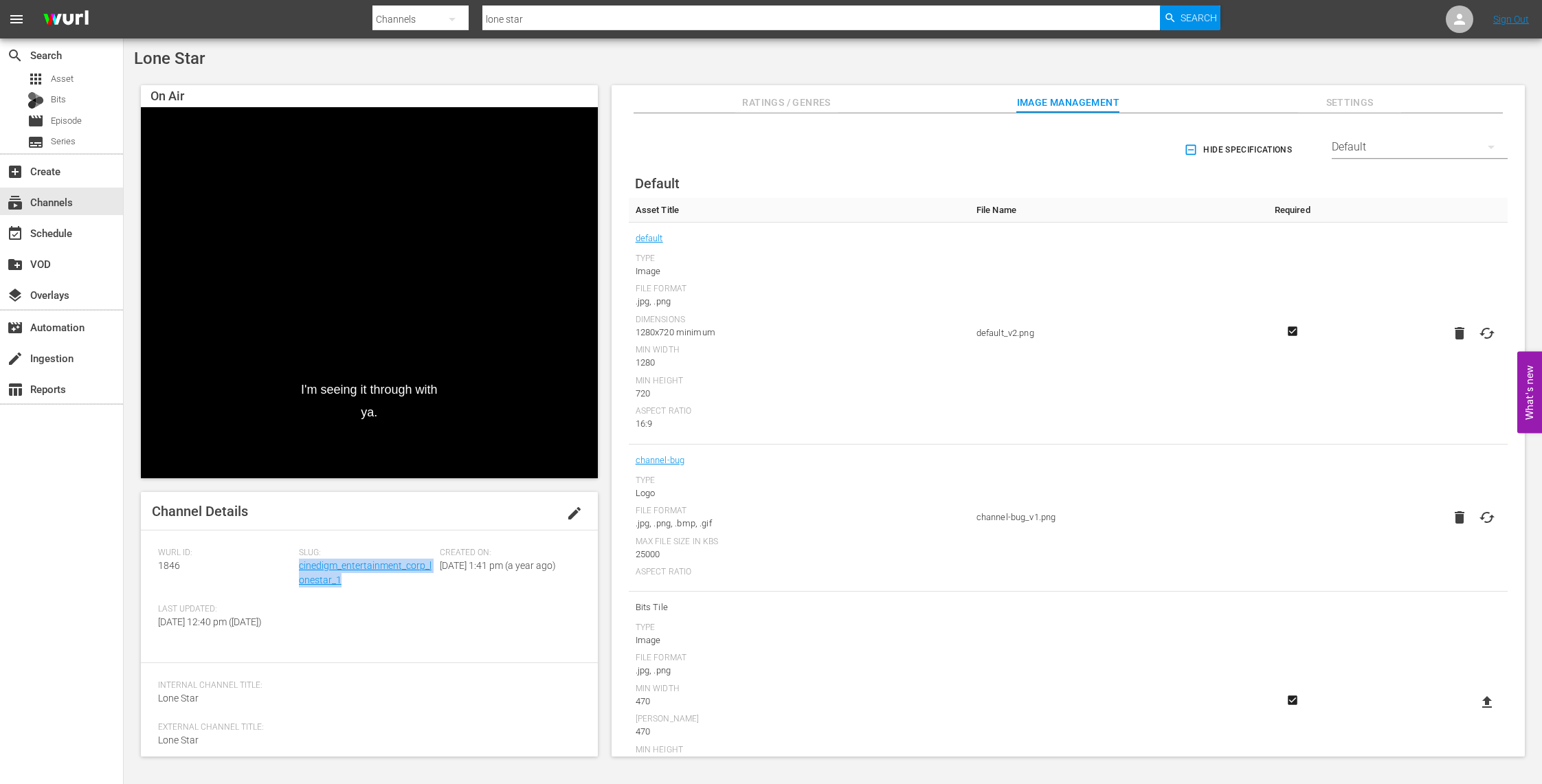
copy link "cinedigm_entertainment_corp_lonestar_1"
click at [1199, 19] on span "Search" at bounding box center [1198, 17] width 37 height 25
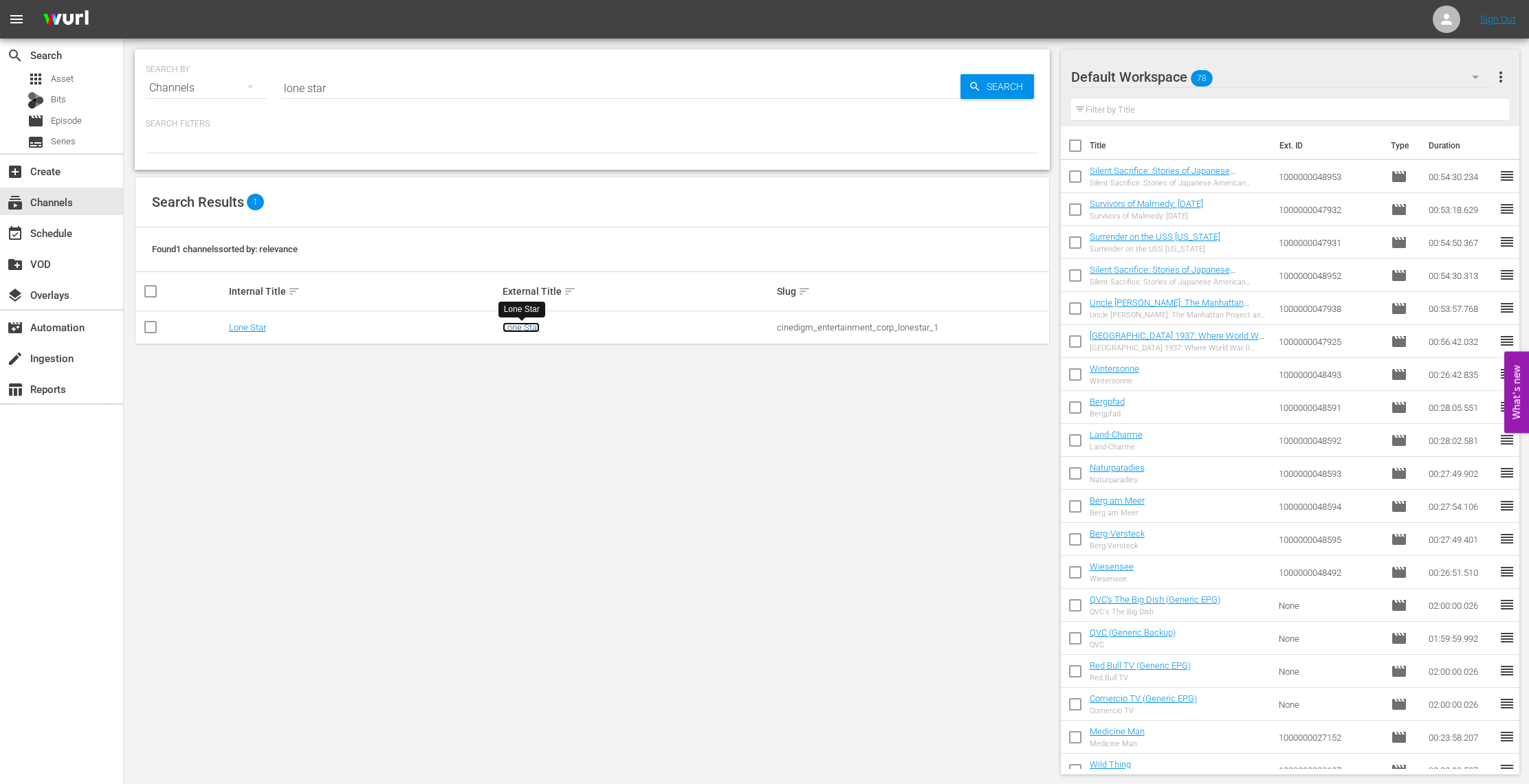
click at [507, 323] on link "Lone Star" at bounding box center [521, 327] width 37 height 10
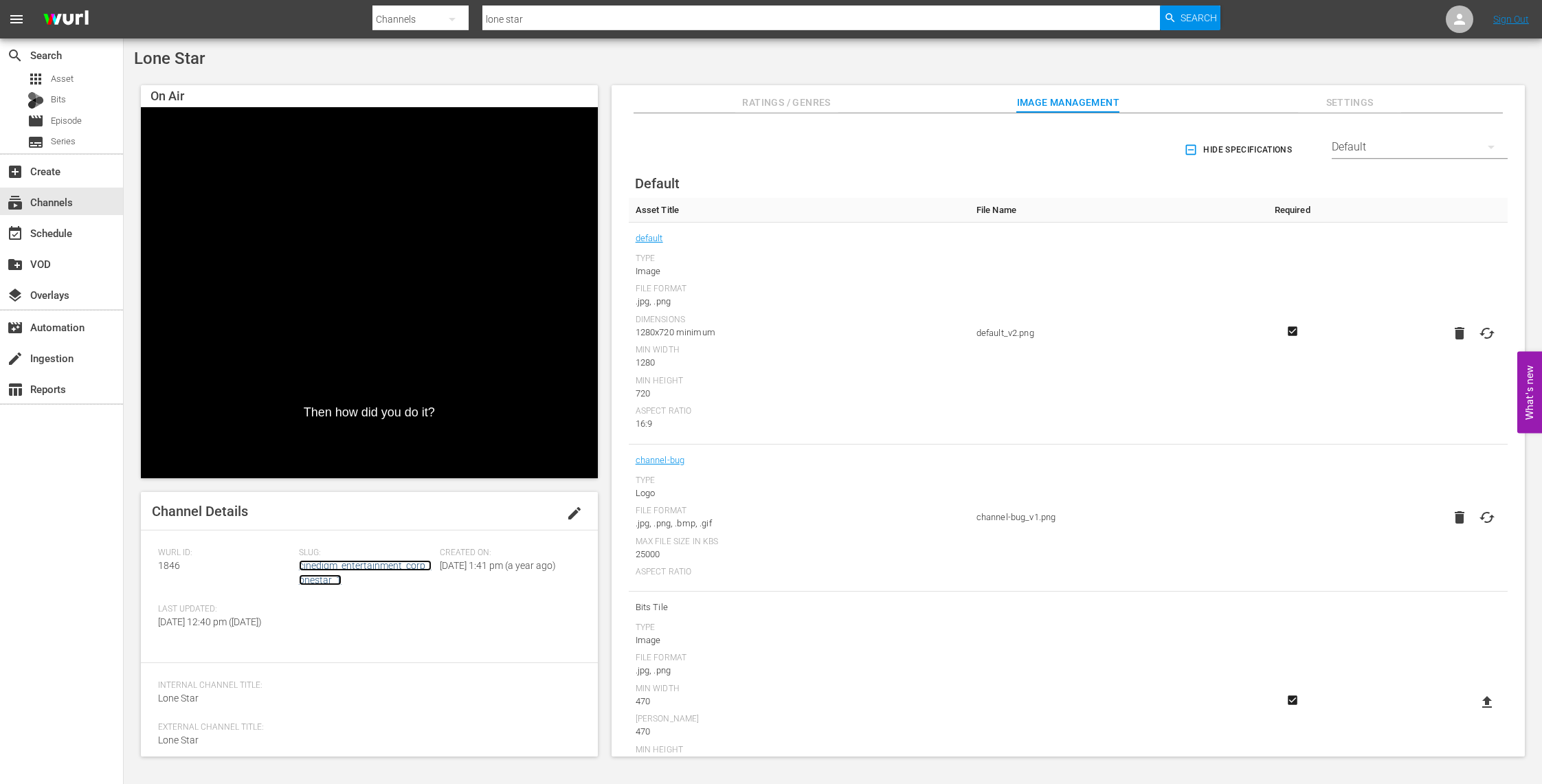
click at [364, 566] on link "cinedigm_entertainment_corp_lonestar_1" at bounding box center [365, 573] width 133 height 25
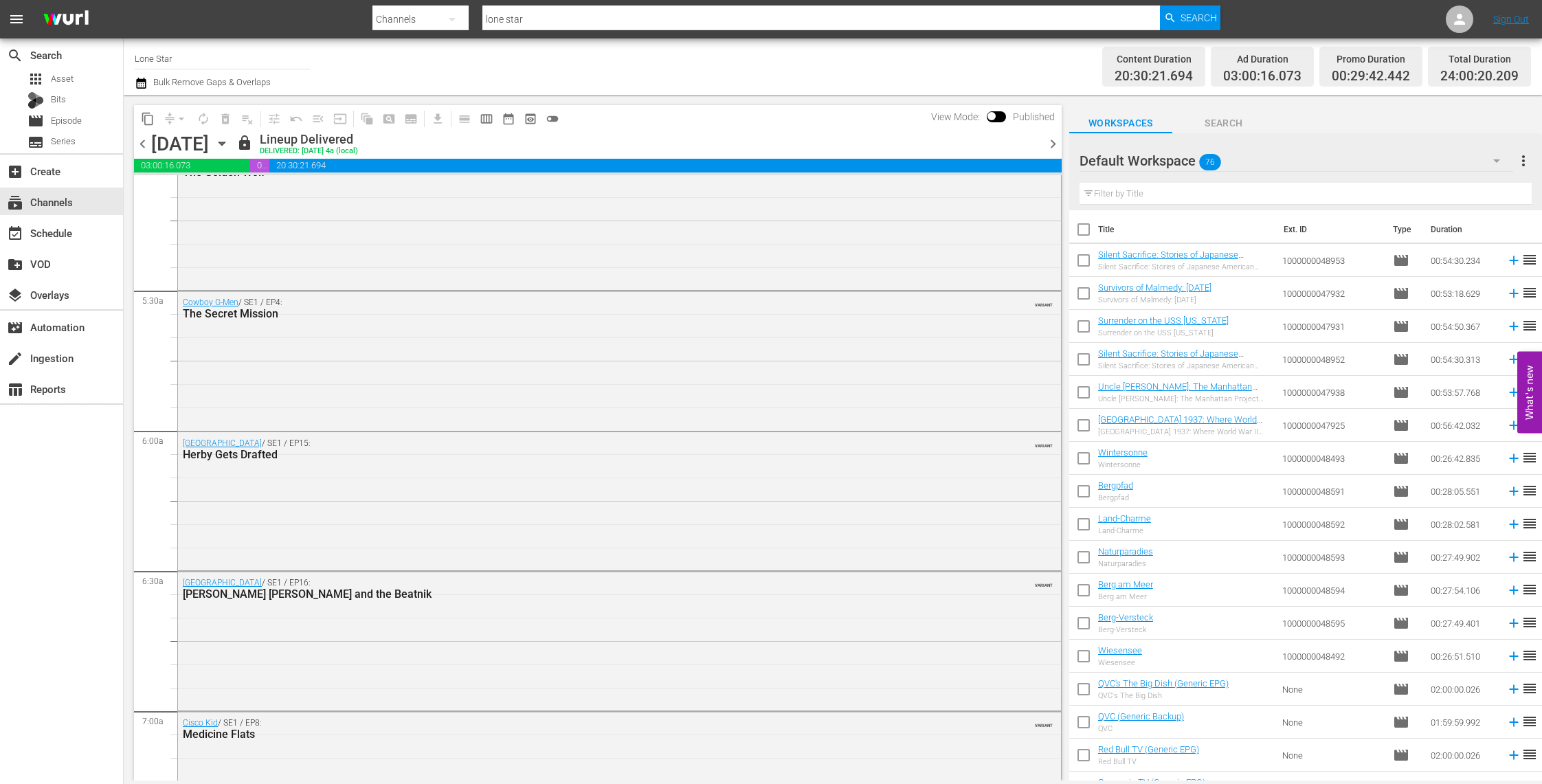
scroll to position [1886, 0]
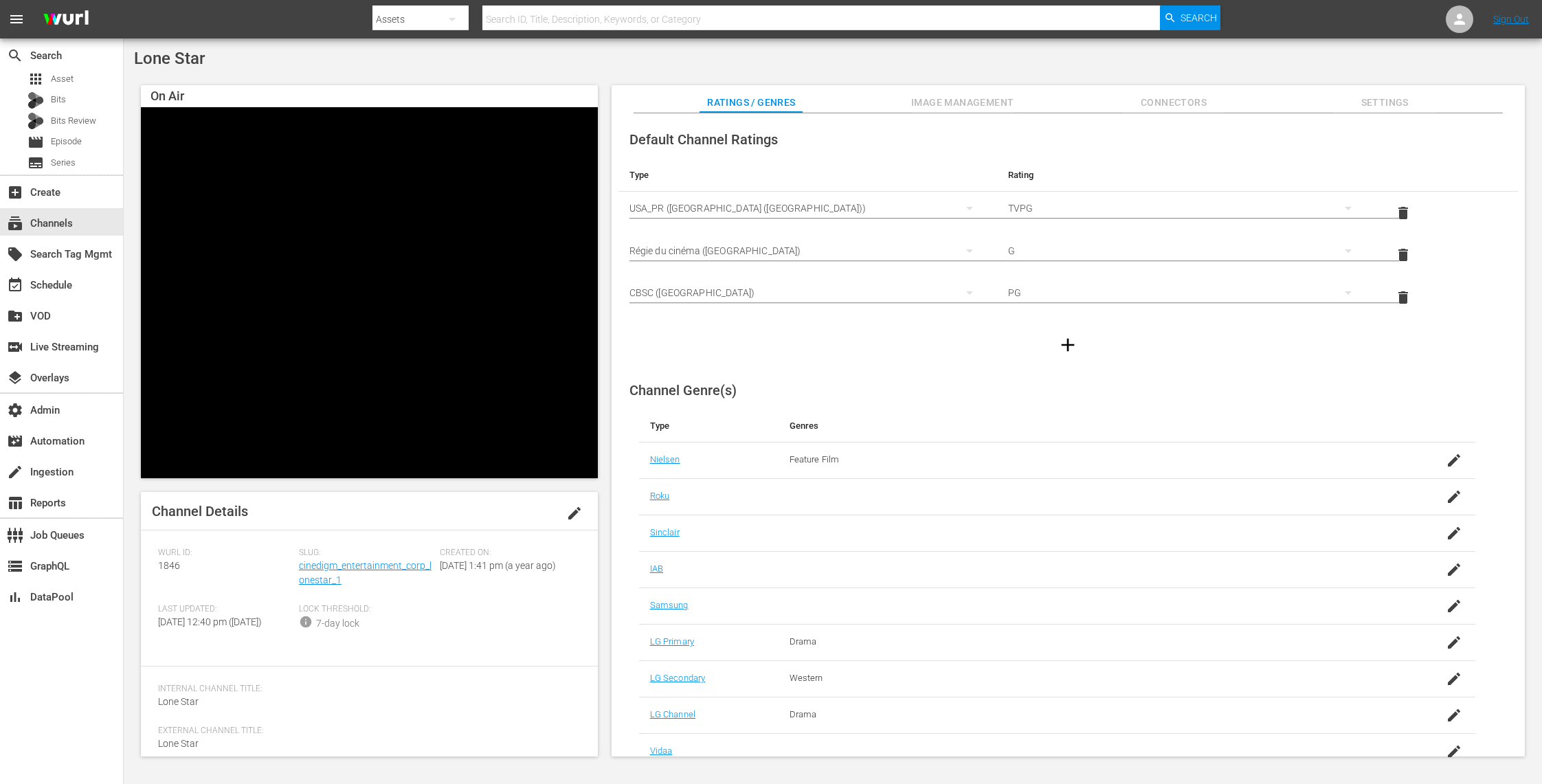
click at [1389, 97] on span "Settings" at bounding box center [1385, 103] width 103 height 17
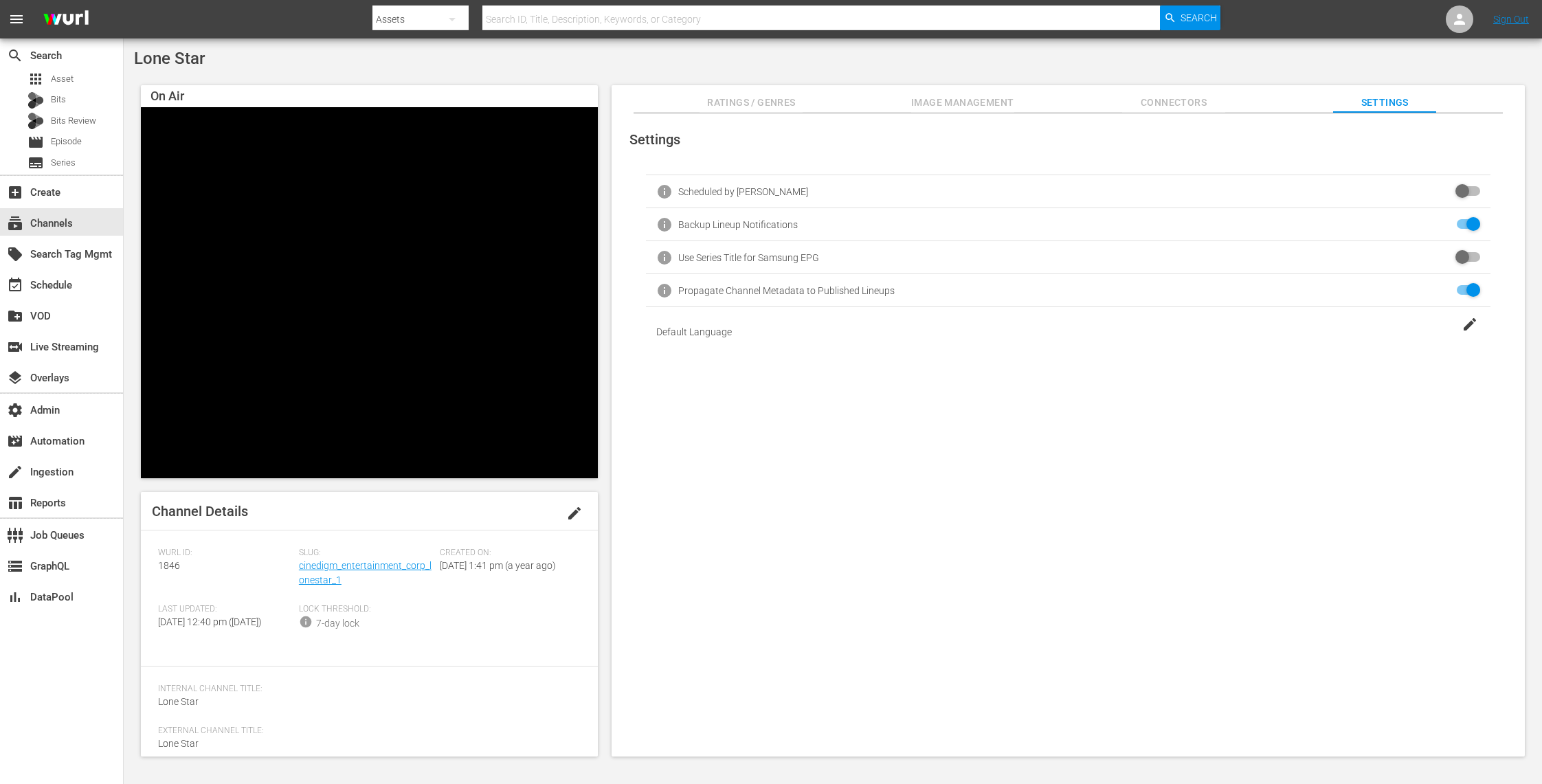
scroll to position [78, 0]
